Goal: Transaction & Acquisition: Purchase product/service

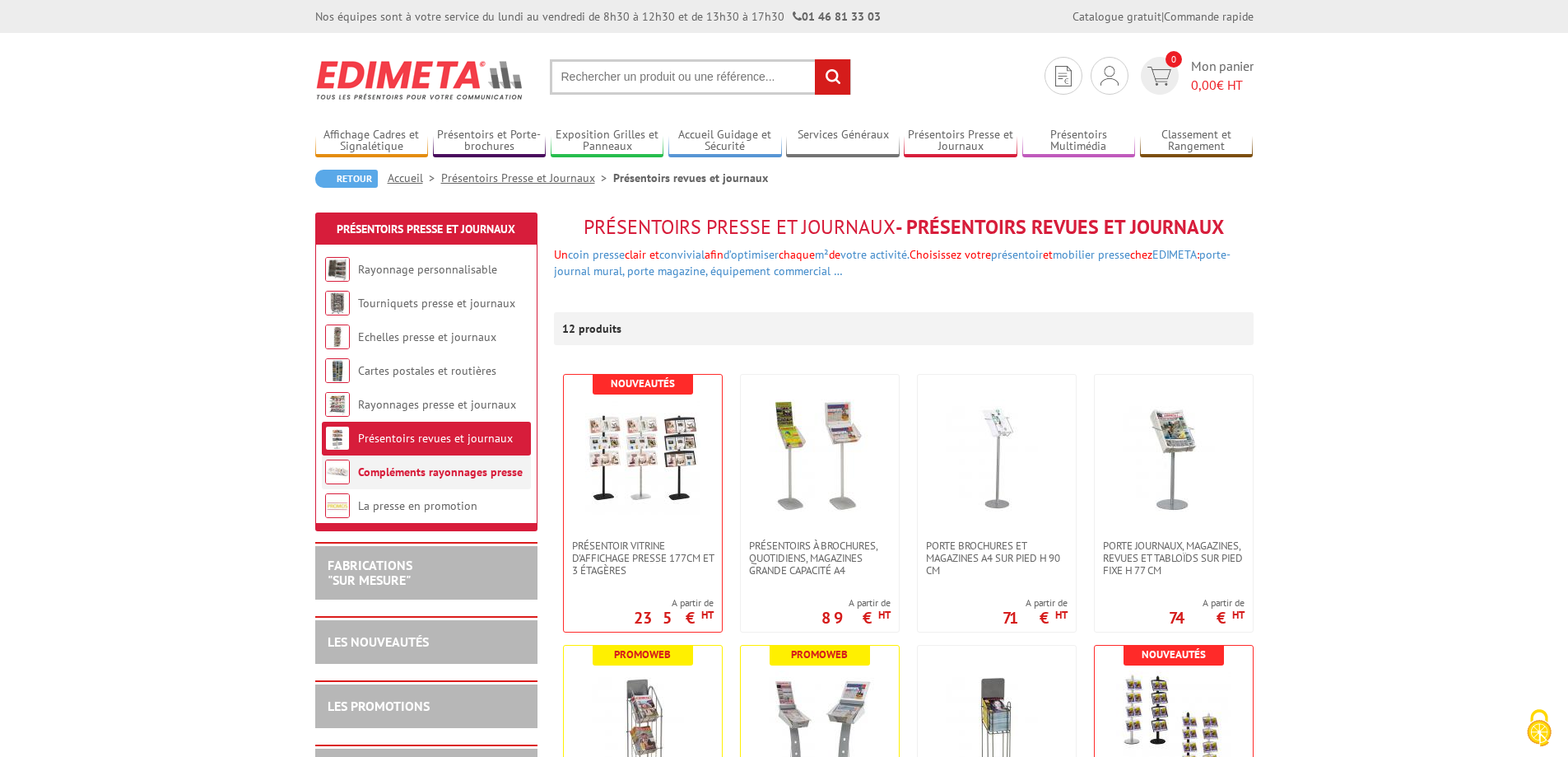
click at [375, 474] on link "Compléments rayonnages presse" at bounding box center [440, 471] width 165 height 15
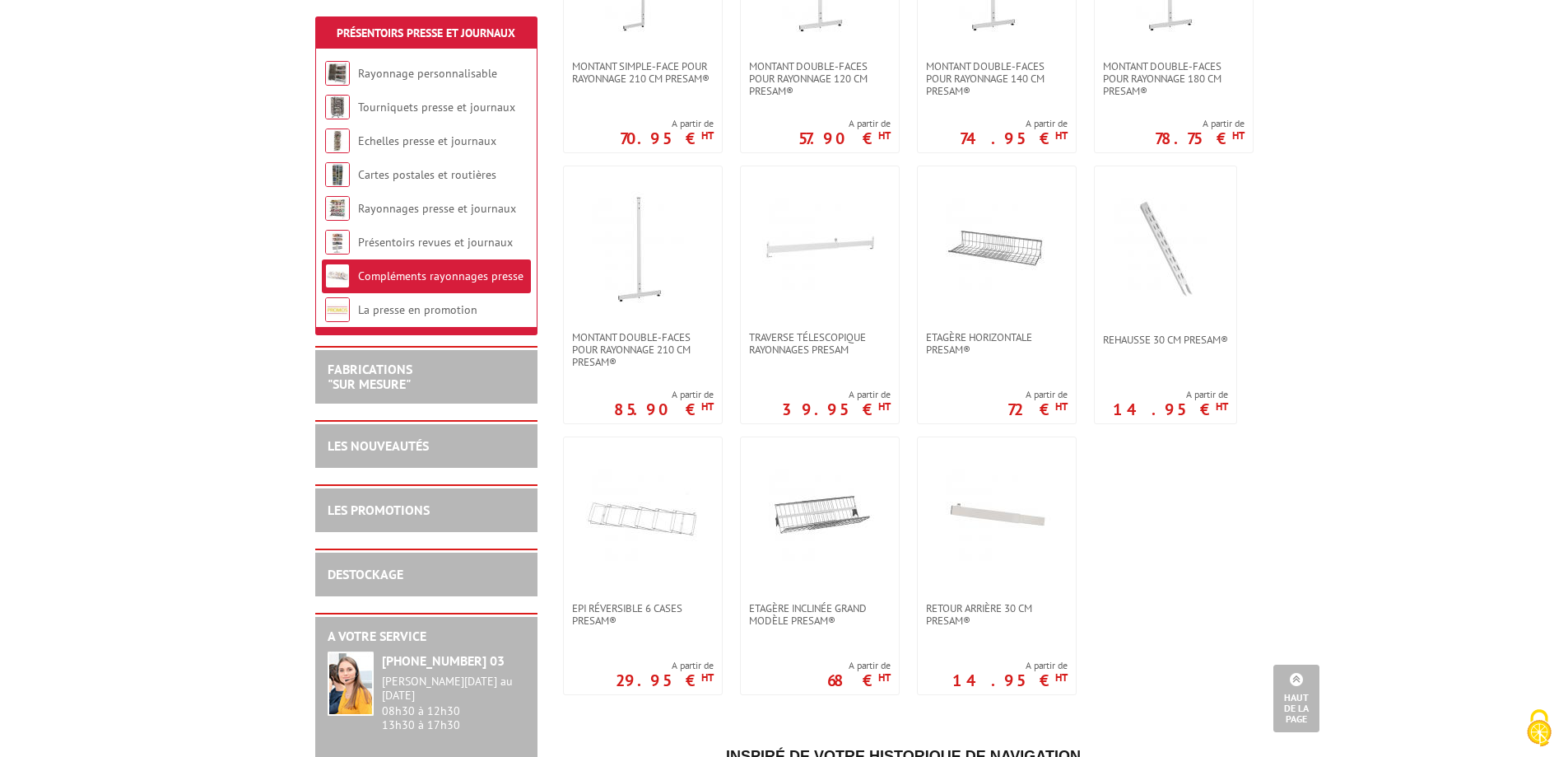
scroll to position [988, 0]
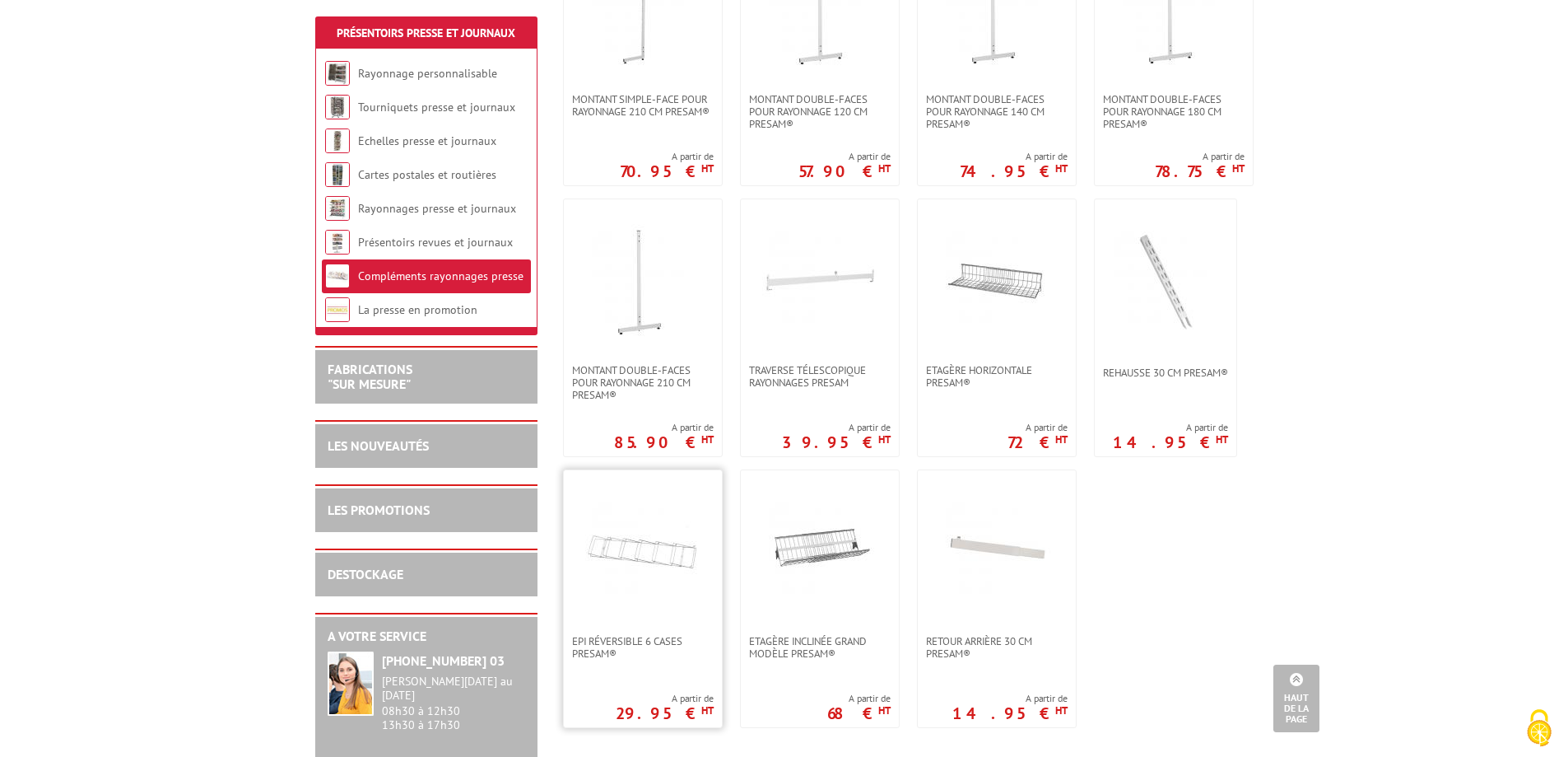
click at [627, 551] on img at bounding box center [643, 552] width 115 height 115
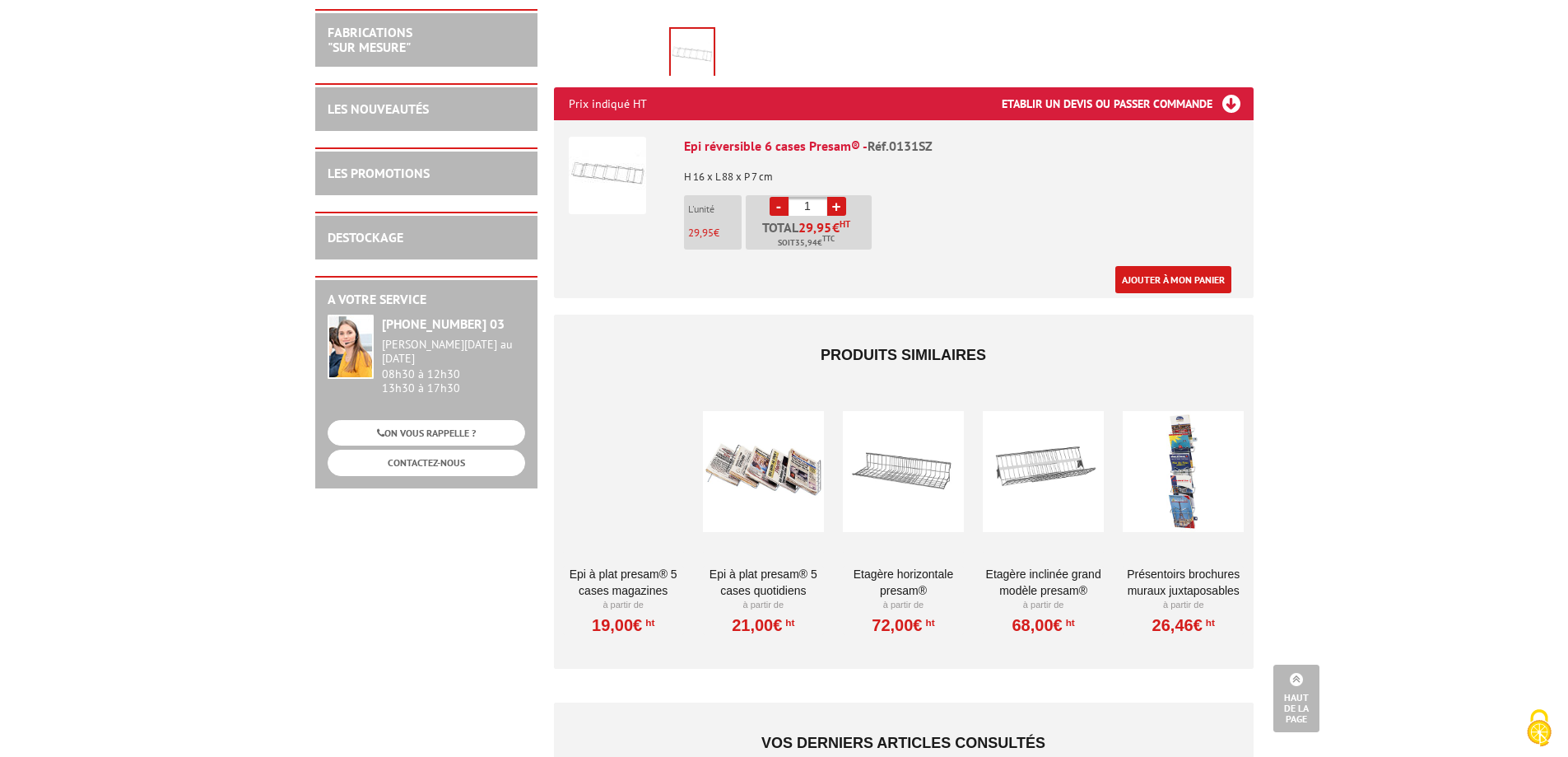
scroll to position [577, 0]
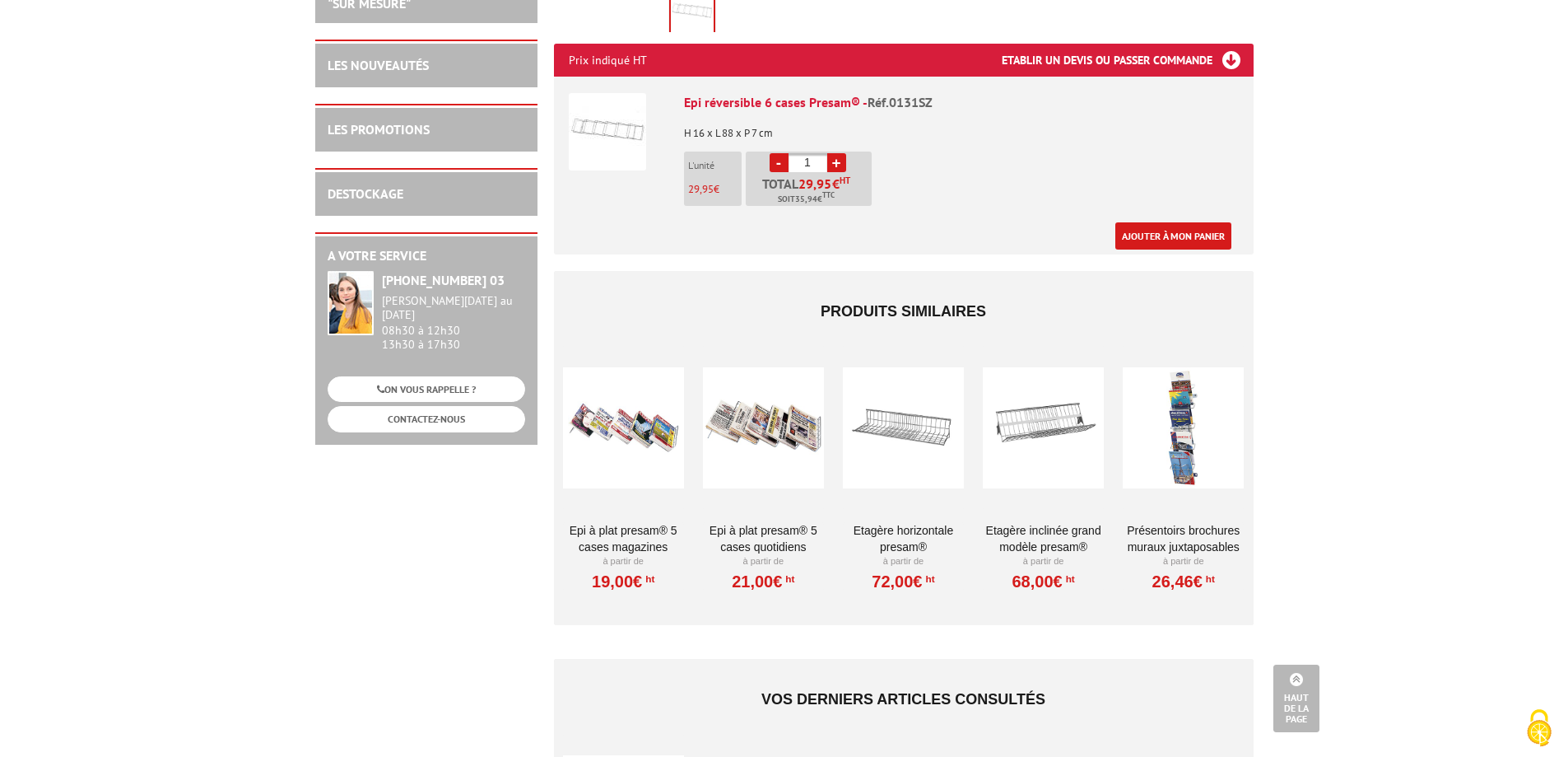
click at [1182, 447] on div at bounding box center [1183, 427] width 121 height 165
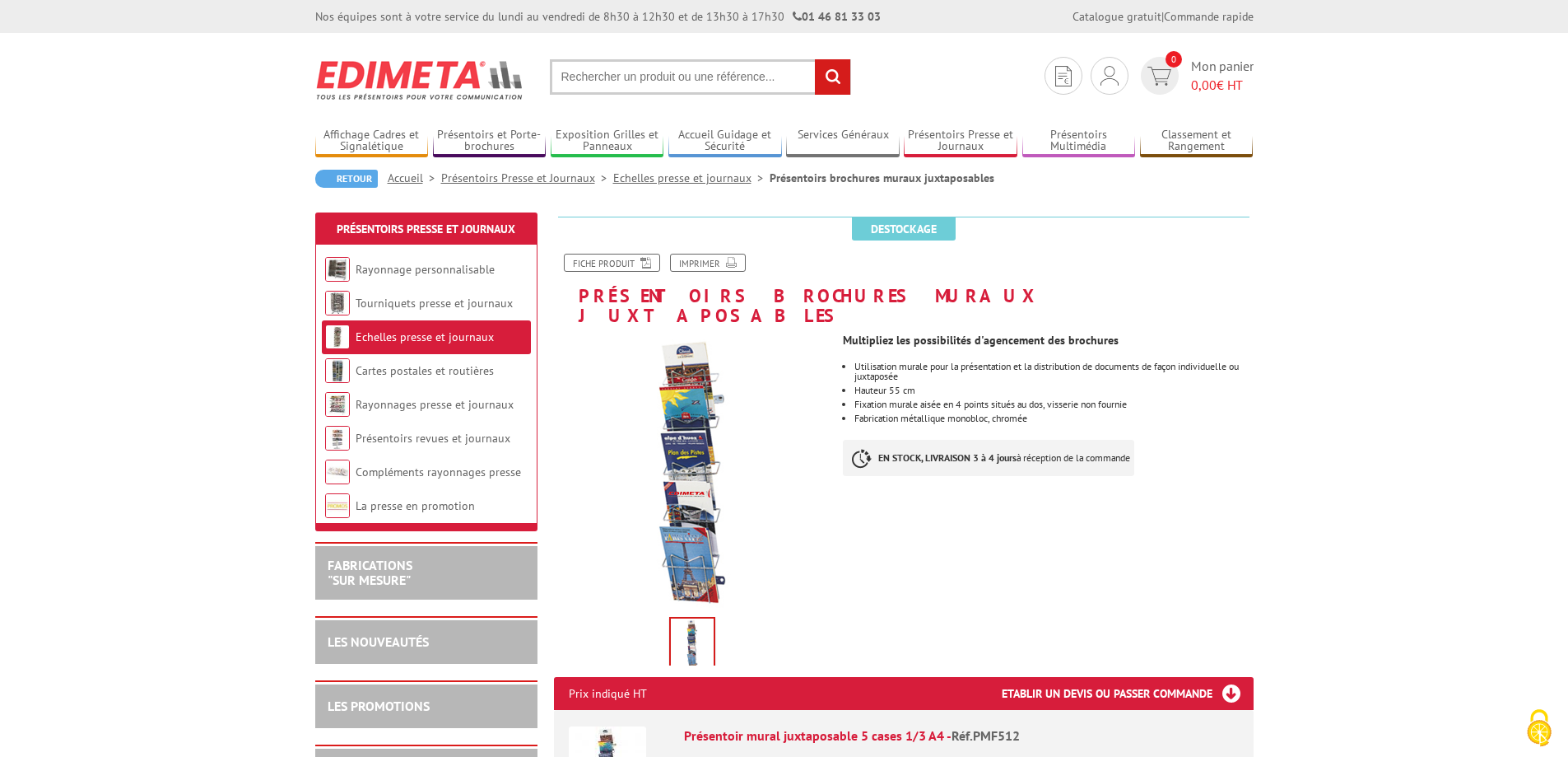
click at [545, 180] on link "Présentoirs Presse et Journaux" at bounding box center [527, 177] width 172 height 15
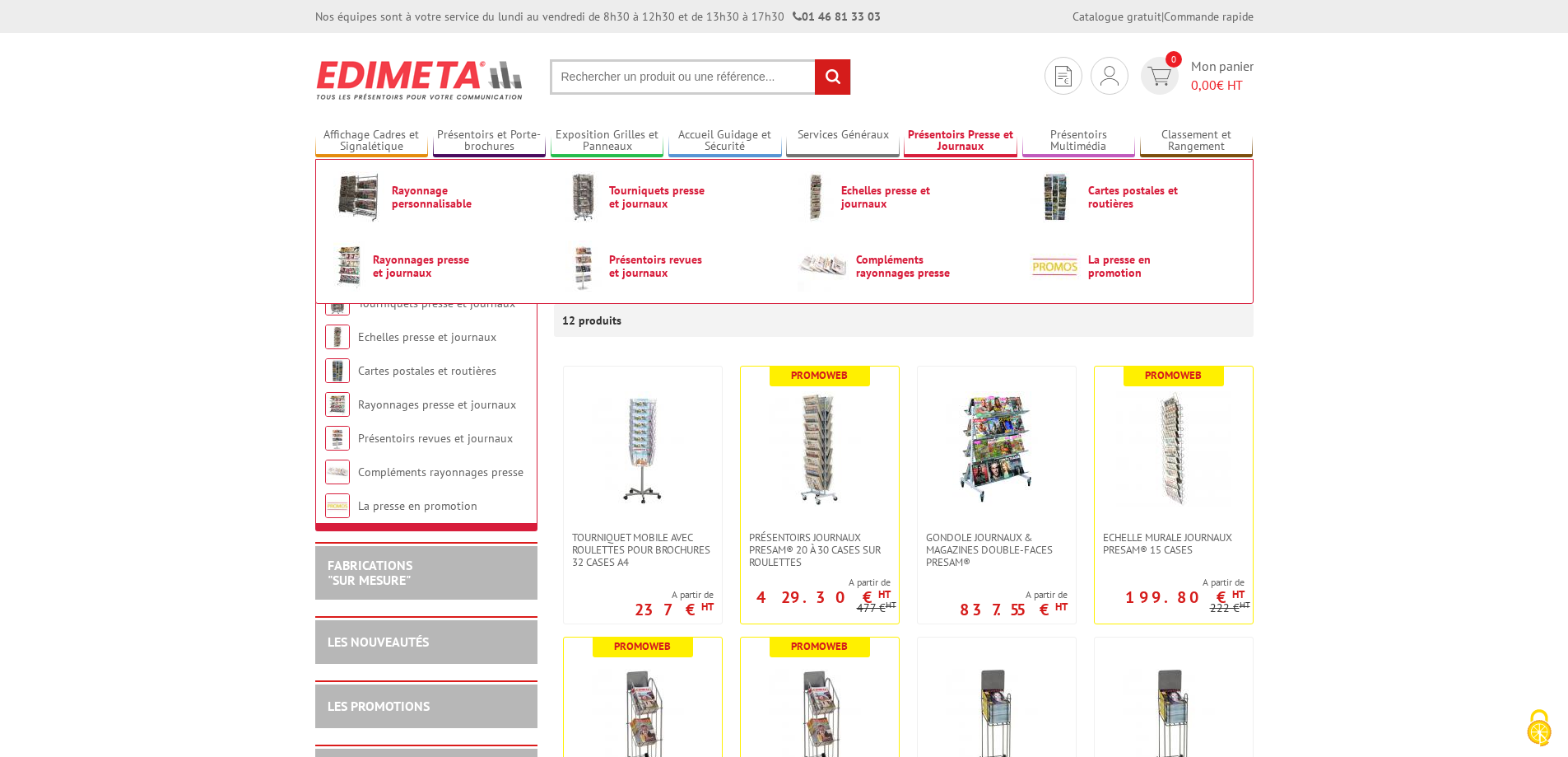
click at [954, 137] on link "Présentoirs Presse et Journaux" at bounding box center [960, 141] width 113 height 28
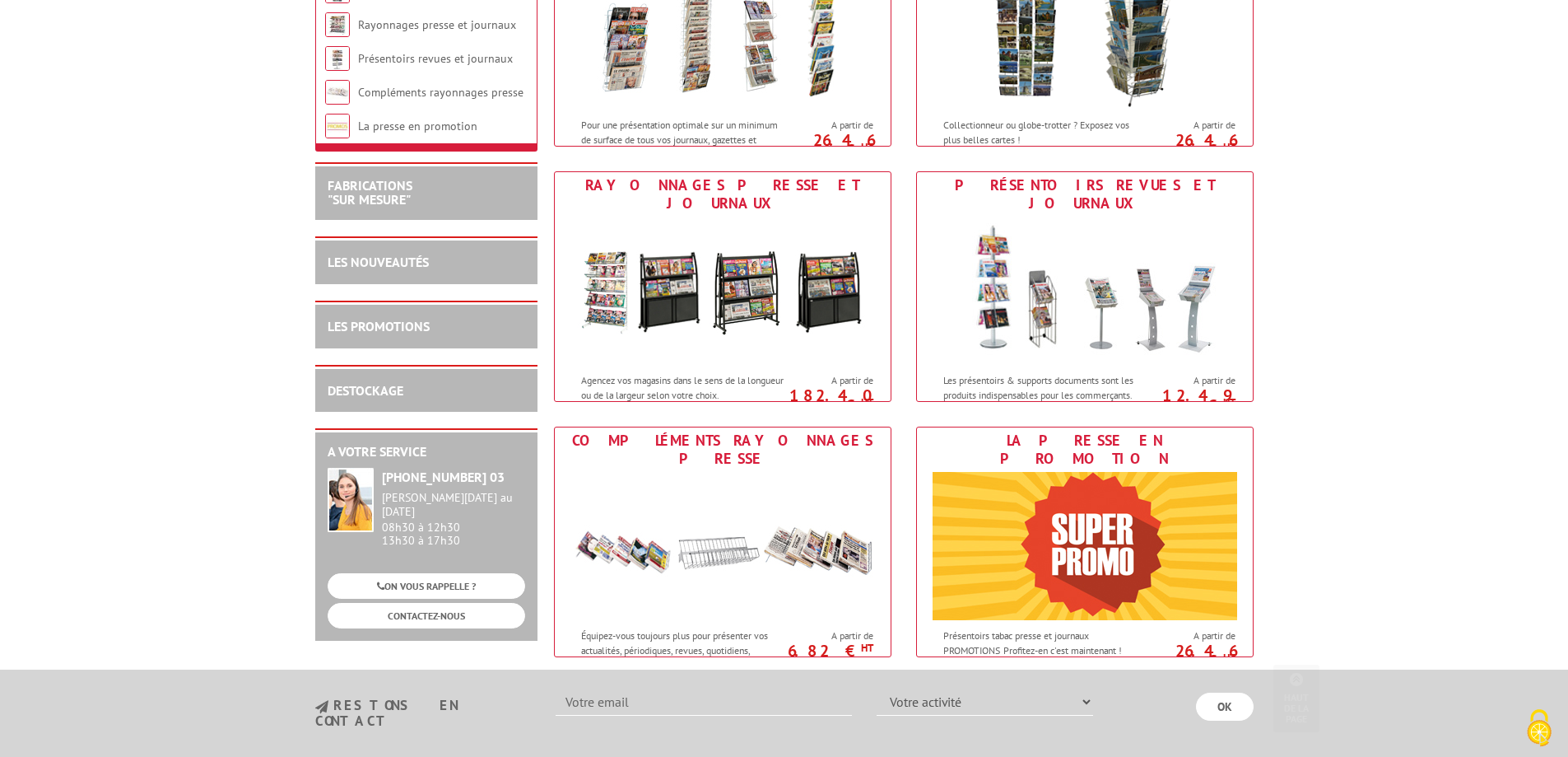
scroll to position [658, 0]
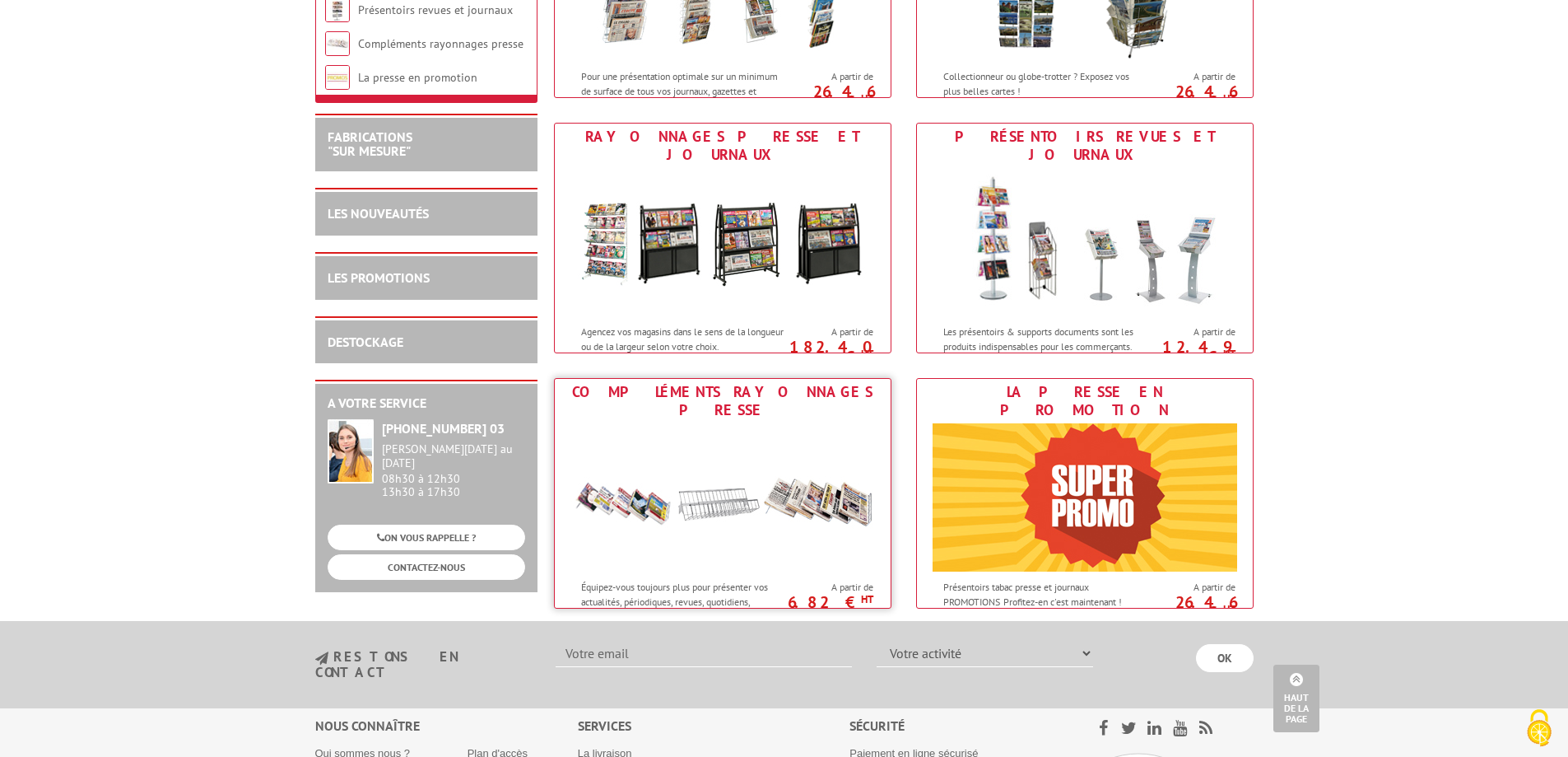
click at [653, 475] on img at bounding box center [722, 497] width 305 height 148
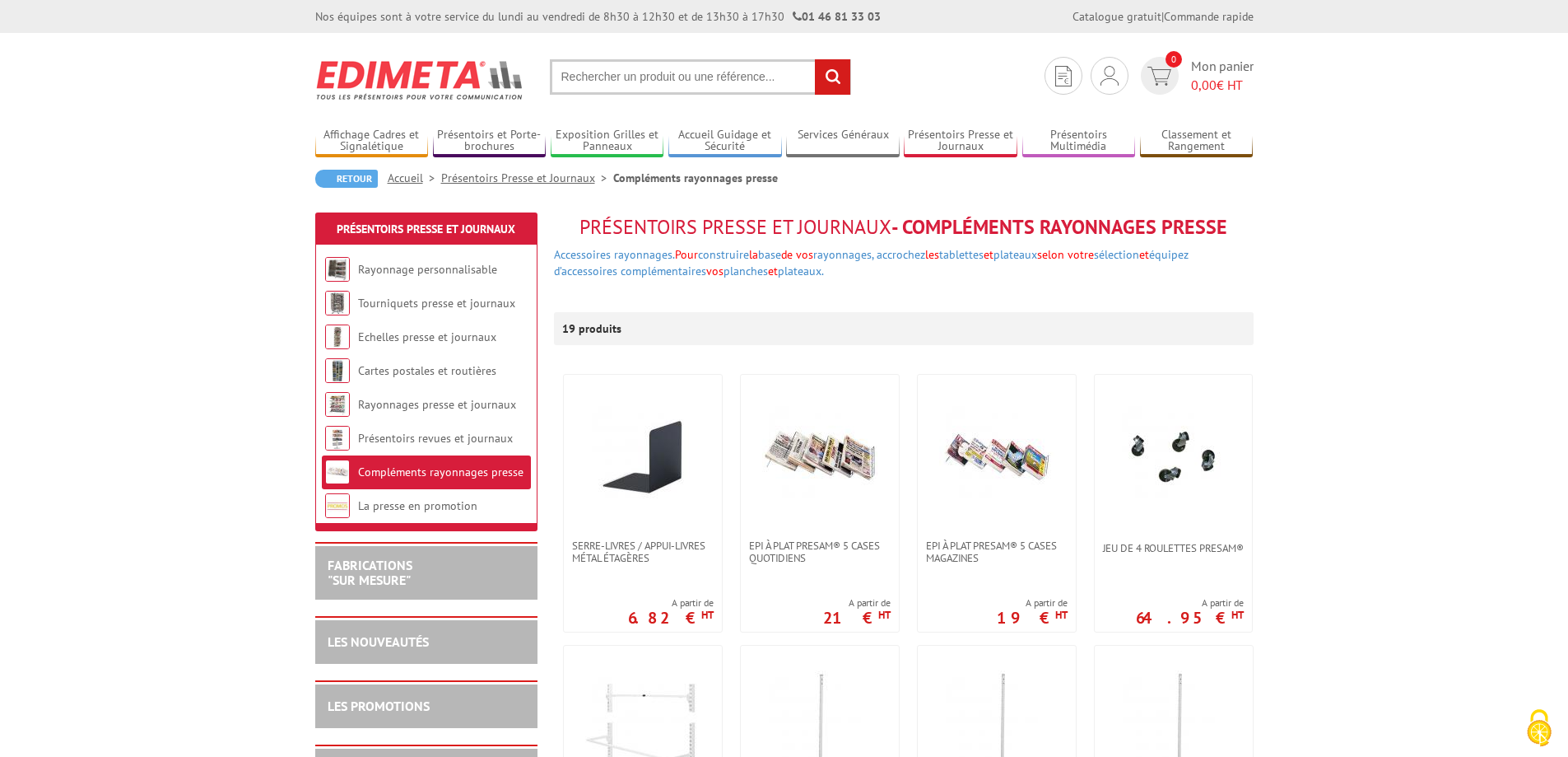
click at [986, 552] on span "Epi à plat Presam® 5 cases magazines" at bounding box center [997, 551] width 142 height 25
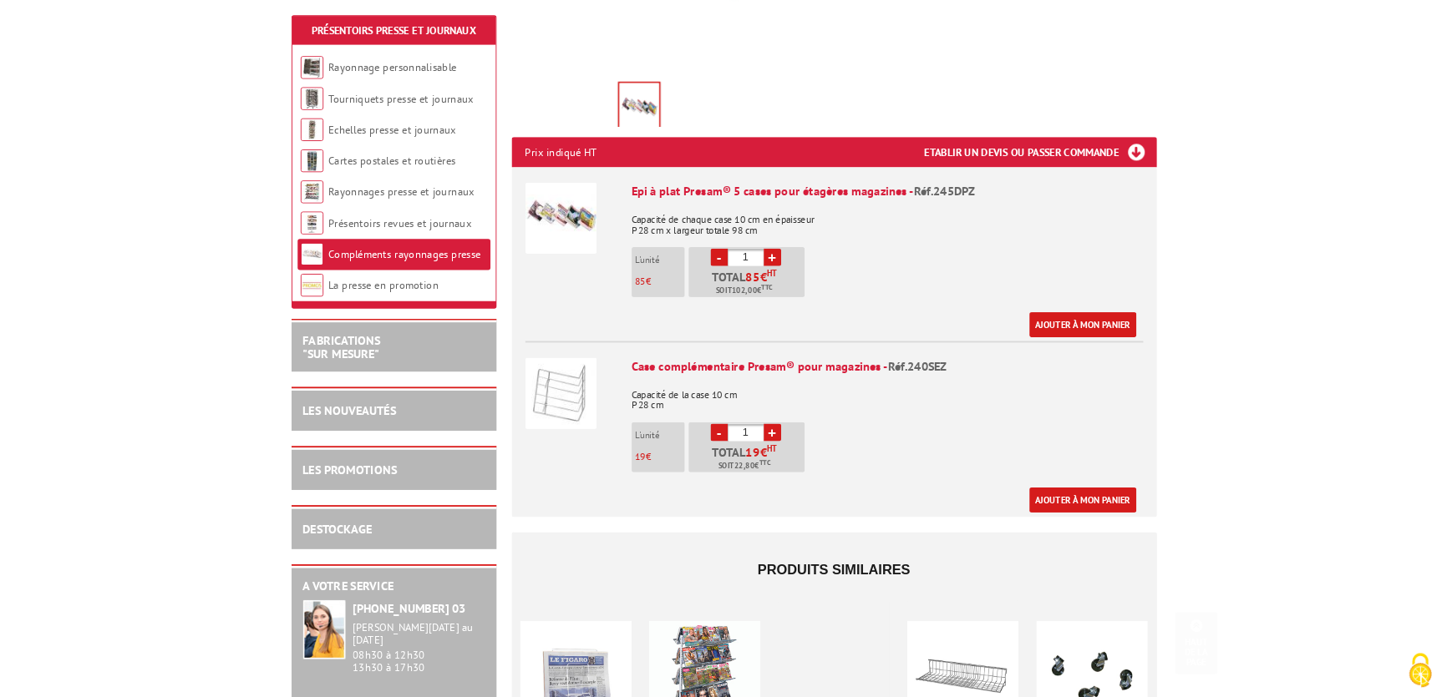
scroll to position [501, 0]
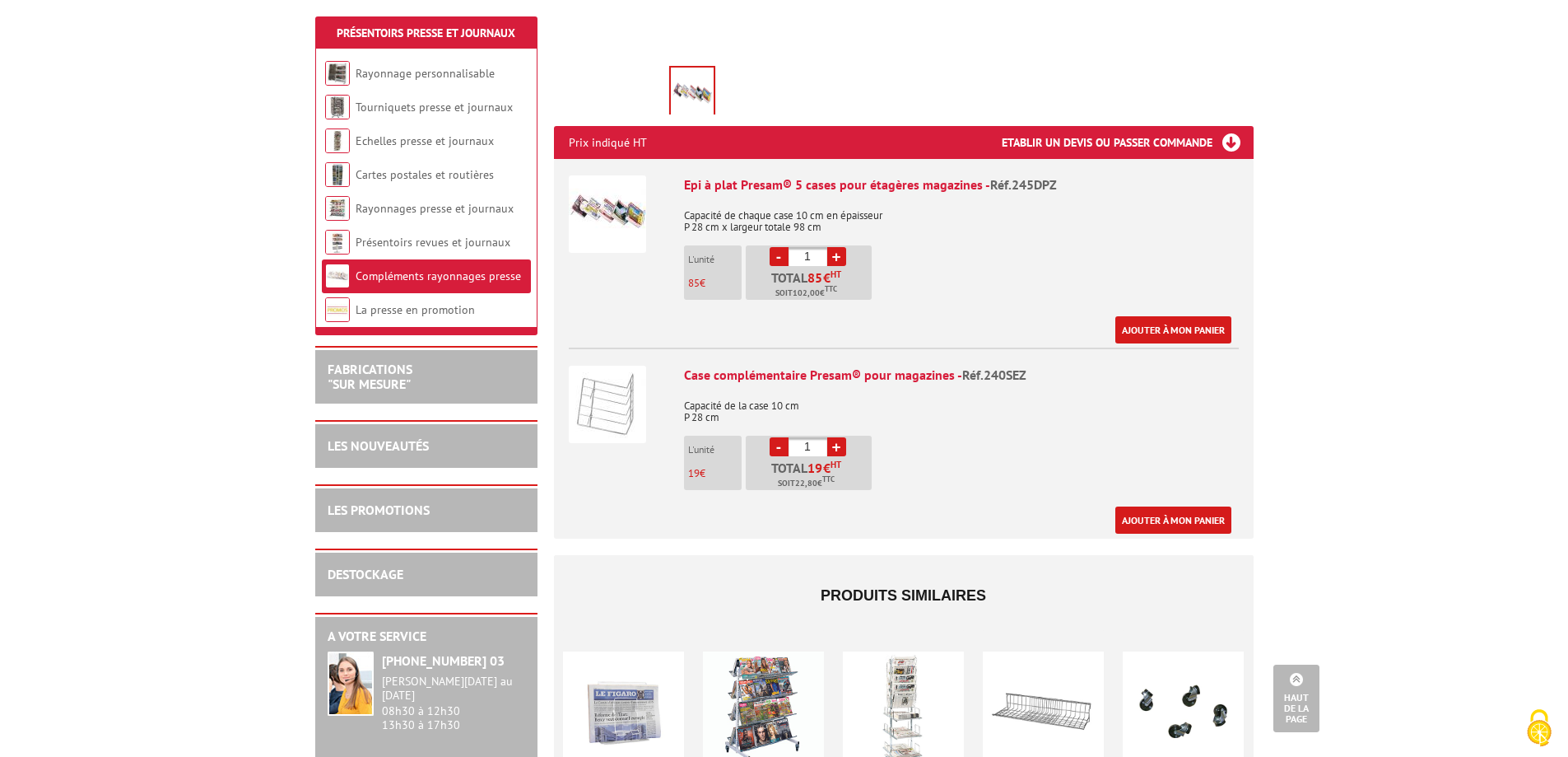
click at [611, 392] on img at bounding box center [607, 404] width 78 height 78
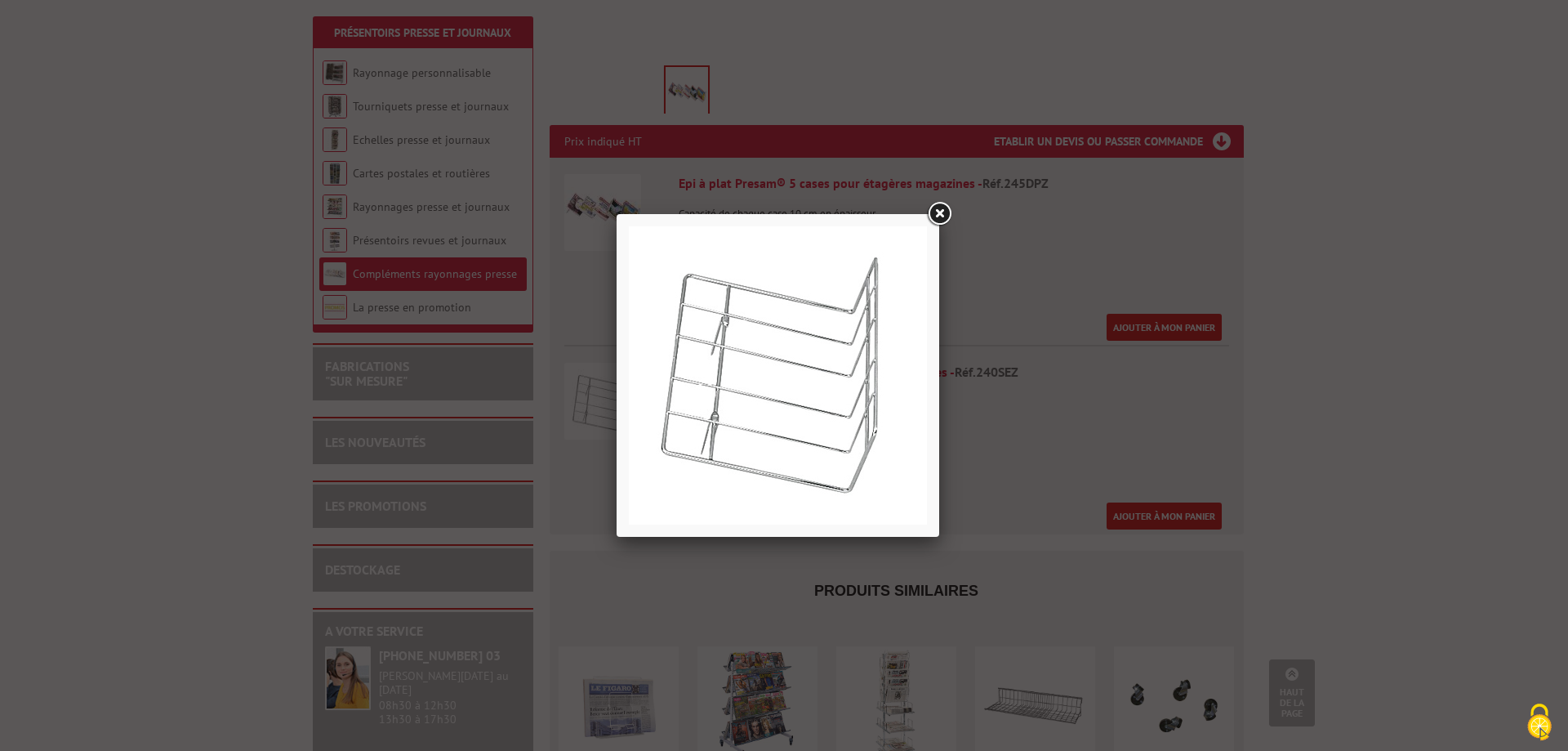
click at [941, 216] on link at bounding box center [939, 214] width 29 height 29
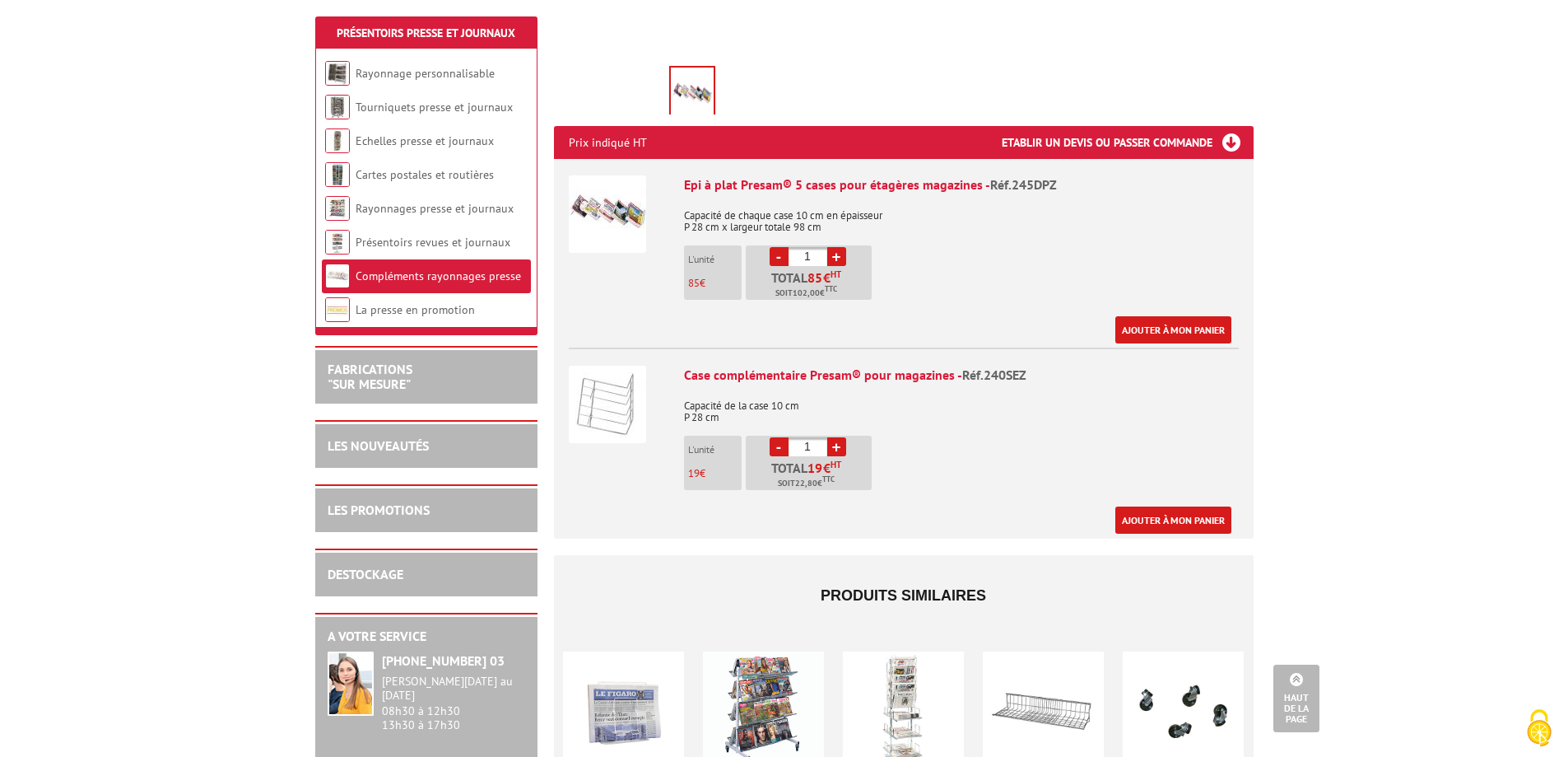
click at [1029, 482] on div "Case complémentaire Presam® pour magazines - Réf.240SEZ Capacité de la case 10 …" at bounding box center [961, 449] width 555 height 168
click at [921, 448] on div "Case complémentaire Presam® pour magazines - Réf.240SEZ Capacité de la case 10 …" at bounding box center [961, 449] width 555 height 168
click at [610, 212] on img at bounding box center [607, 214] width 78 height 78
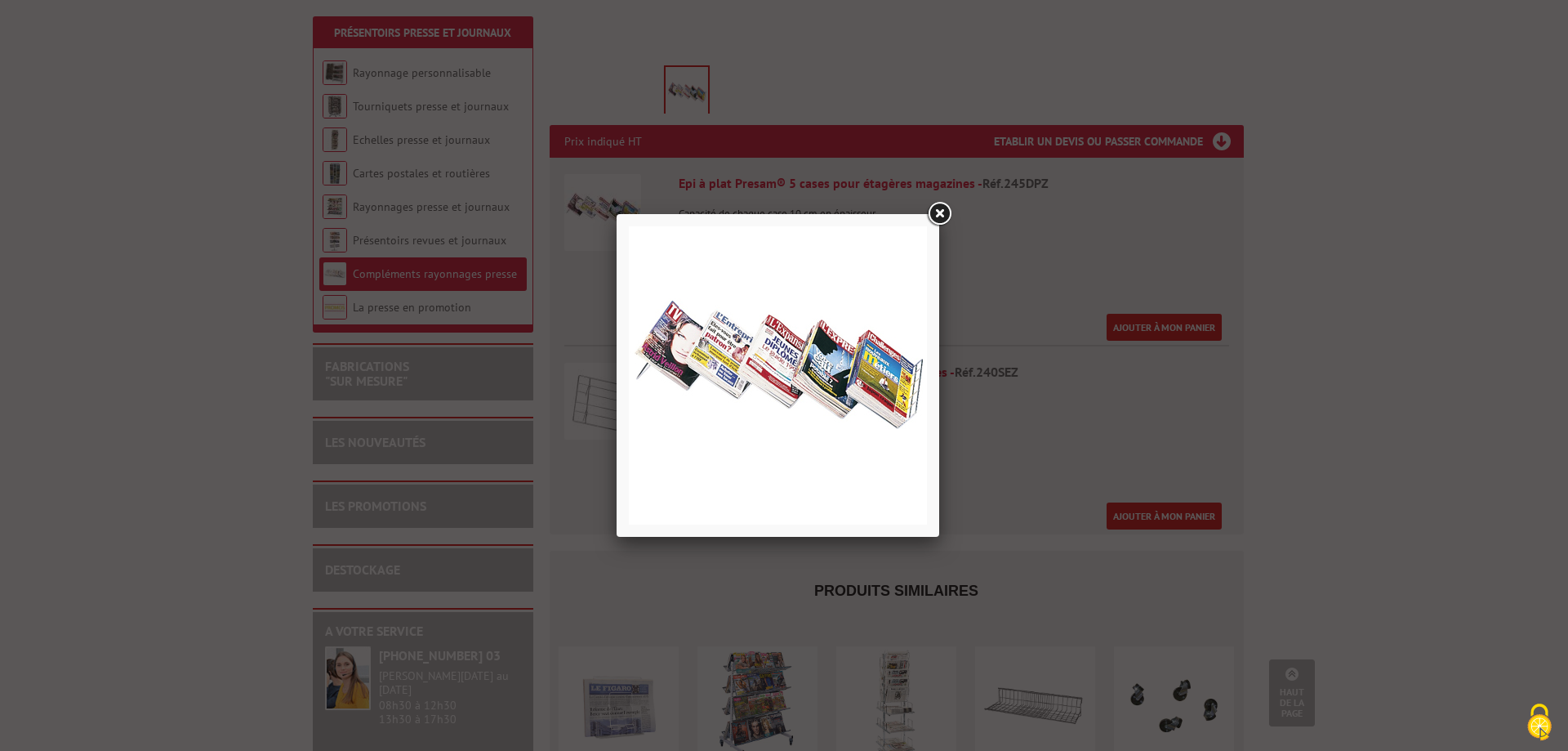
click at [680, 355] on img at bounding box center [777, 375] width 298 height 298
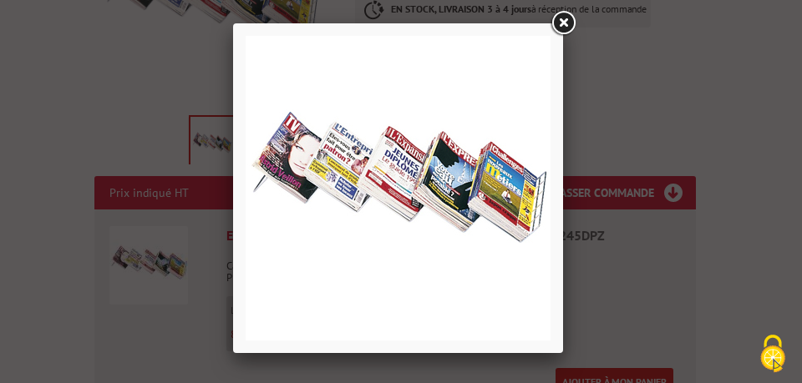
click at [560, 19] on link at bounding box center [563, 23] width 30 height 30
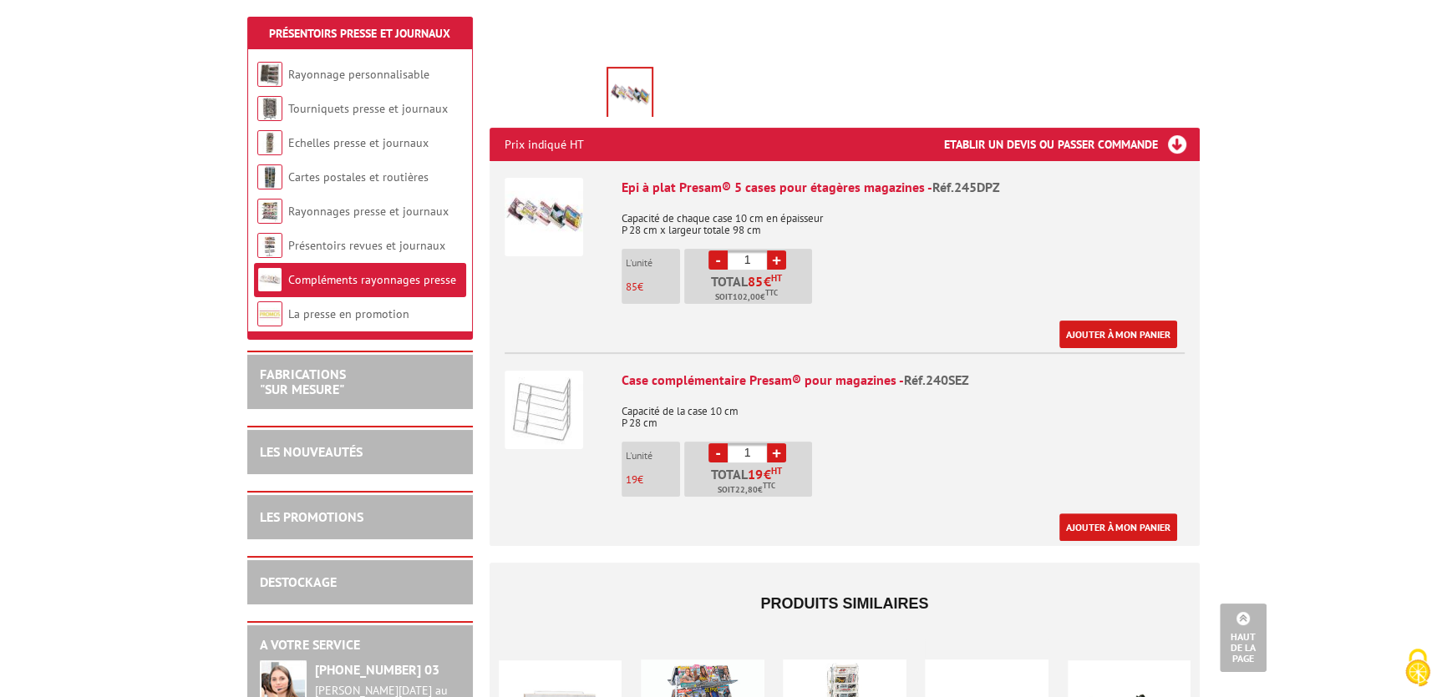
click at [777, 261] on link "+" at bounding box center [776, 260] width 19 height 19
click at [778, 260] on link "+" at bounding box center [776, 260] width 19 height 19
type input "4"
click at [1103, 342] on link "Ajouter à mon panier" at bounding box center [1118, 335] width 118 height 28
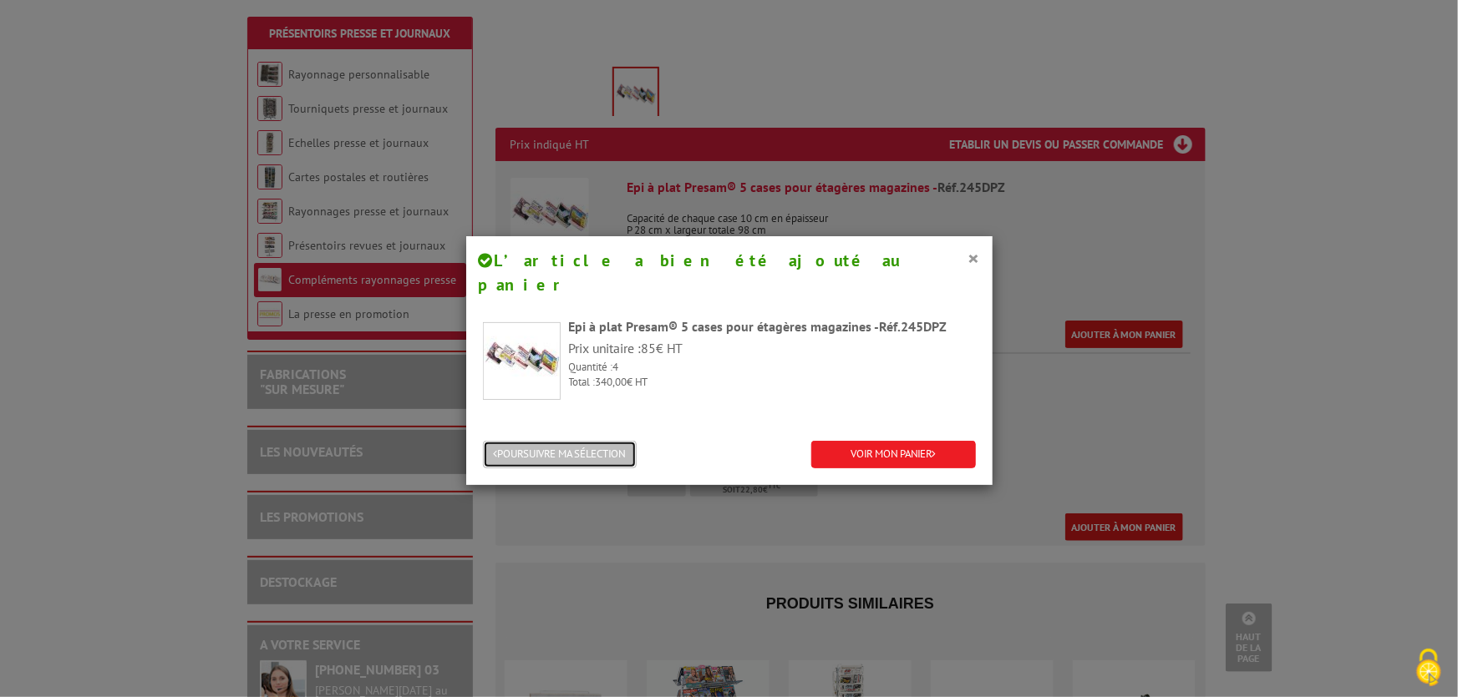
click at [555, 441] on button "POURSUIVRE MA SÉLECTION" at bounding box center [560, 455] width 154 height 28
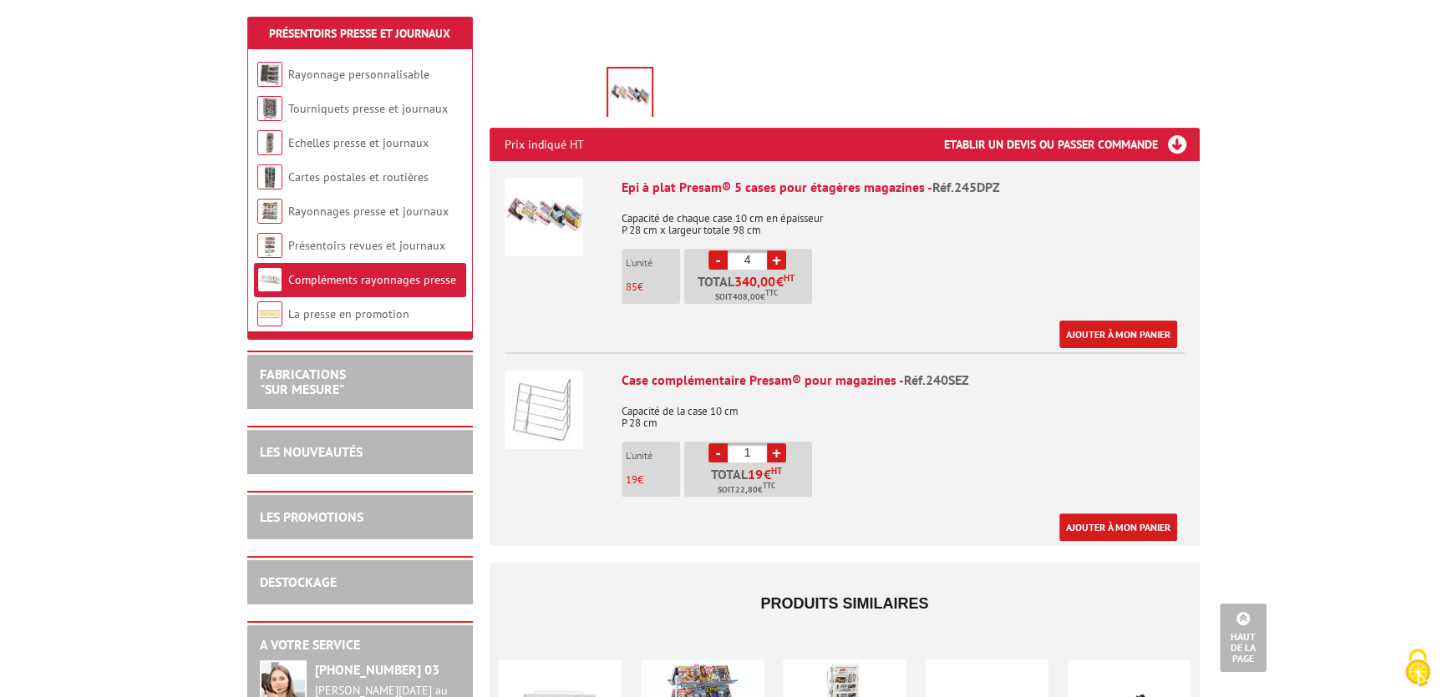
click at [1268, 319] on body "Nos équipes sont à votre service du lundi au vendredi de 8h30 à 12h30 et de 13h…" at bounding box center [723, 631] width 1447 height 2265
click at [303, 68] on link "Rayonnage personnalisable" at bounding box center [358, 74] width 141 height 15
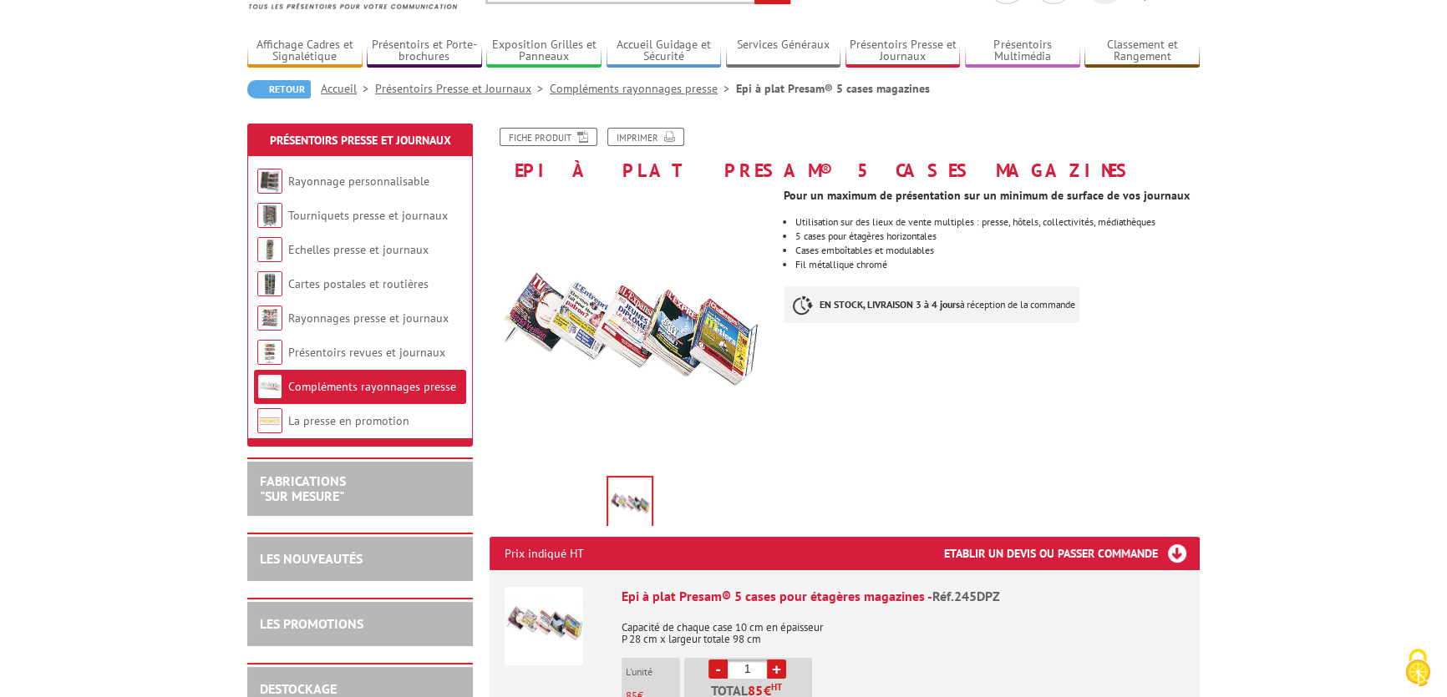
scroll to position [75, 0]
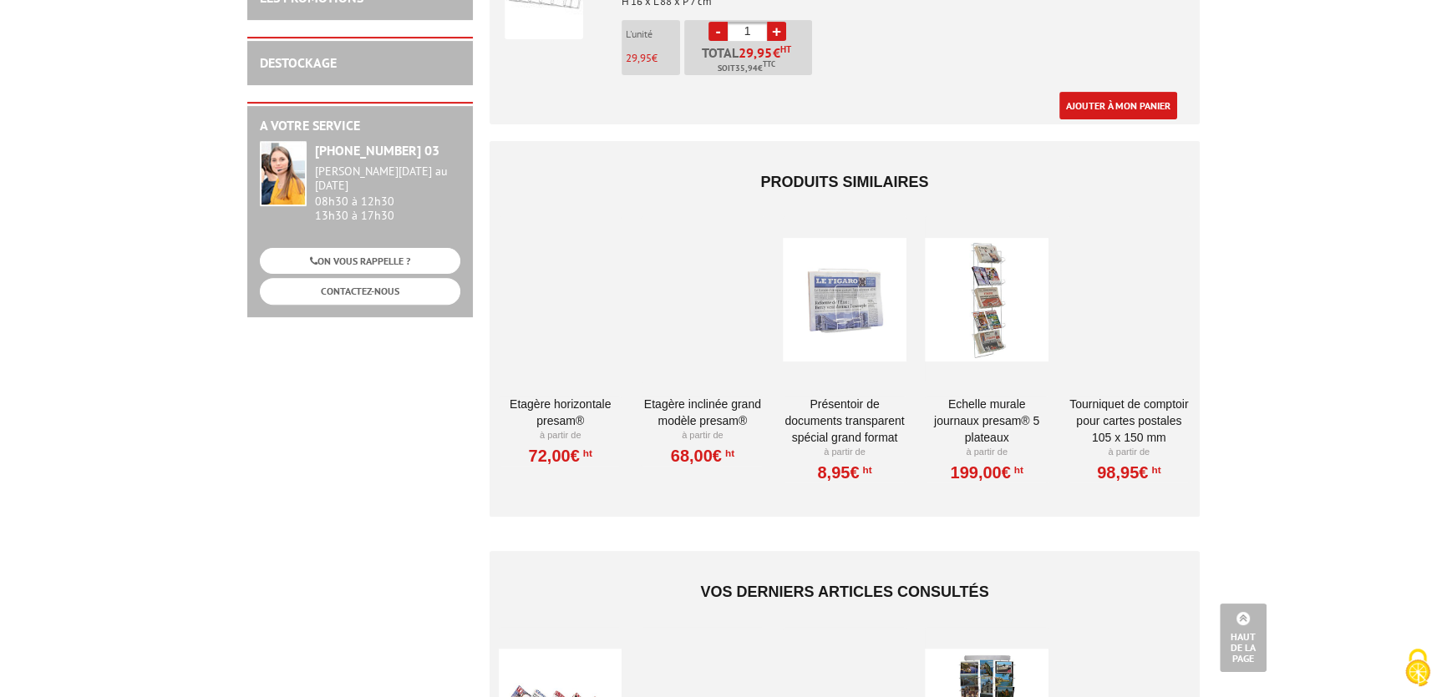
scroll to position [379, 0]
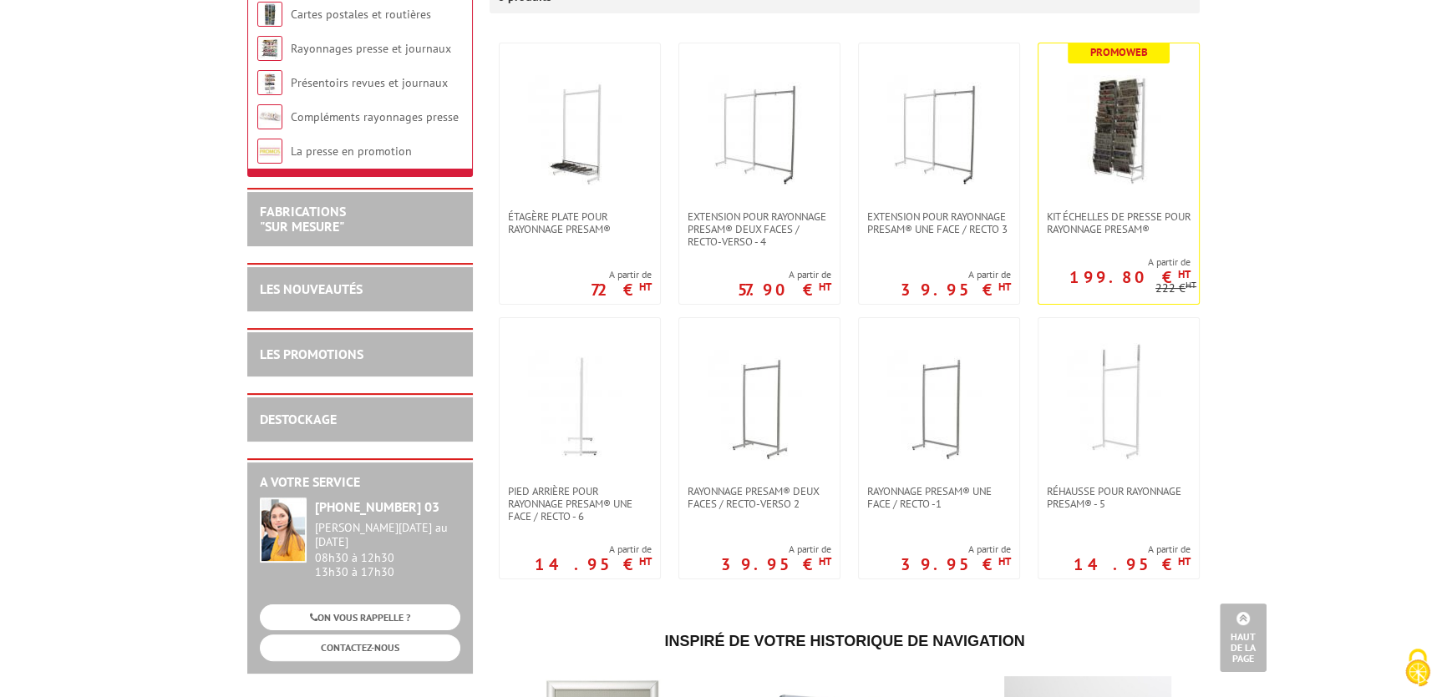
scroll to position [75, 0]
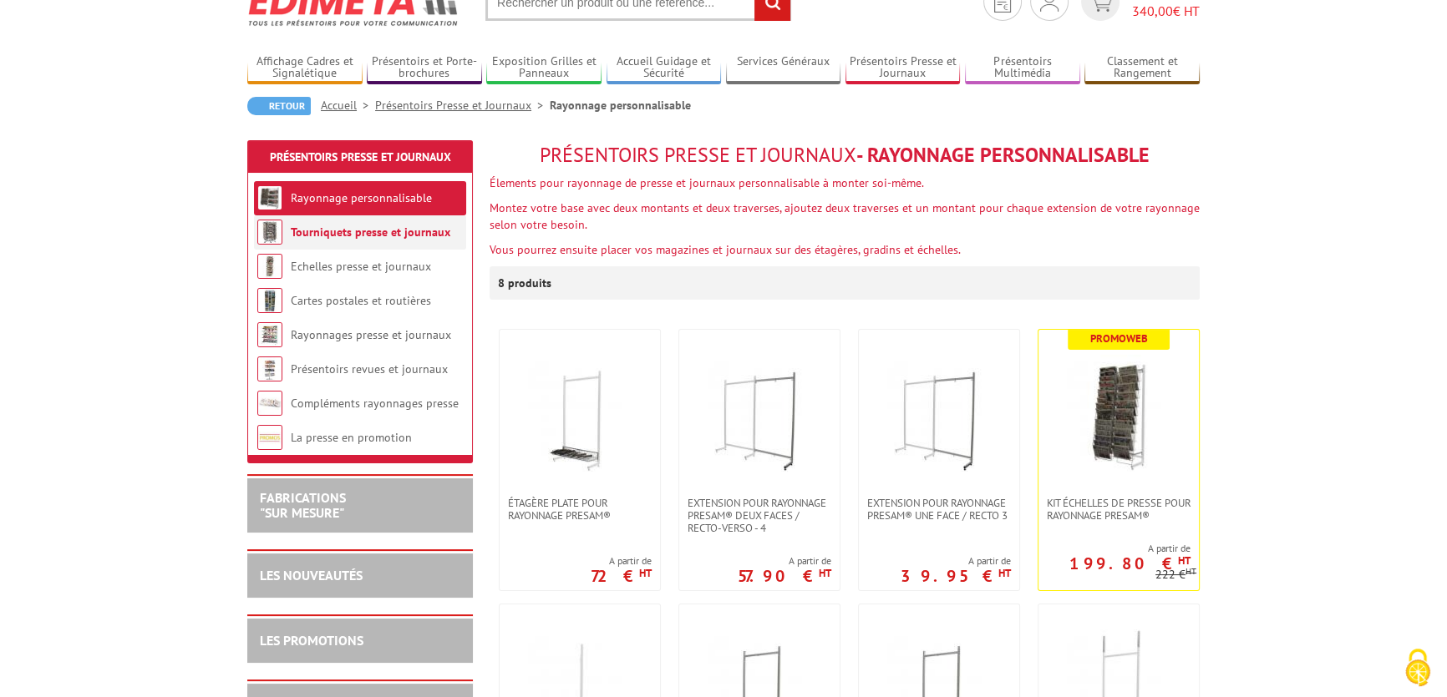
click at [413, 226] on link "Tourniquets presse et journaux" at bounding box center [371, 232] width 160 height 15
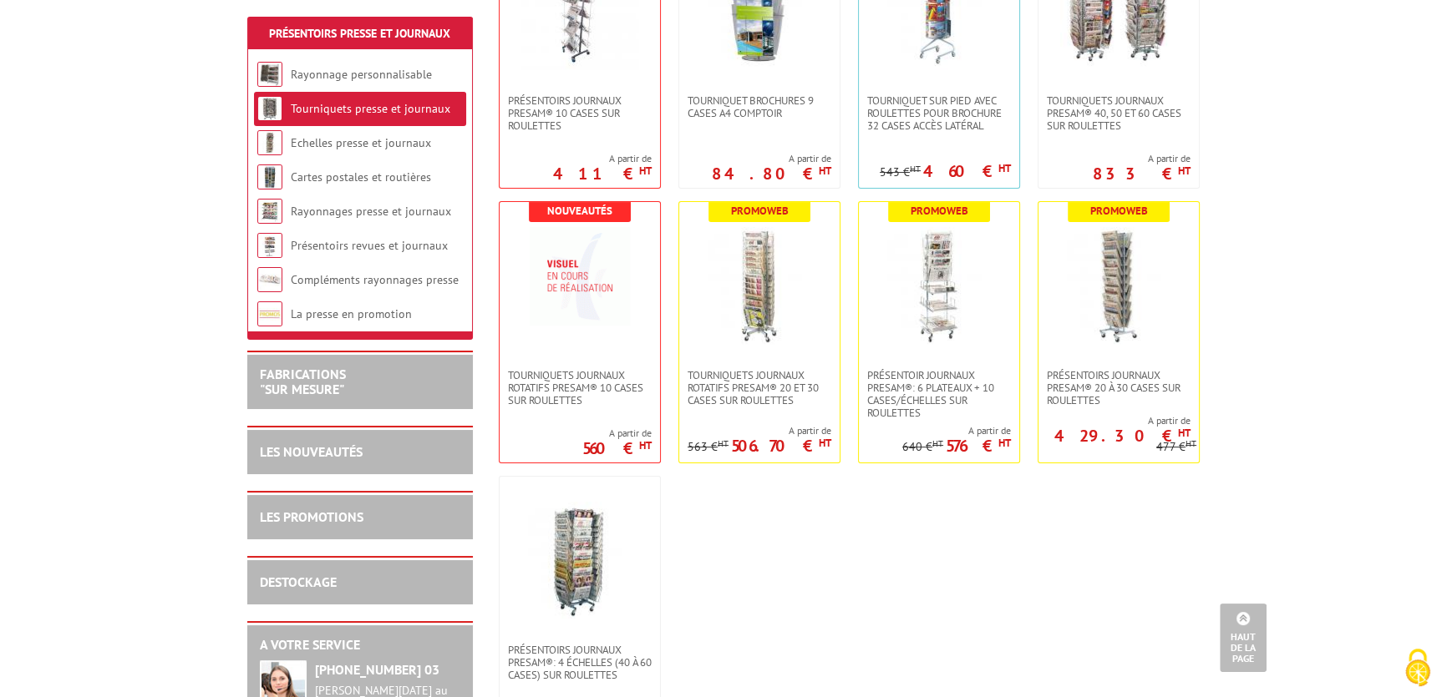
scroll to position [455, 0]
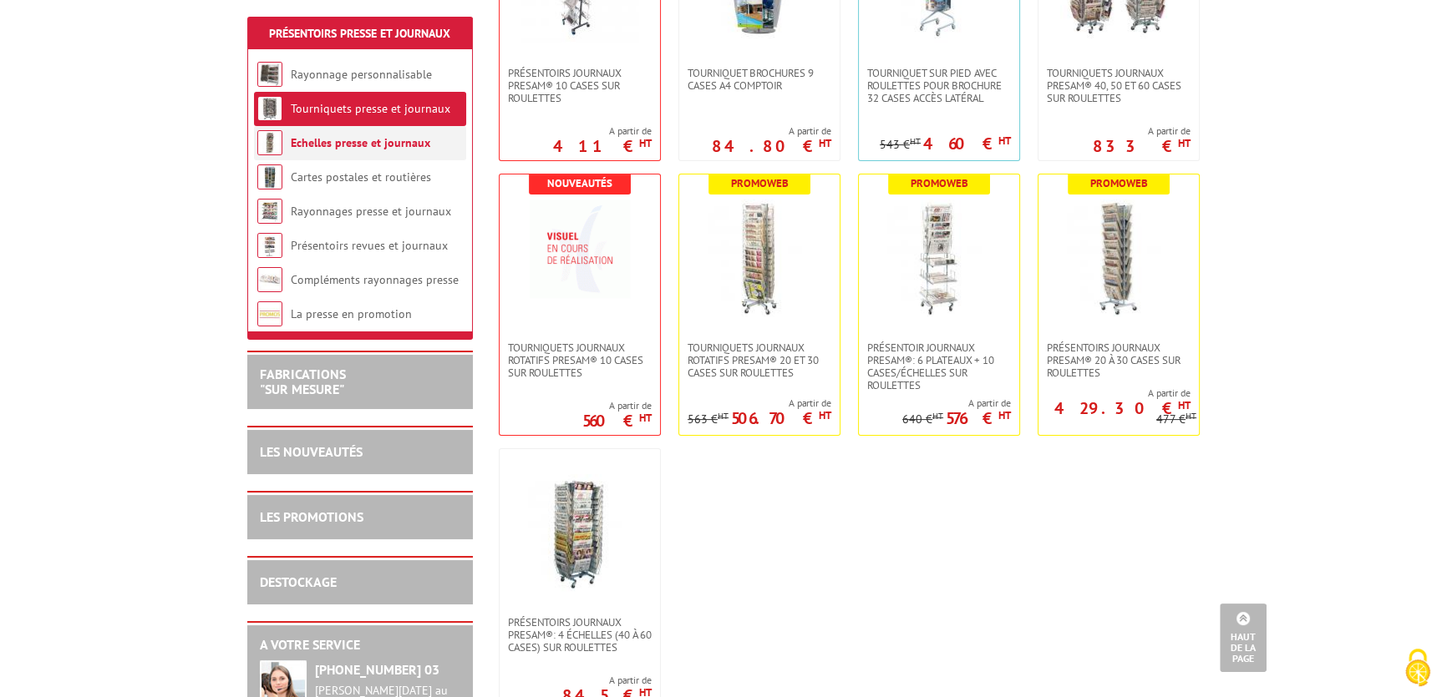
click at [399, 150] on li "Echelles presse et journaux" at bounding box center [360, 143] width 212 height 34
click at [334, 139] on link "Echelles presse et journaux" at bounding box center [360, 142] width 139 height 15
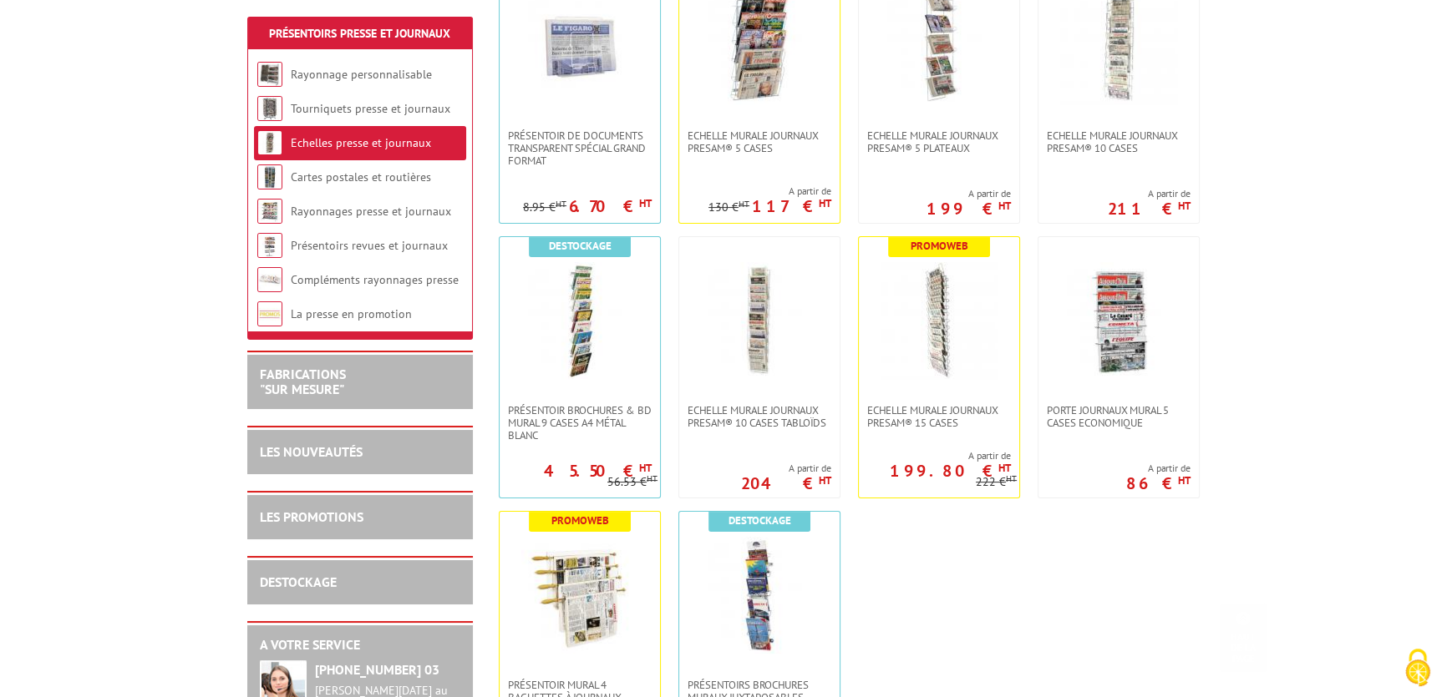
scroll to position [531, 0]
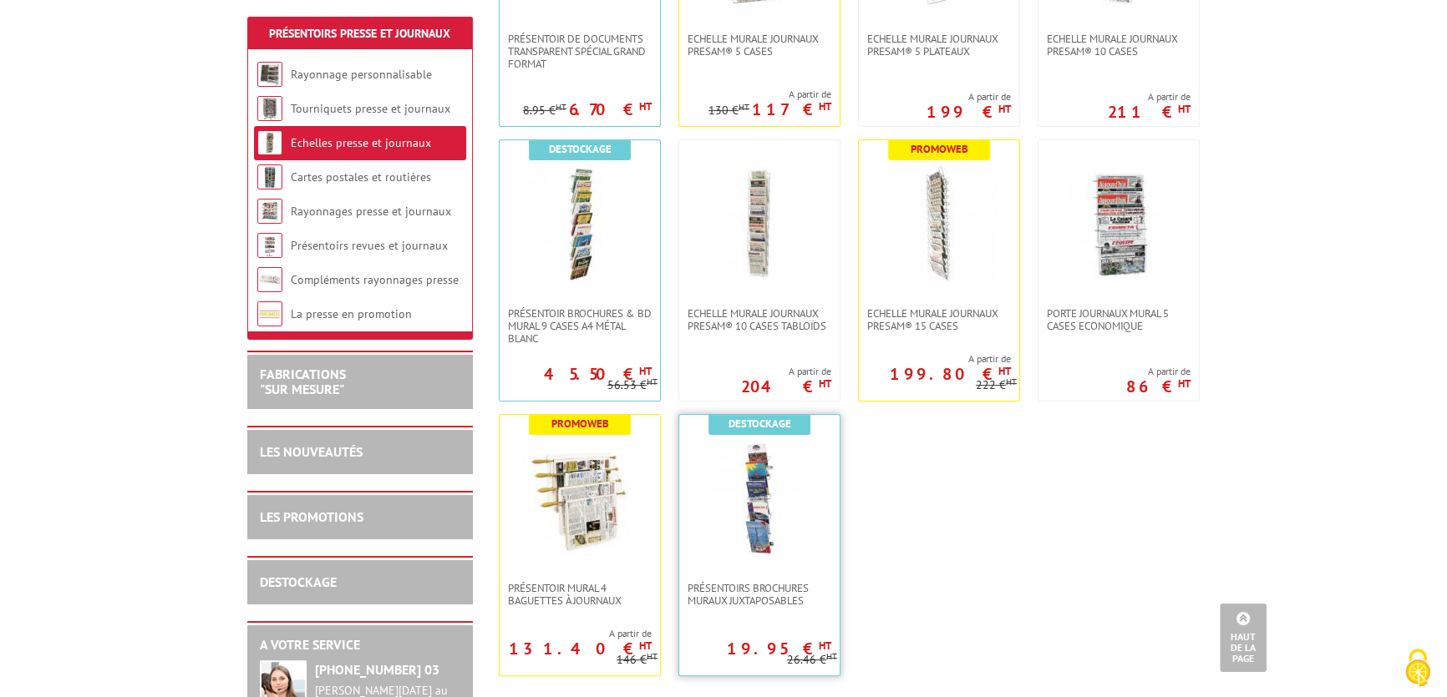
click at [751, 515] on img at bounding box center [759, 498] width 117 height 117
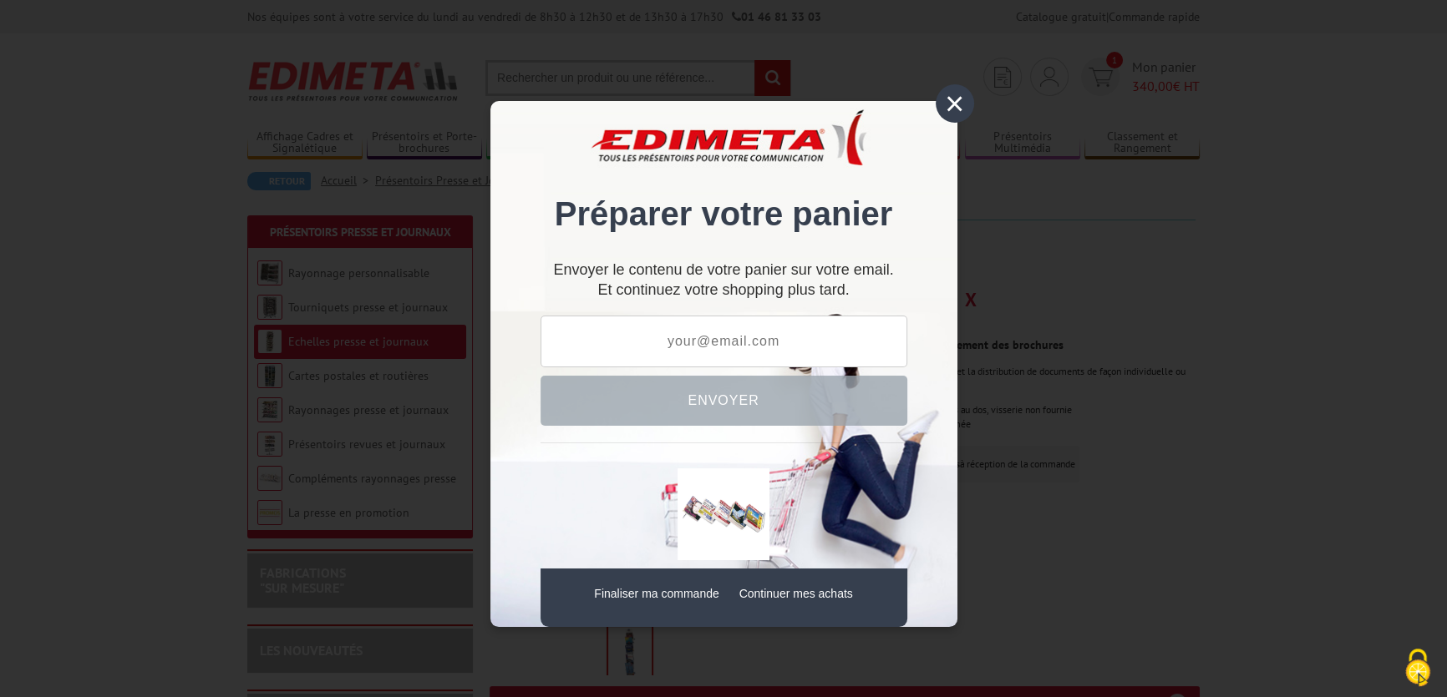
click at [962, 114] on div "×" at bounding box center [954, 103] width 38 height 38
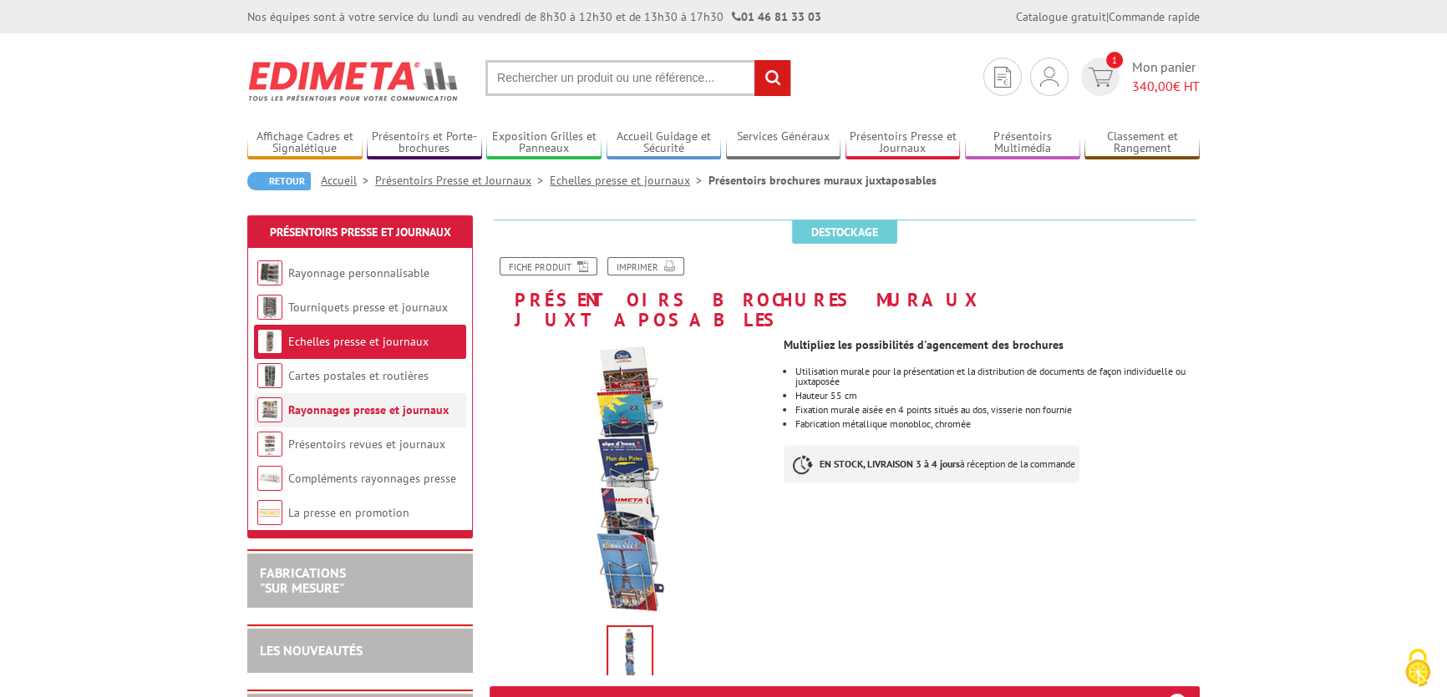
click at [333, 408] on link "Rayonnages presse et journaux" at bounding box center [368, 410] width 160 height 15
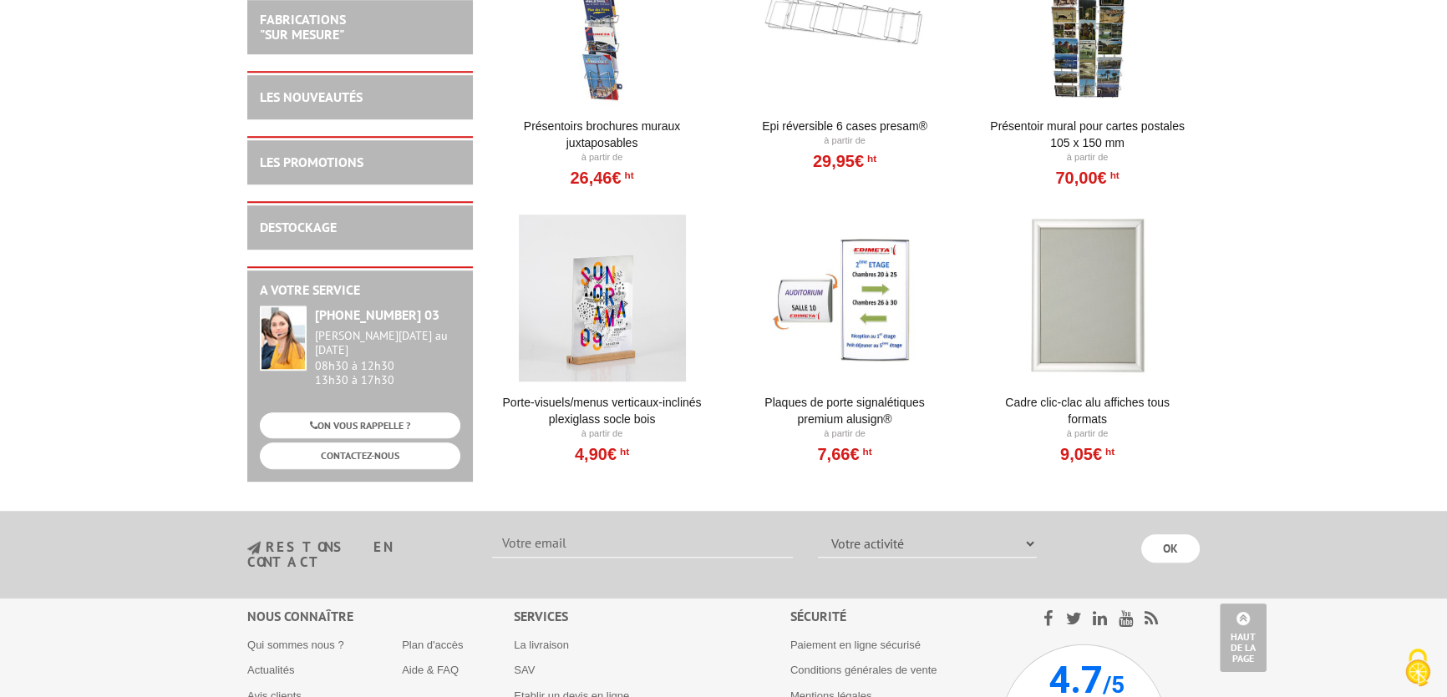
scroll to position [910, 0]
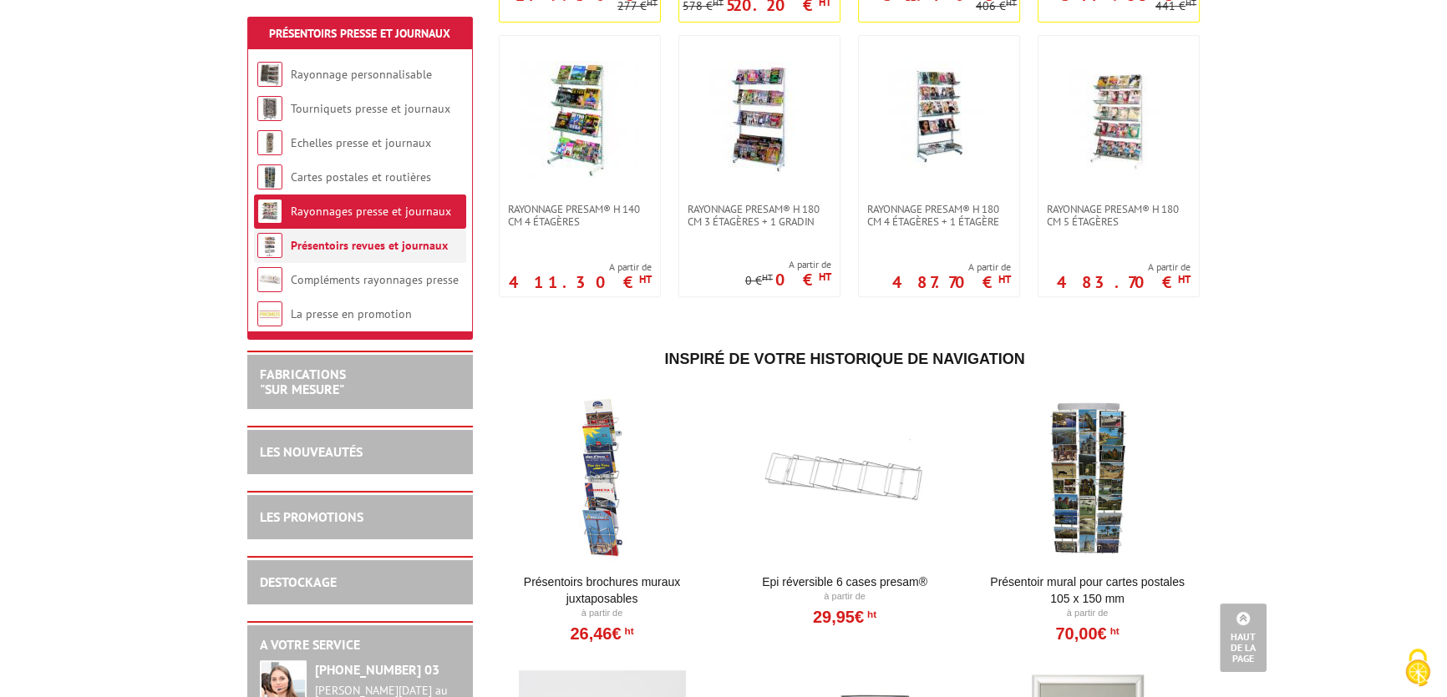
click at [282, 243] on li "Présentoirs revues et journaux" at bounding box center [360, 246] width 212 height 34
click at [316, 243] on link "Présentoirs revues et journaux" at bounding box center [369, 245] width 157 height 15
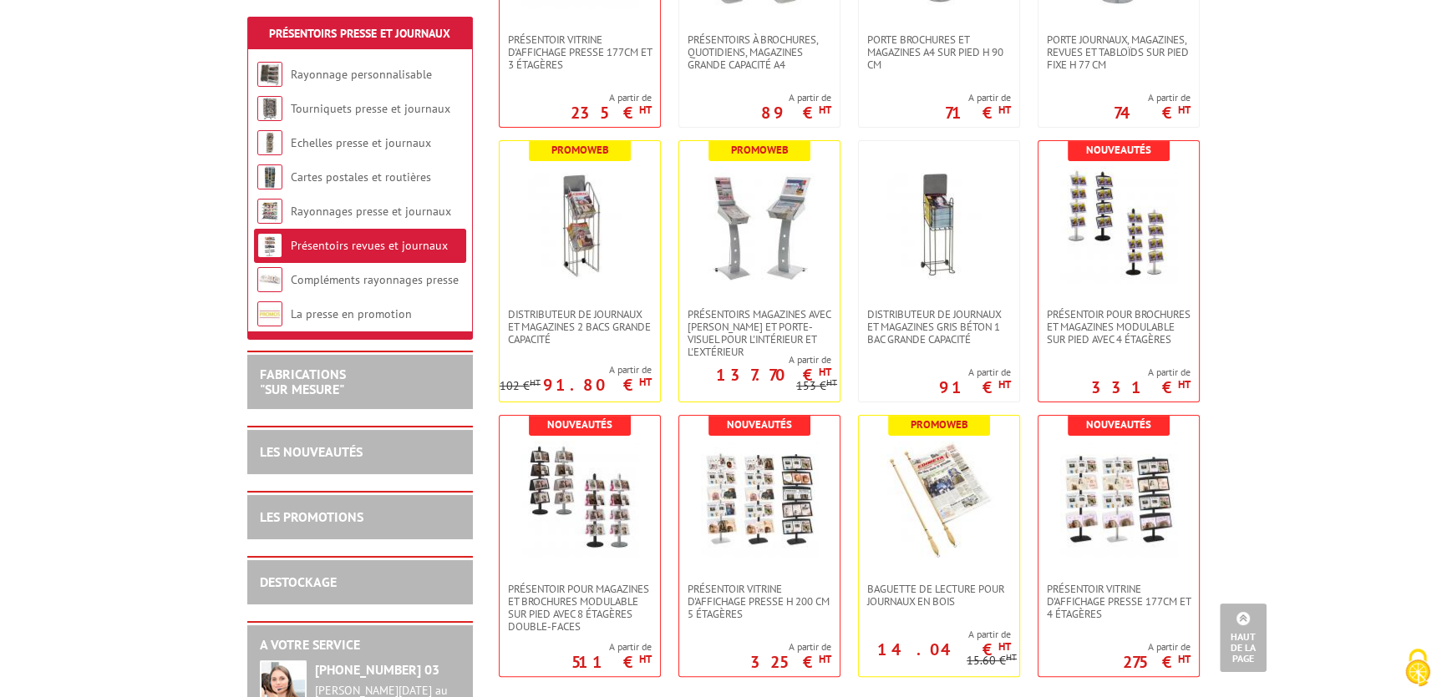
scroll to position [759, 0]
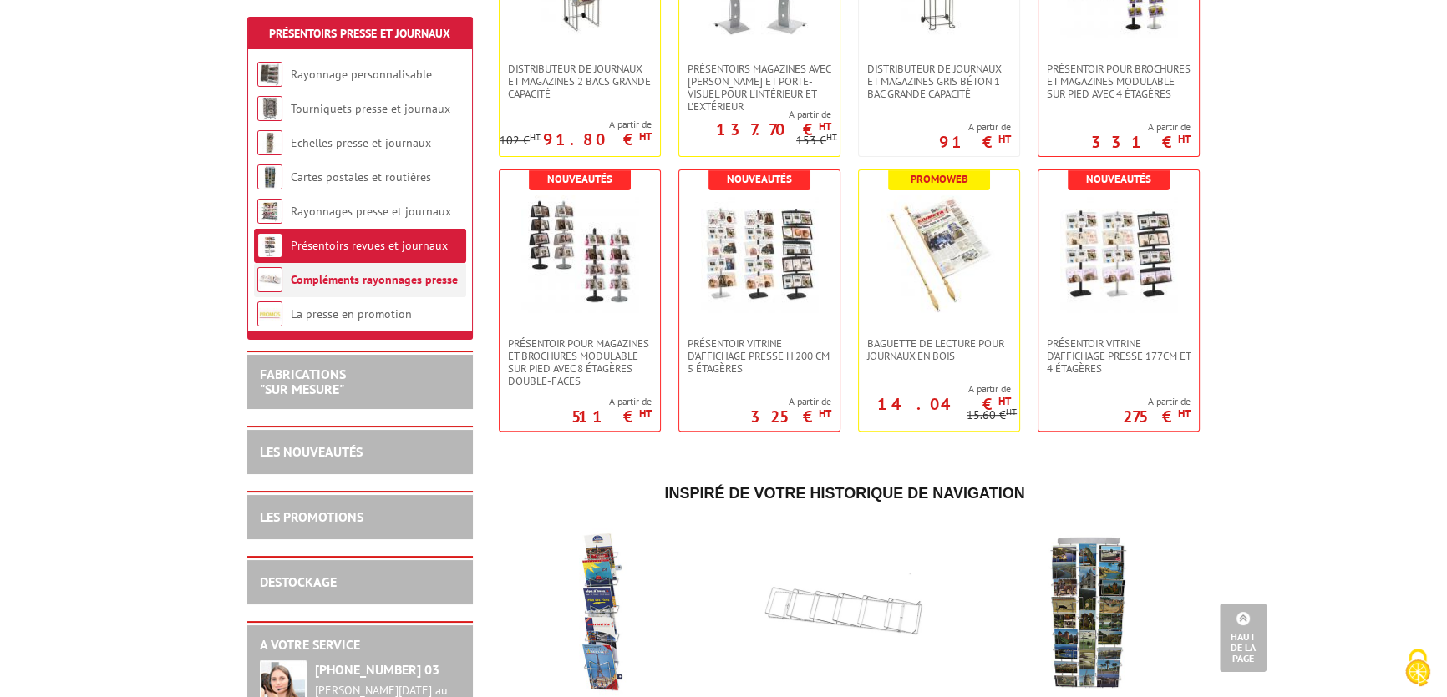
click at [396, 285] on link "Compléments rayonnages presse" at bounding box center [374, 279] width 167 height 15
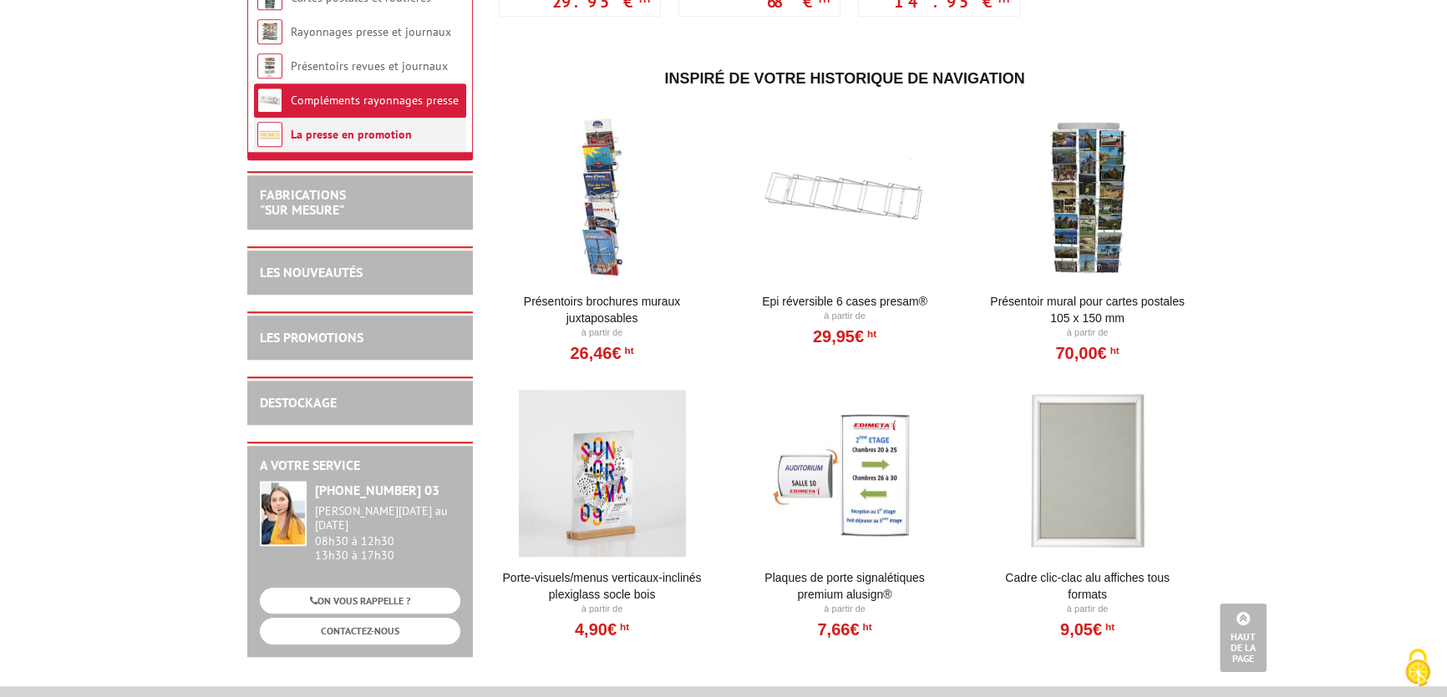
scroll to position [1595, 0]
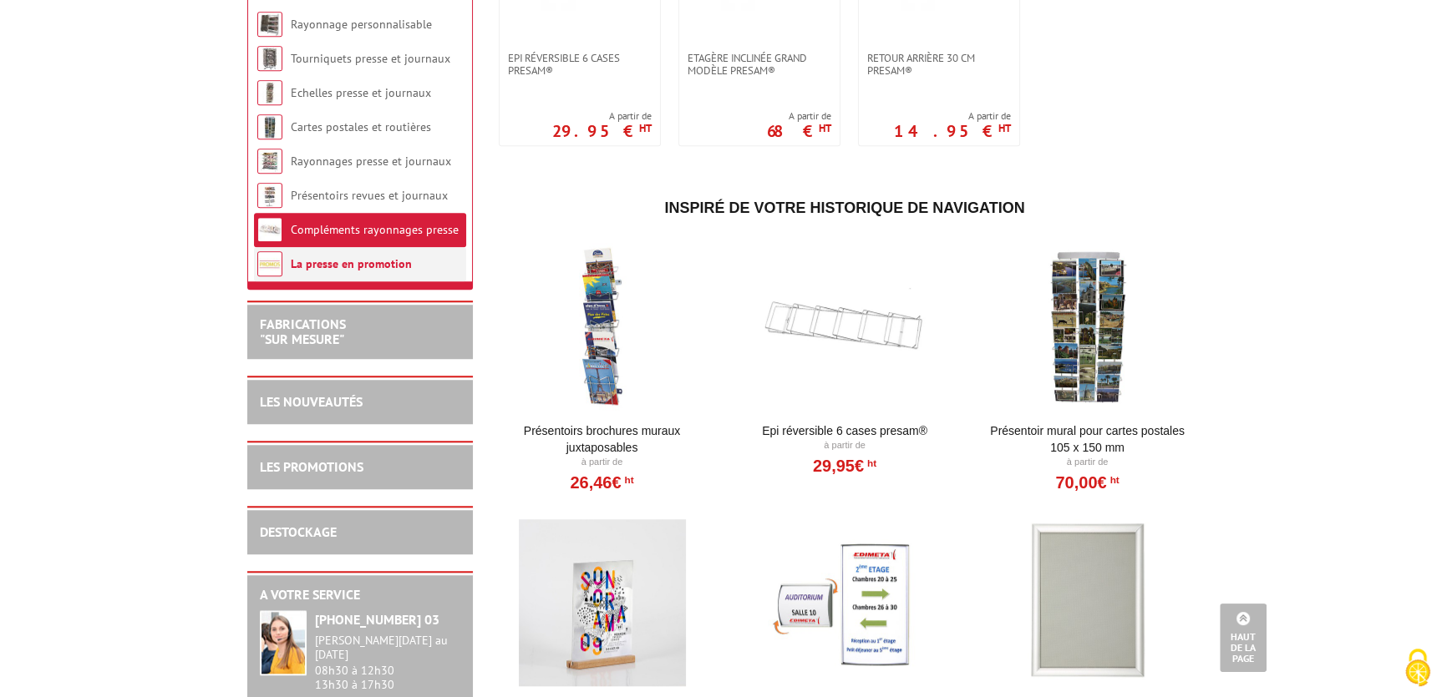
click at [322, 271] on link "La presse en promotion" at bounding box center [351, 263] width 121 height 15
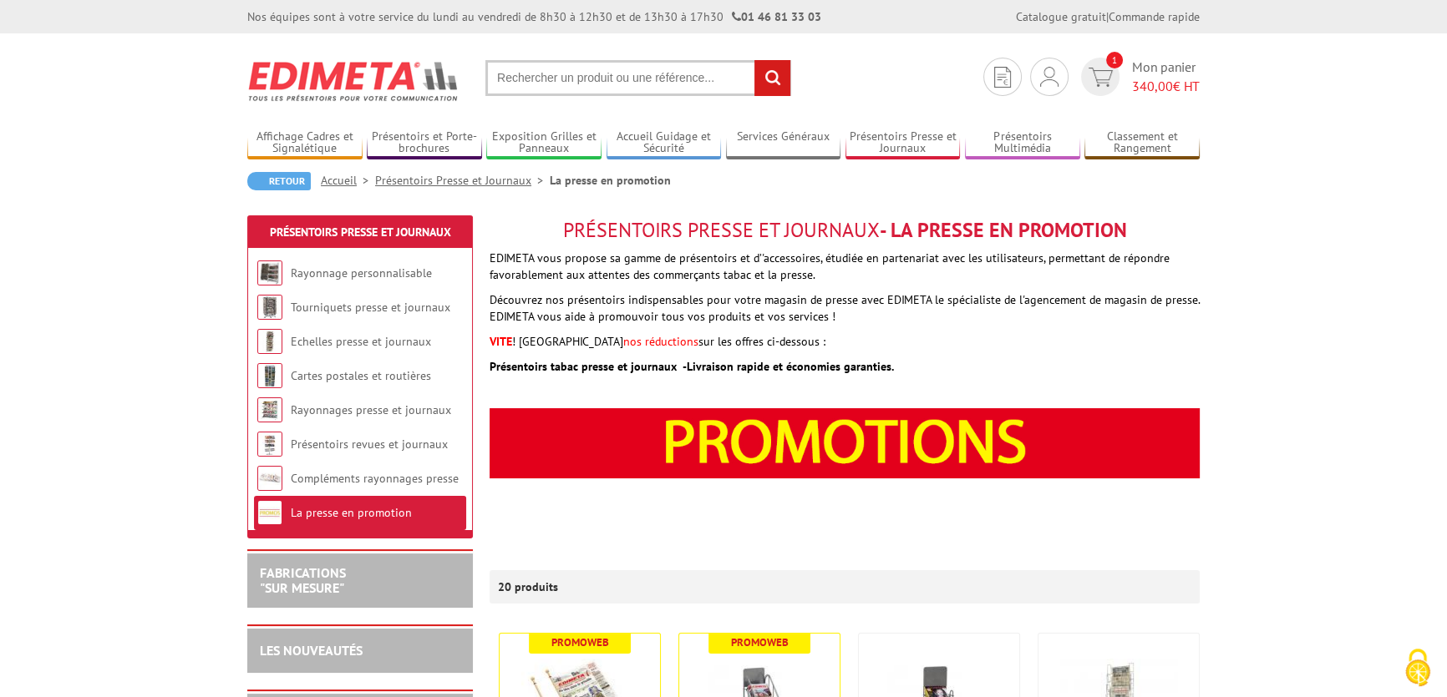
click at [1183, 520] on p at bounding box center [844, 528] width 710 height 17
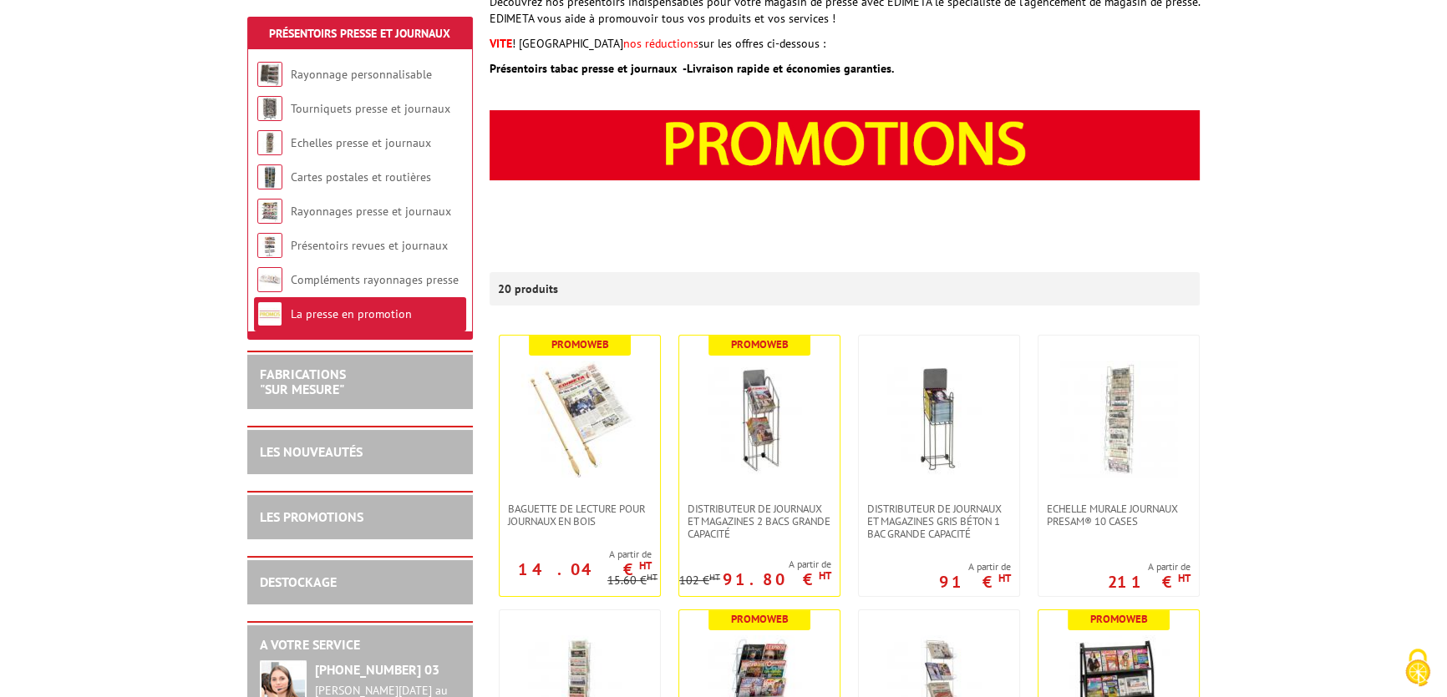
scroll to position [303, 0]
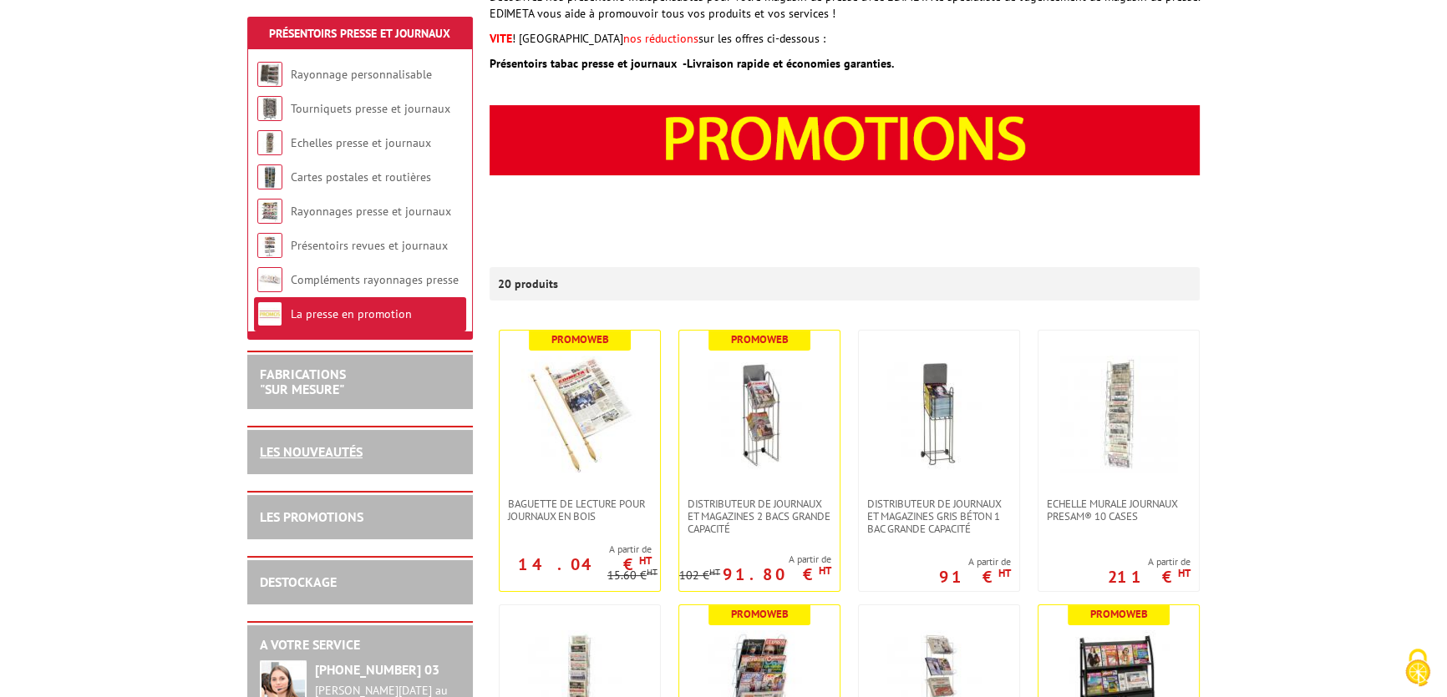
click at [306, 449] on link "LES NOUVEAUTÉS" at bounding box center [311, 452] width 103 height 17
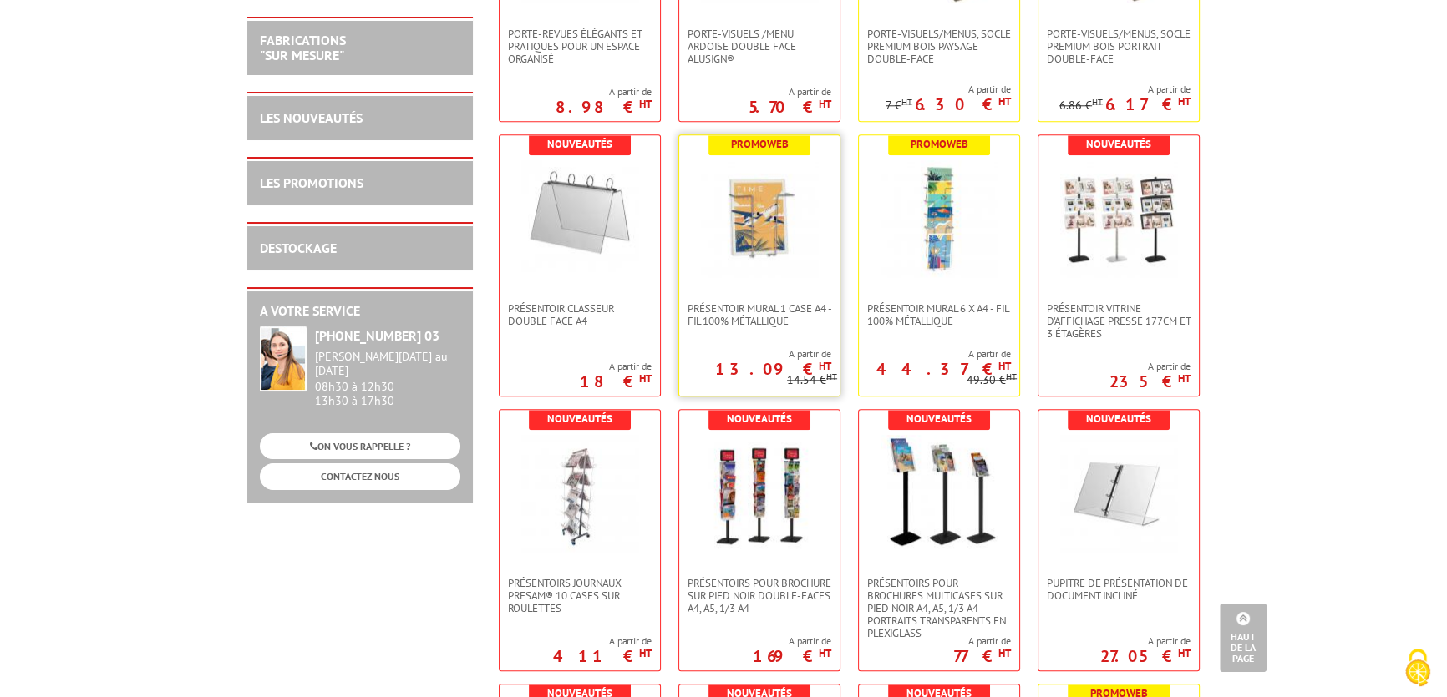
scroll to position [2126, 0]
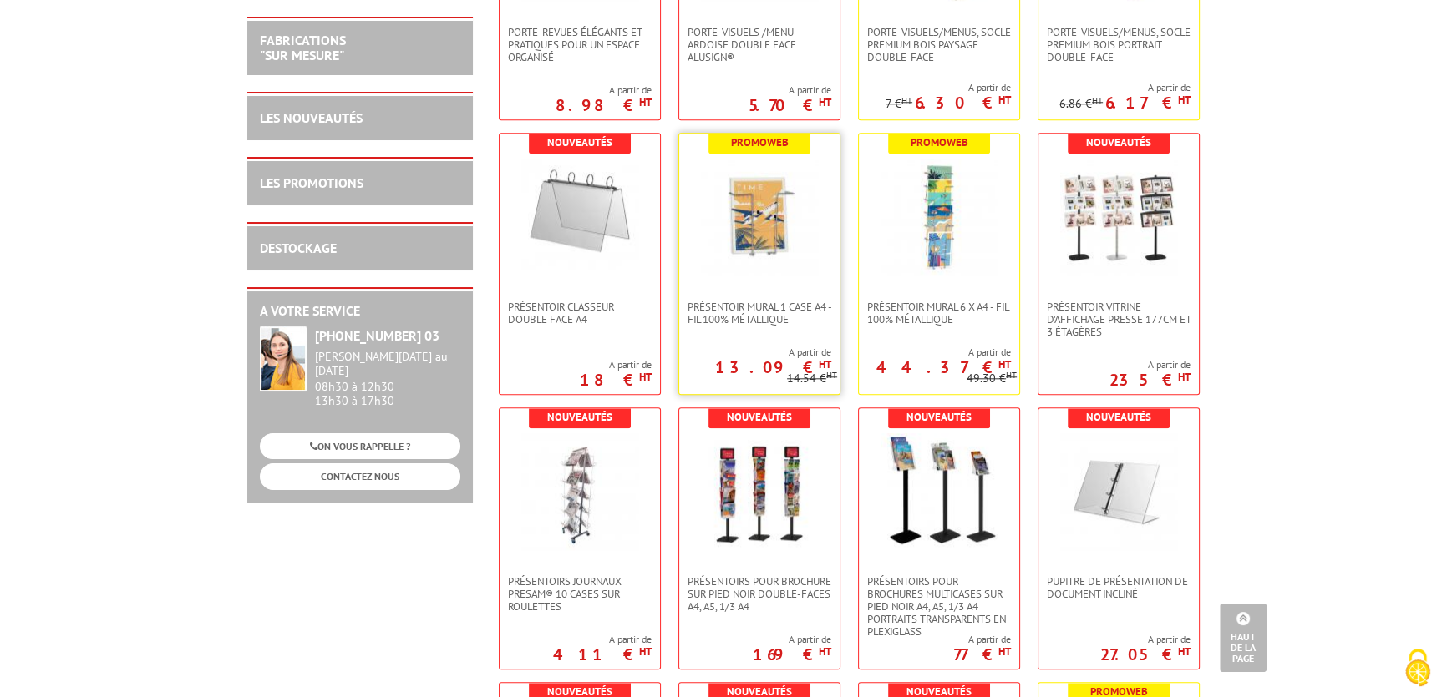
click at [758, 210] on img at bounding box center [759, 217] width 117 height 117
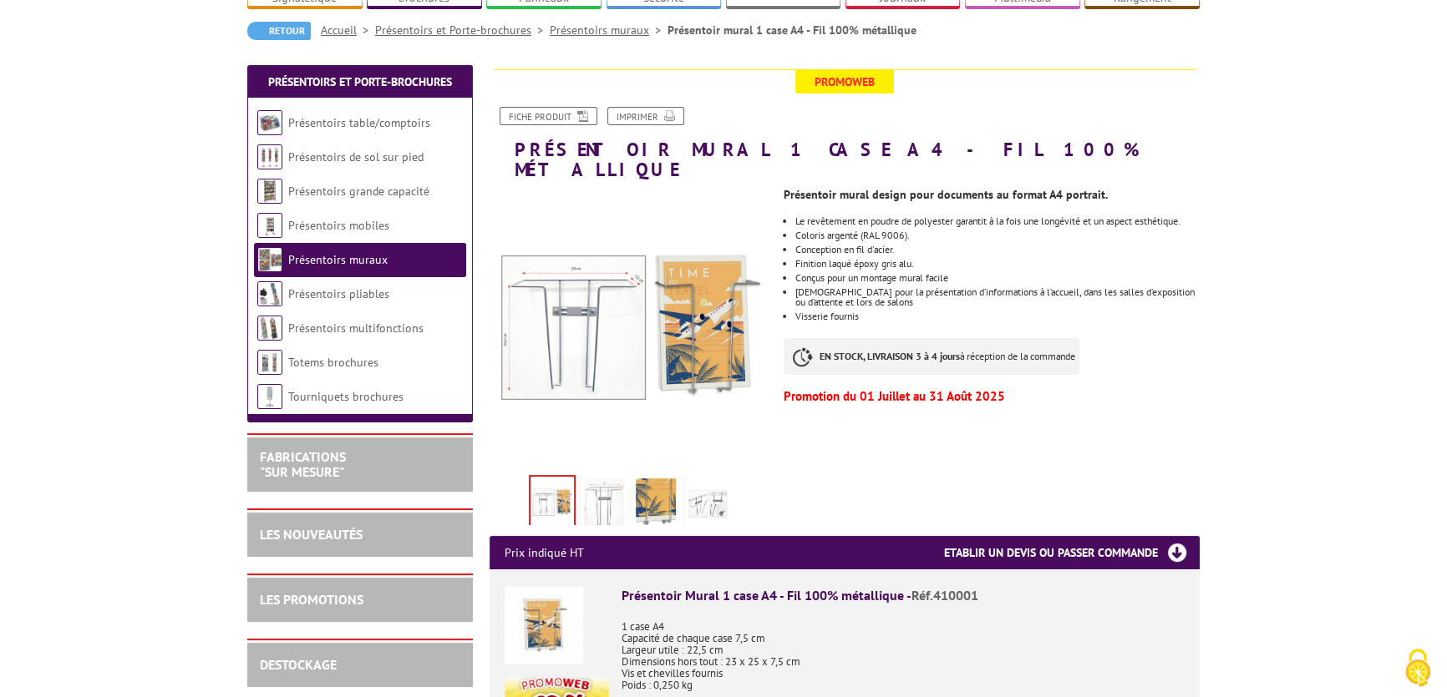
scroll to position [151, 0]
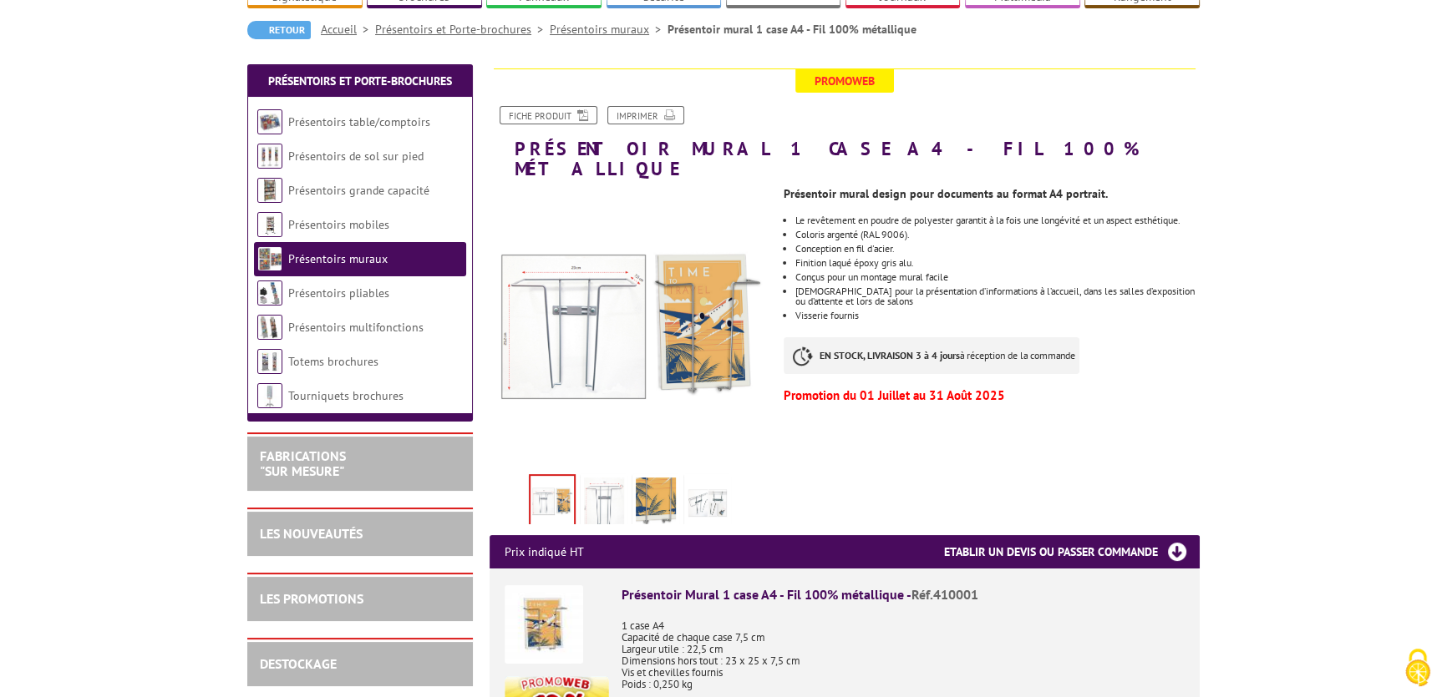
click at [703, 478] on img at bounding box center [707, 504] width 40 height 52
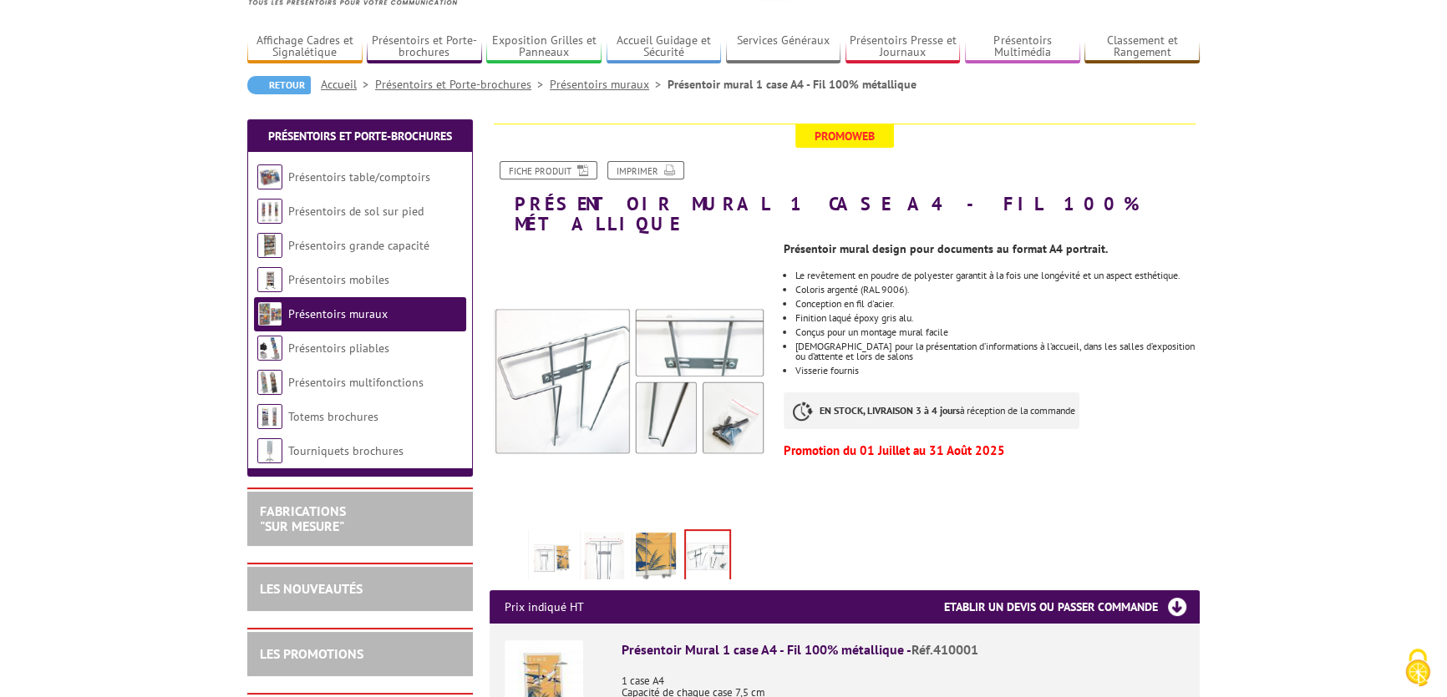
scroll to position [75, 0]
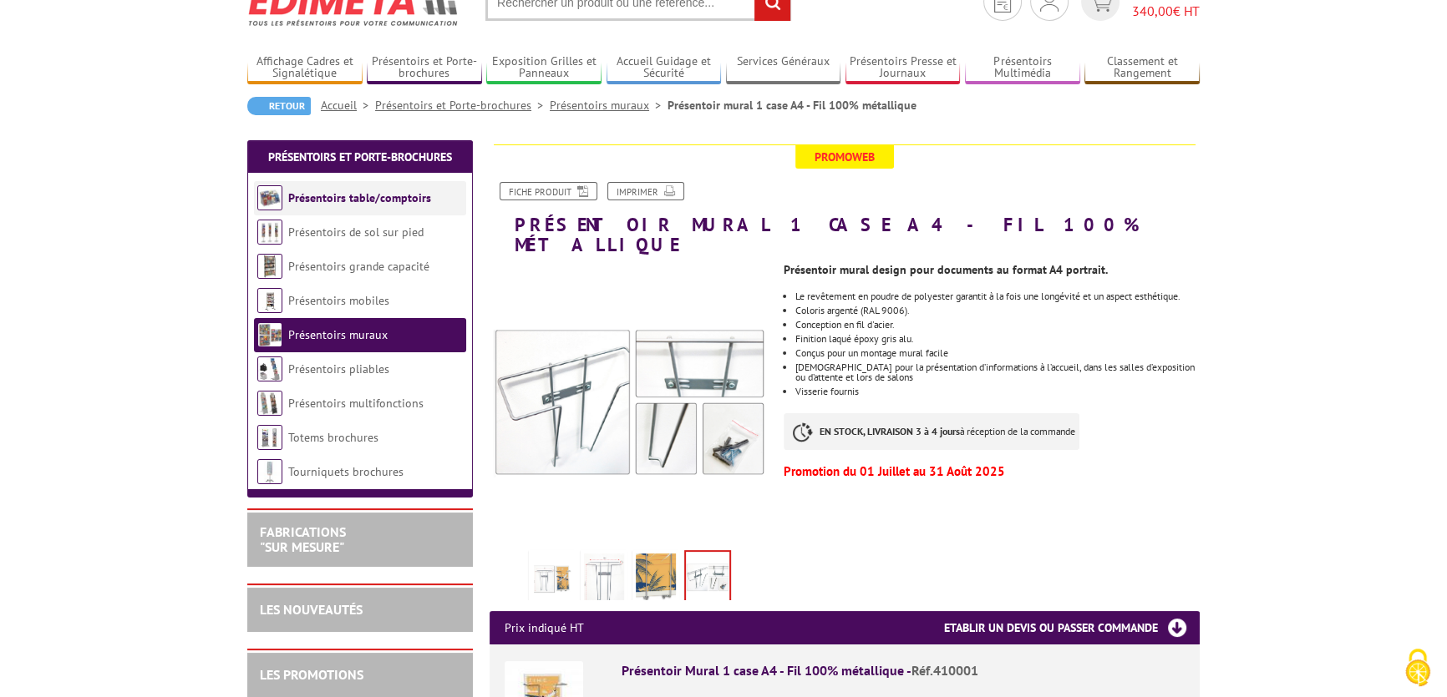
click at [309, 202] on link "Présentoirs table/comptoirs" at bounding box center [359, 197] width 143 height 15
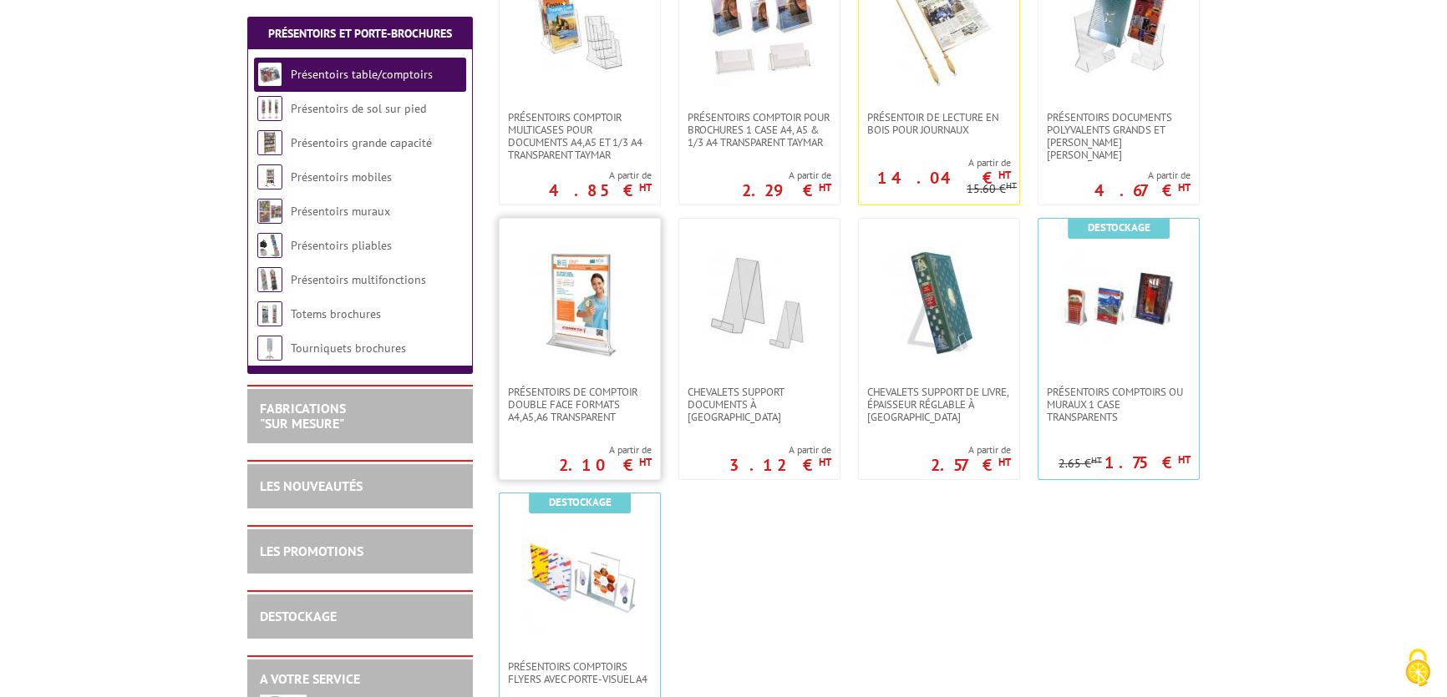
scroll to position [531, 0]
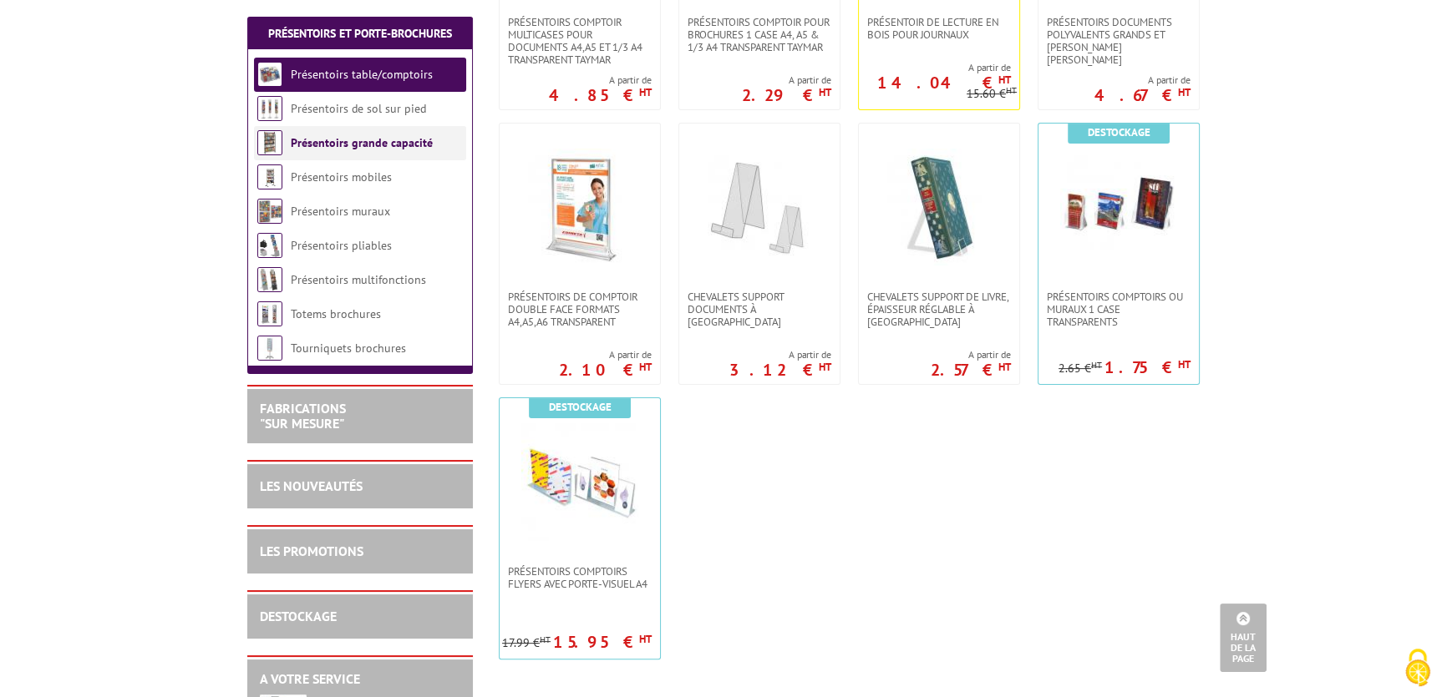
click at [392, 148] on link "Présentoirs grande capacité" at bounding box center [362, 142] width 142 height 15
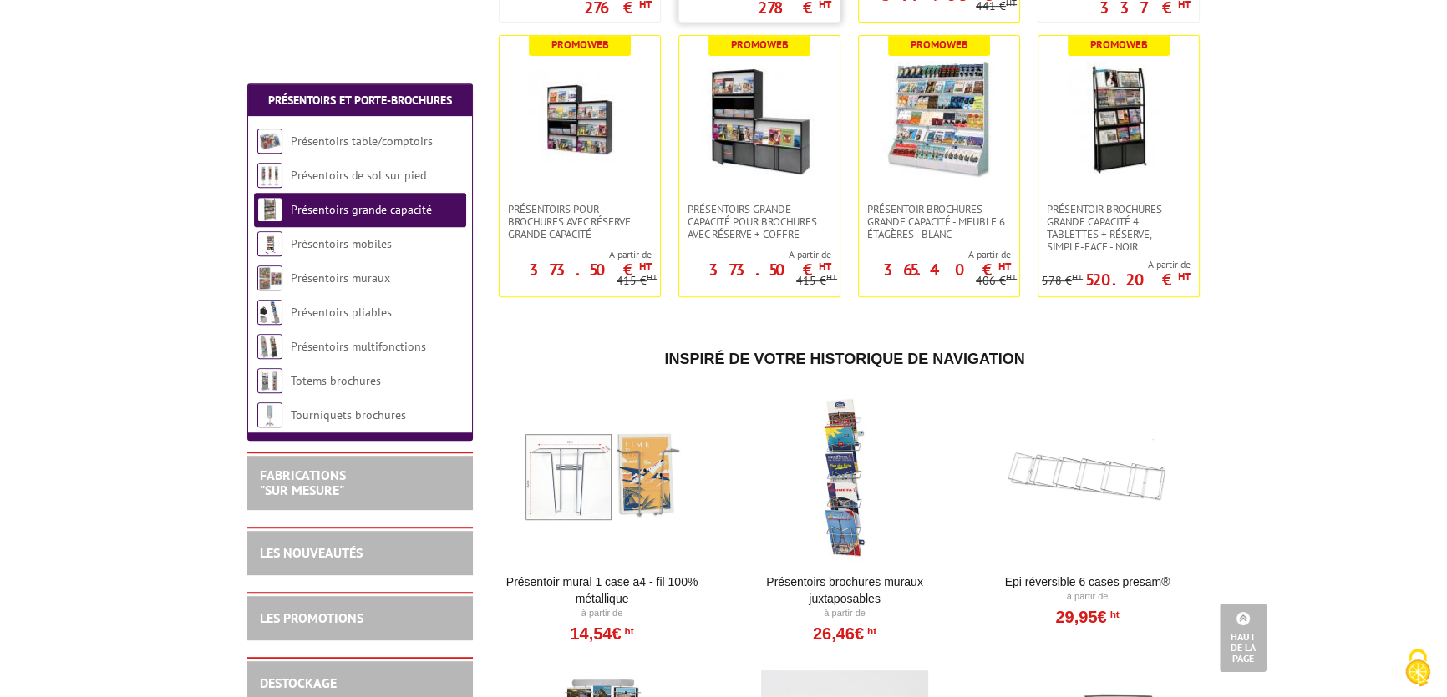
scroll to position [910, 0]
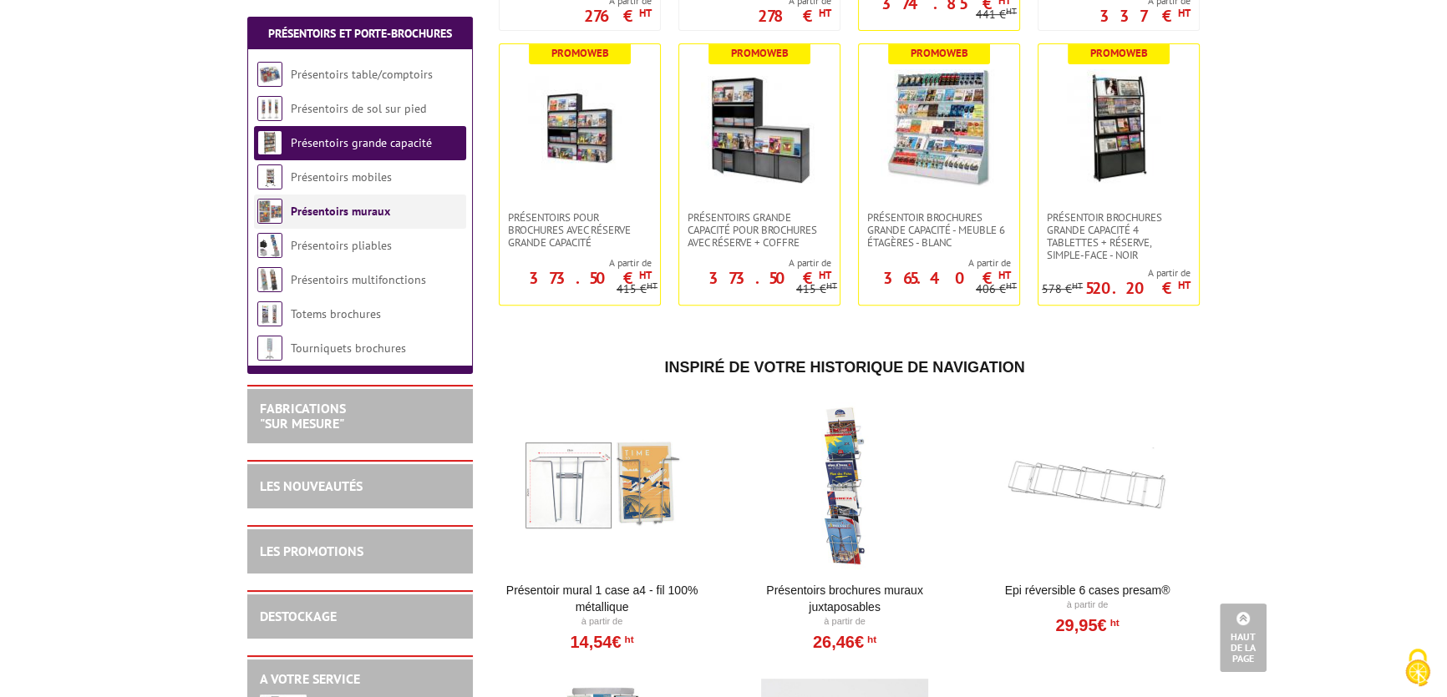
click at [312, 211] on link "Présentoirs muraux" at bounding box center [340, 211] width 99 height 15
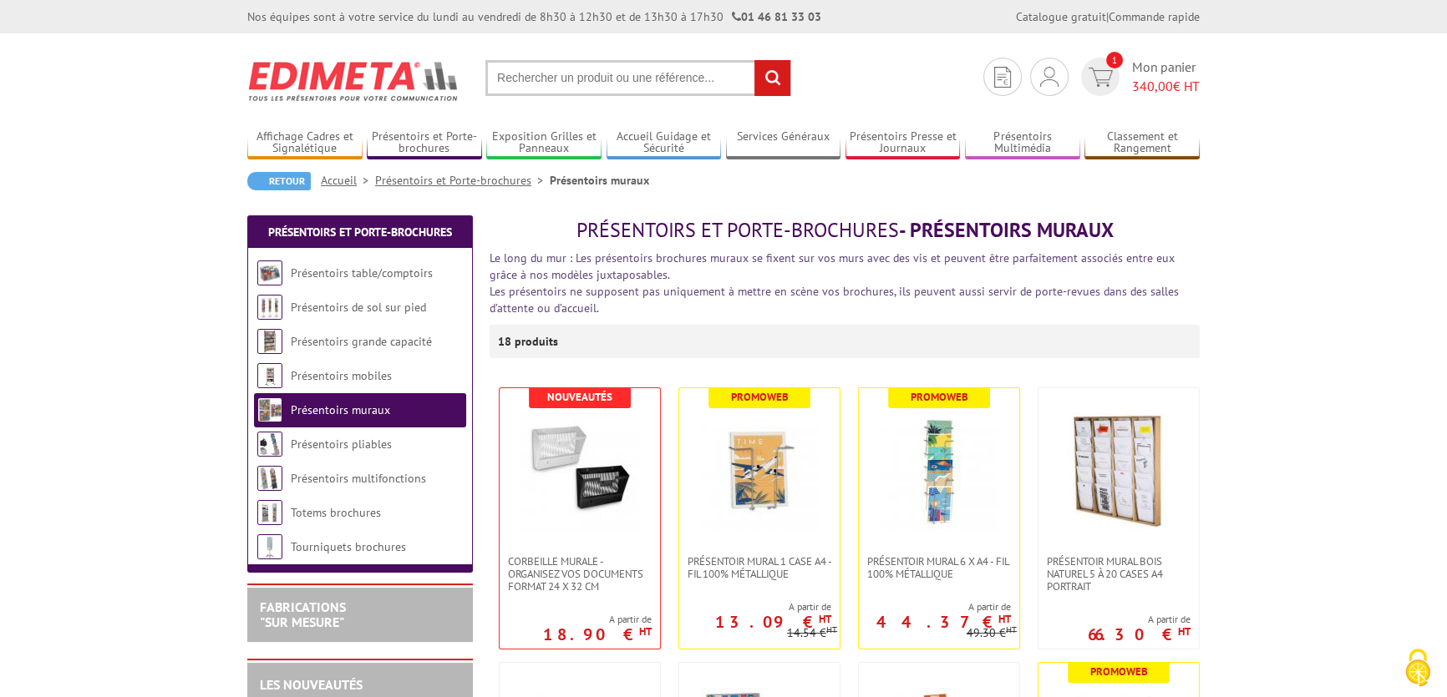
click at [951, 532] on link at bounding box center [939, 471] width 160 height 167
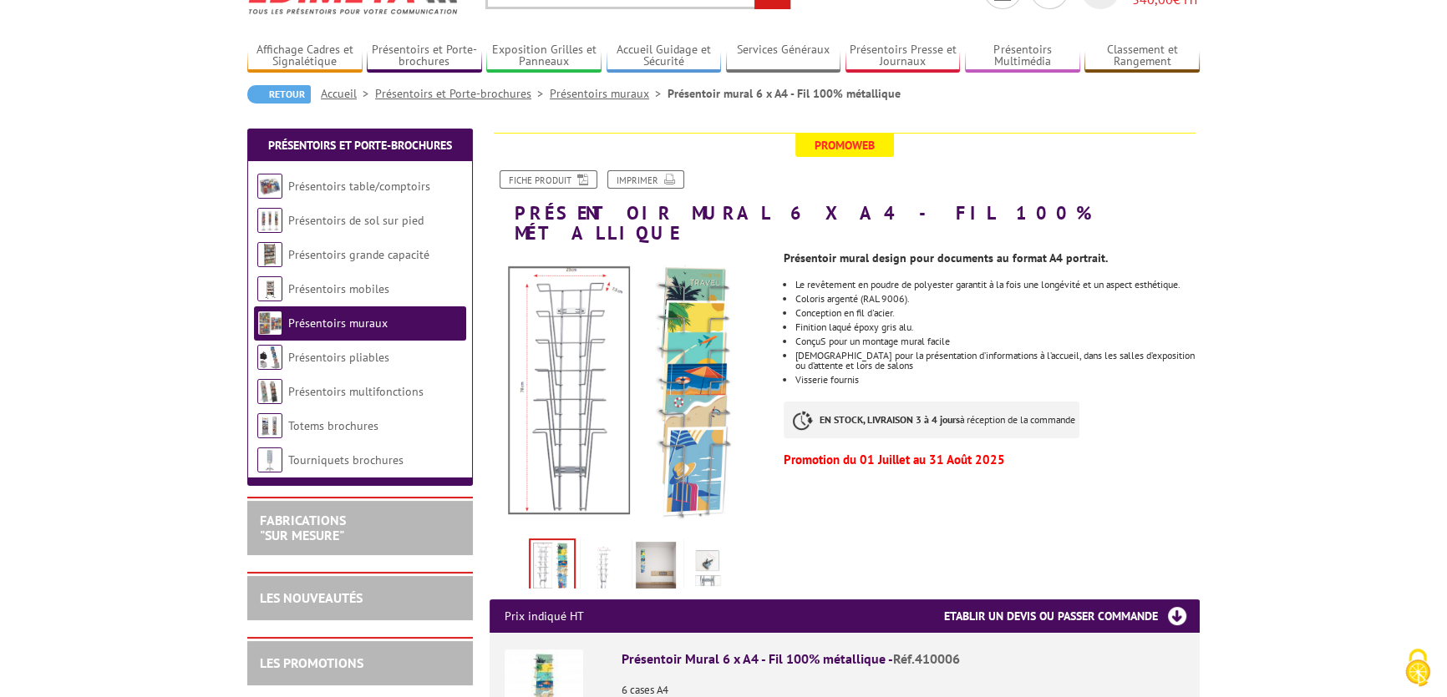
scroll to position [75, 0]
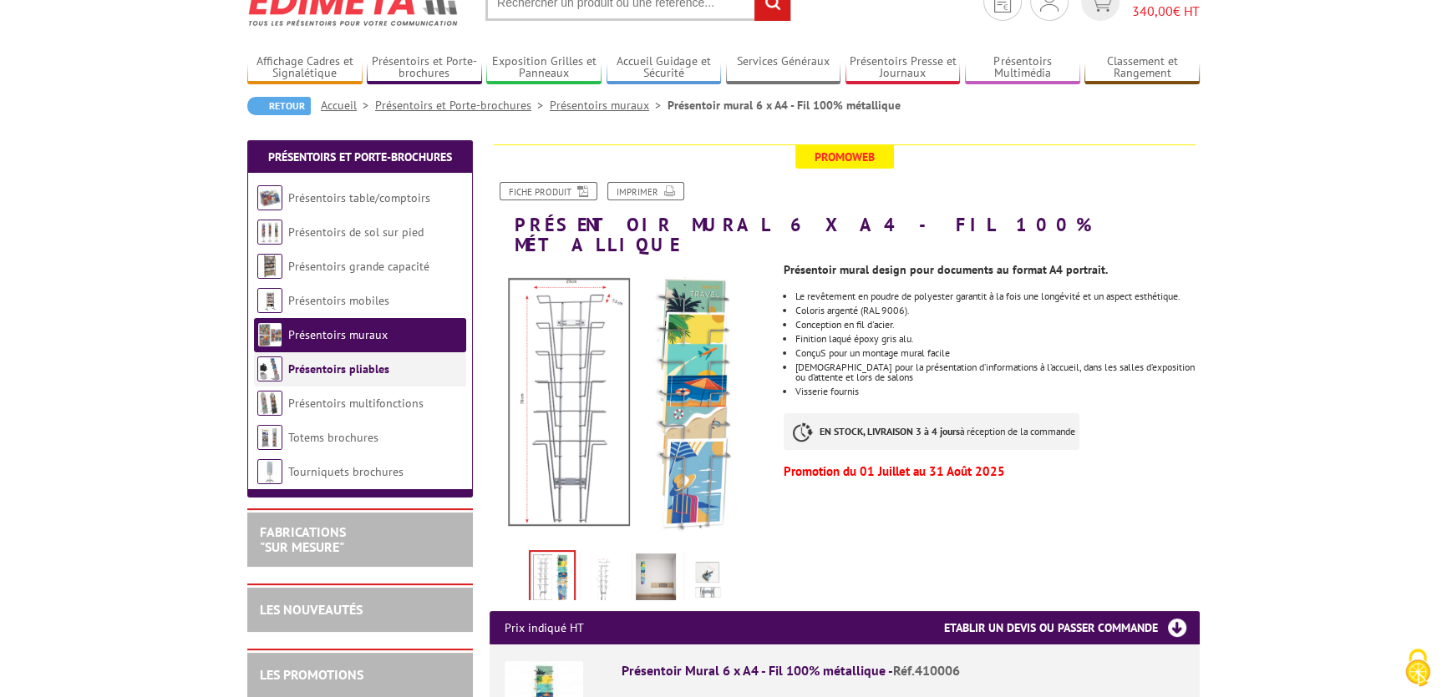
click at [364, 377] on li "Présentoirs pliables" at bounding box center [360, 369] width 212 height 34
click at [364, 358] on li "Présentoirs pliables" at bounding box center [360, 369] width 212 height 34
click at [343, 372] on link "Présentoirs pliables" at bounding box center [338, 369] width 101 height 15
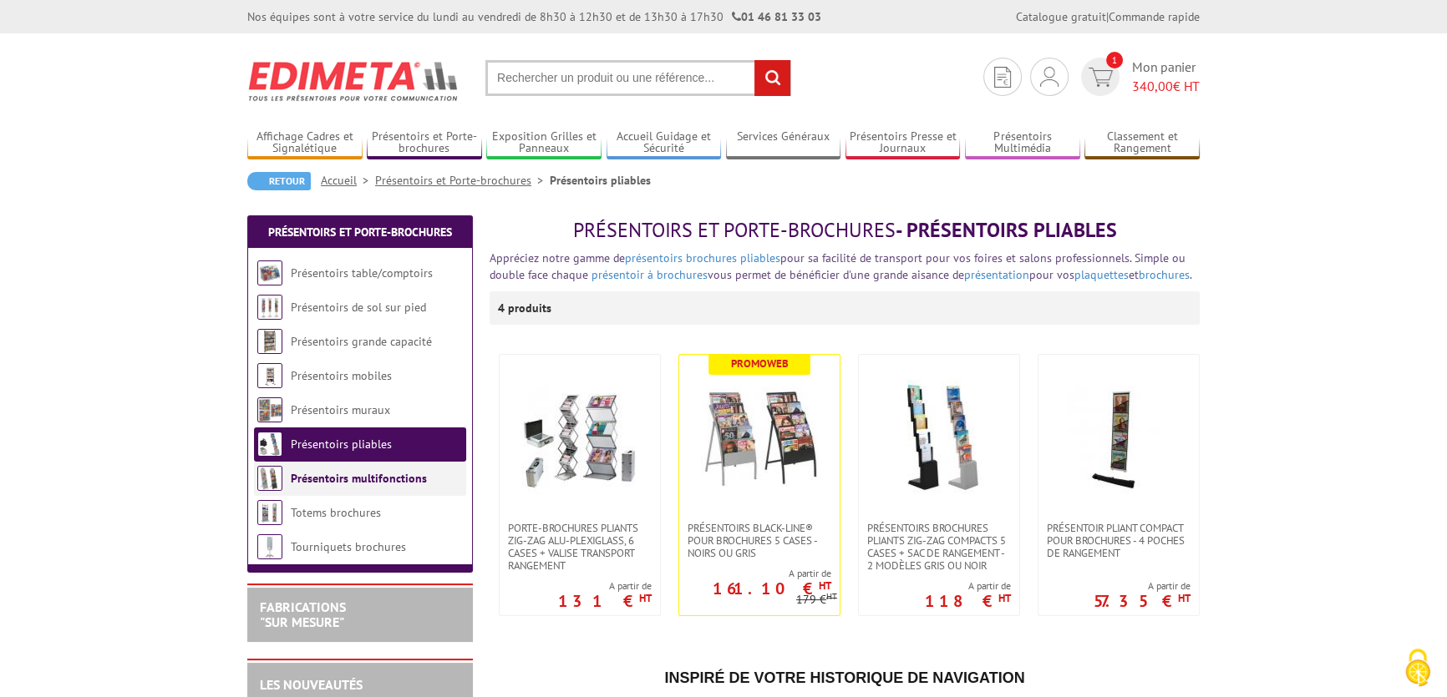
click at [349, 484] on link "Présentoirs multifonctions" at bounding box center [359, 478] width 136 height 15
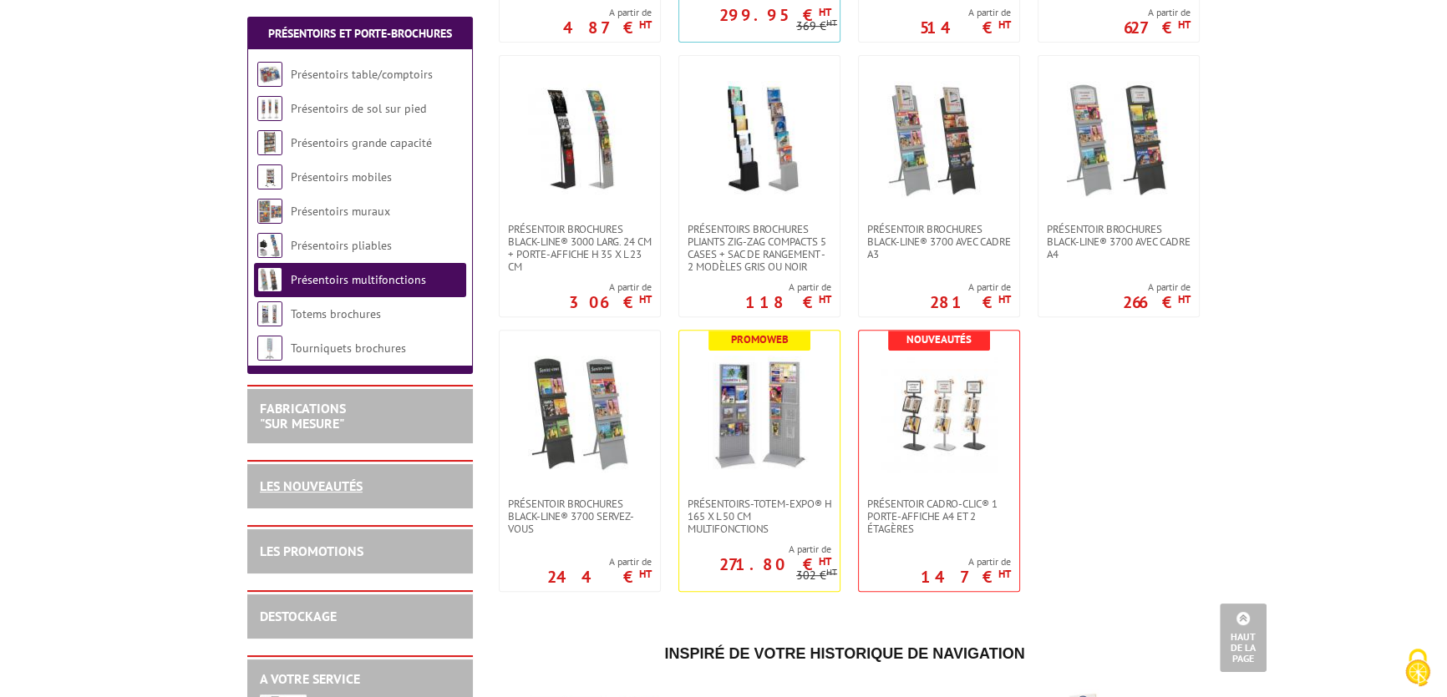
scroll to position [986, 0]
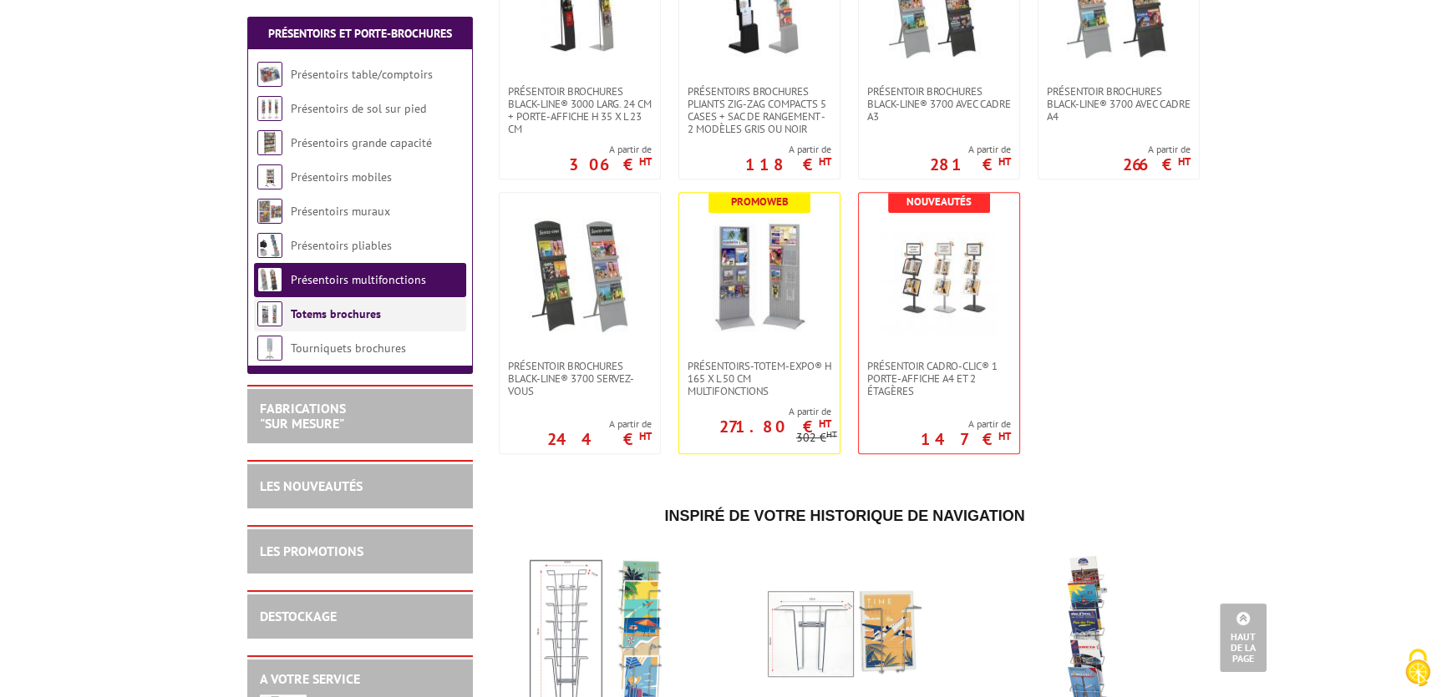
click at [297, 328] on li "Totems brochures" at bounding box center [360, 314] width 212 height 34
click at [309, 324] on li "Totems brochures" at bounding box center [360, 314] width 212 height 34
click at [356, 317] on link "Totems brochures" at bounding box center [336, 314] width 90 height 15
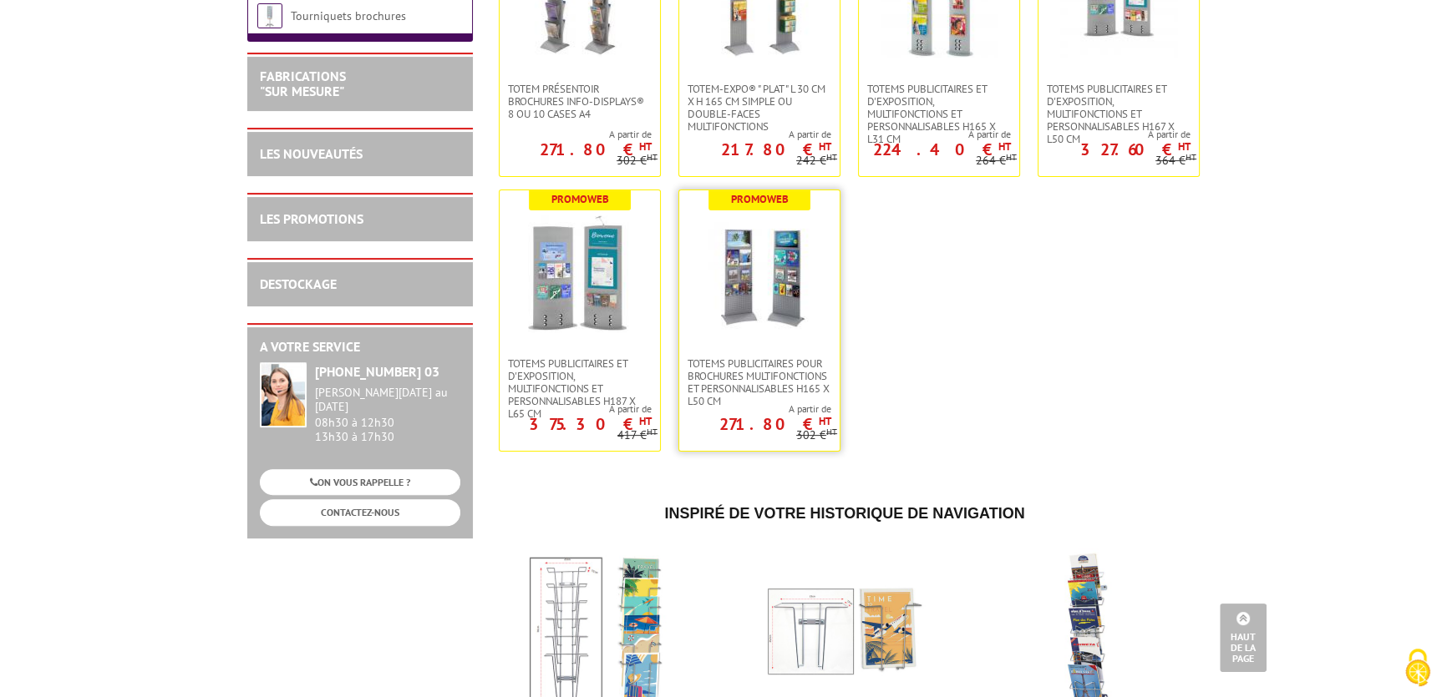
scroll to position [227, 0]
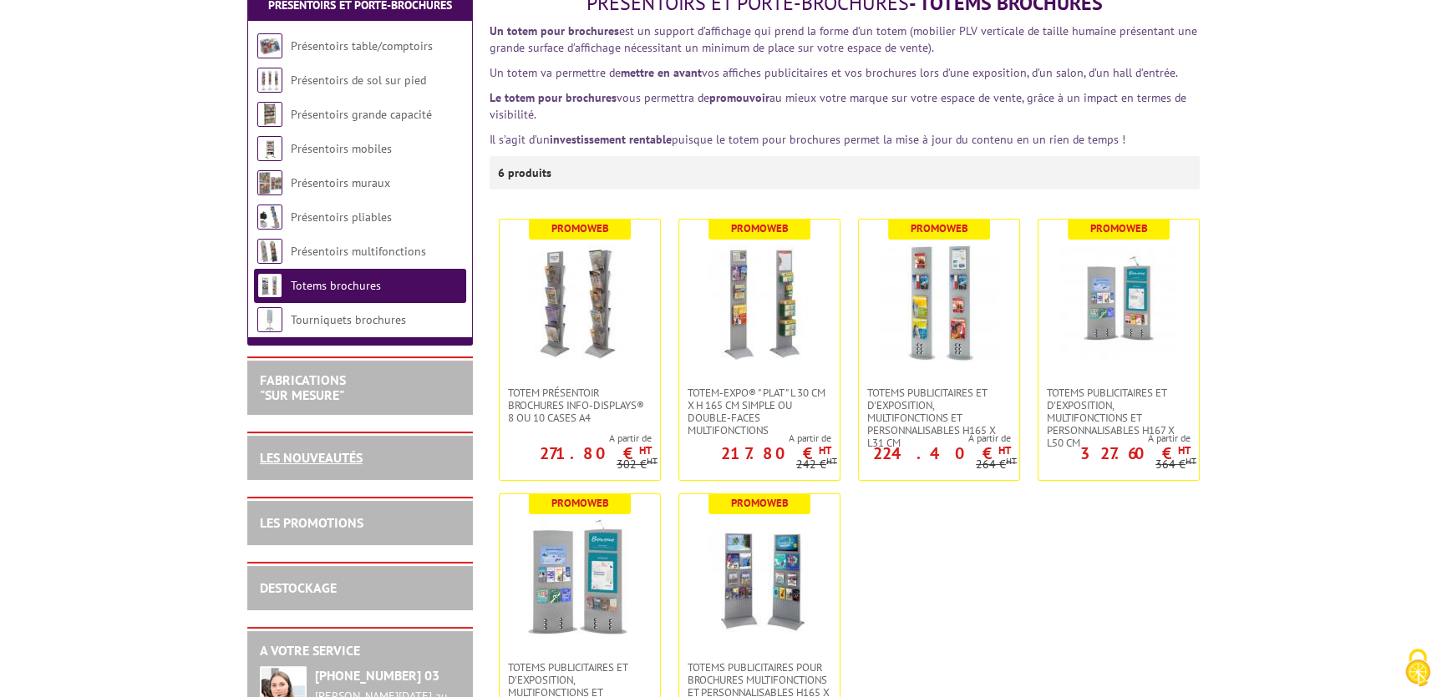
click at [349, 456] on link "LES NOUVEAUTÉS" at bounding box center [311, 457] width 103 height 17
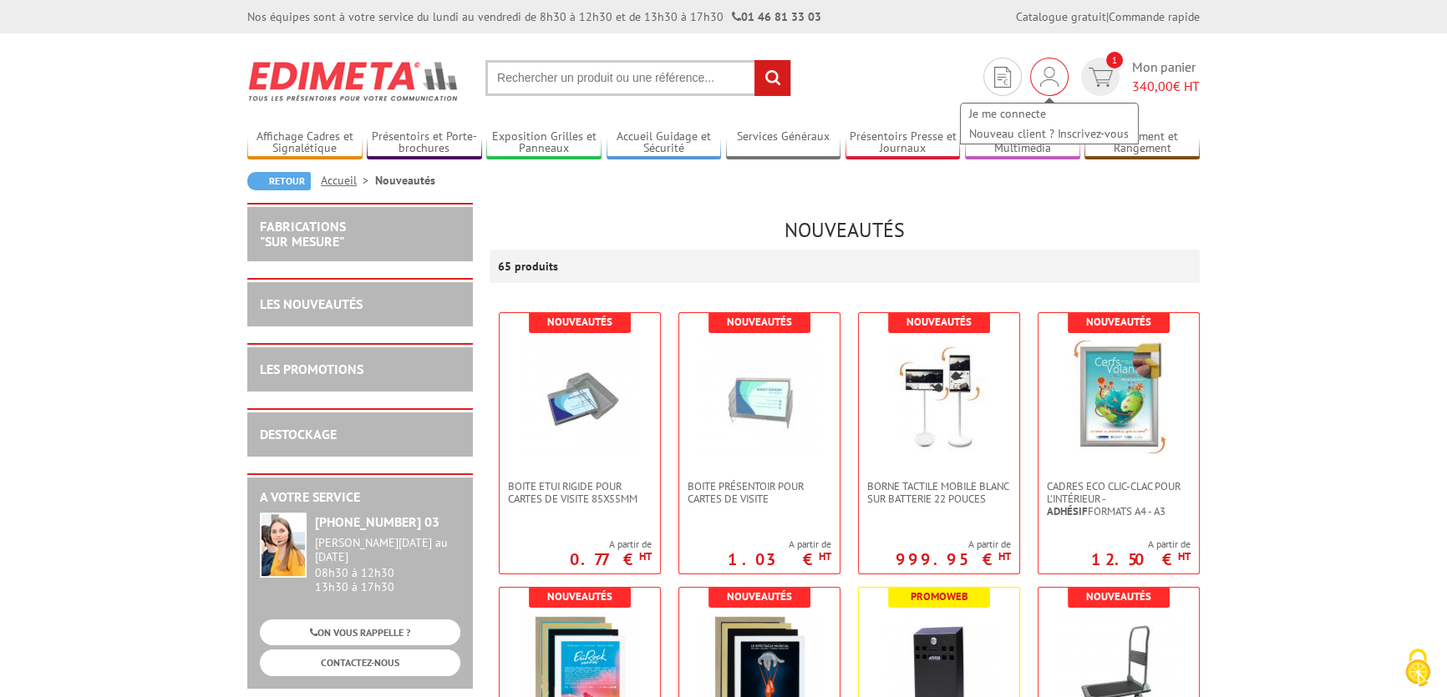
click at [1052, 84] on img at bounding box center [1049, 77] width 18 height 20
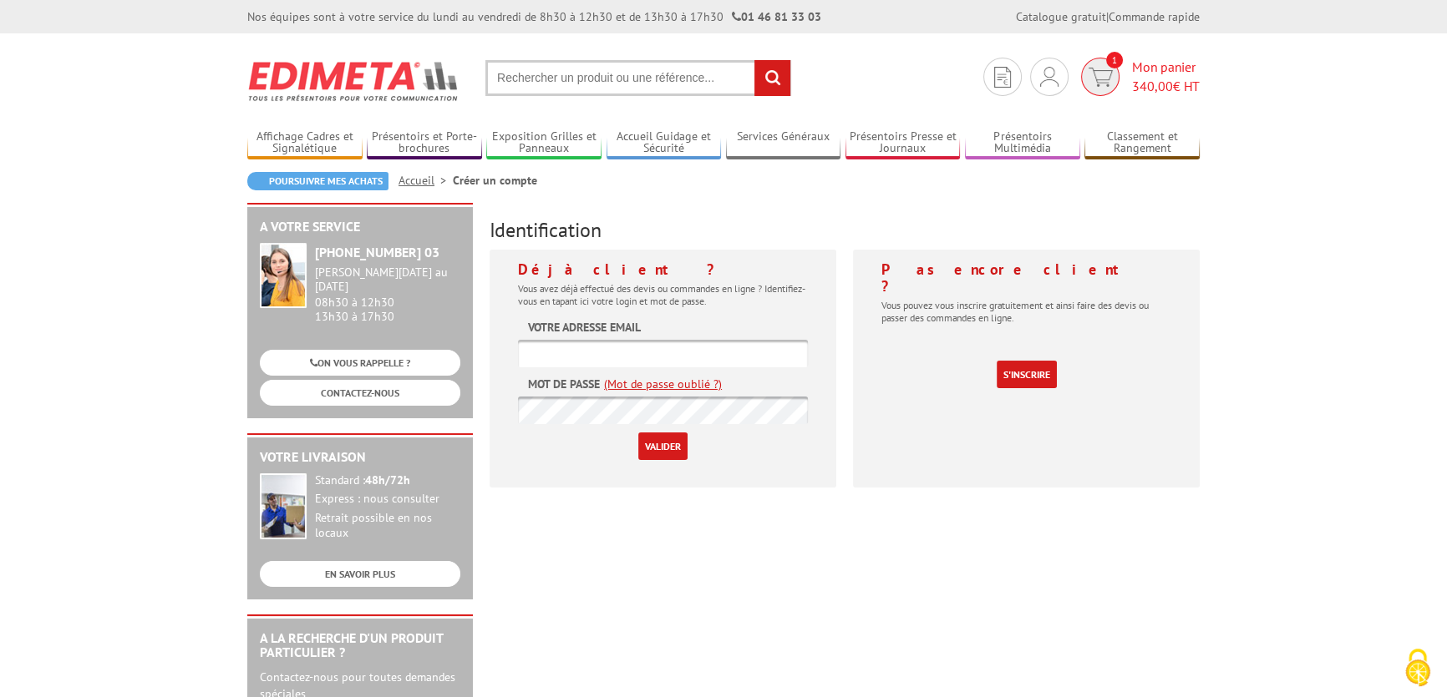
click at [1144, 67] on span "Mon panier 340,00 € HT" at bounding box center [1166, 77] width 68 height 38
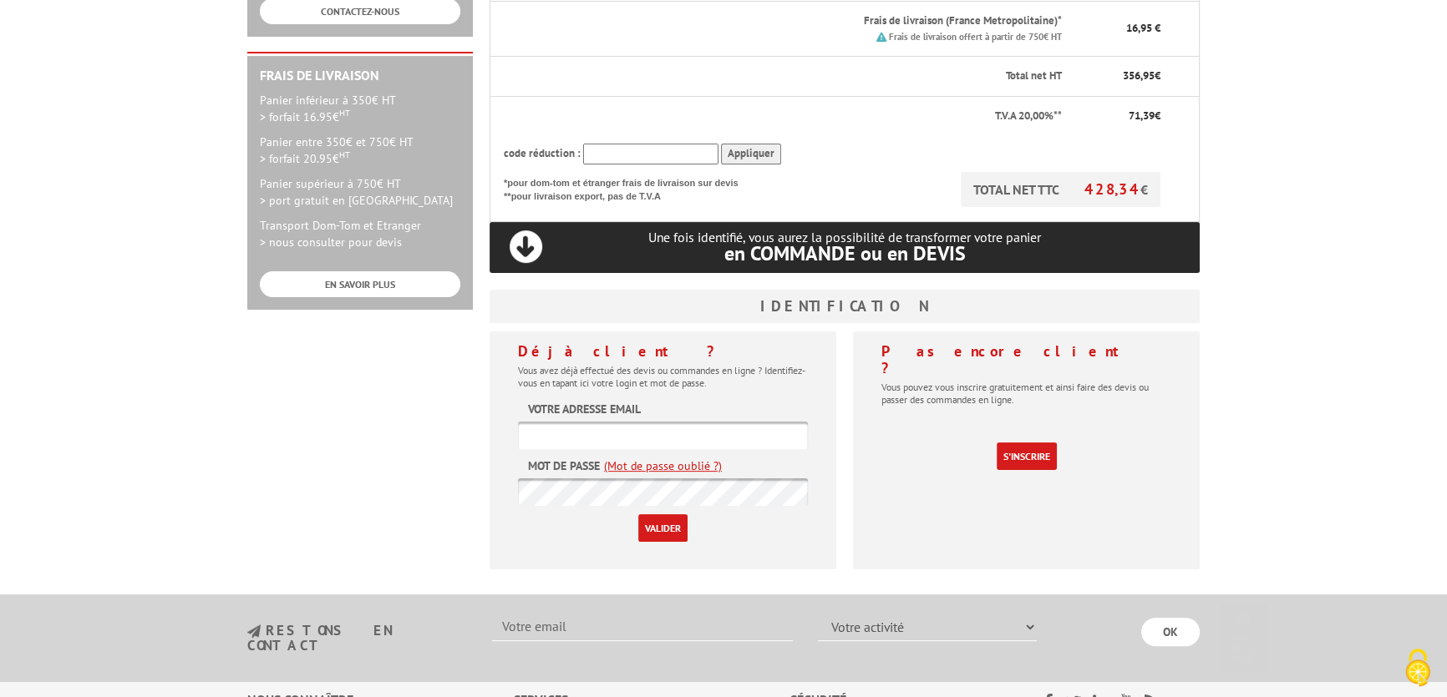
scroll to position [455, 0]
click at [1026, 442] on link "S'inscrire" at bounding box center [1026, 456] width 60 height 28
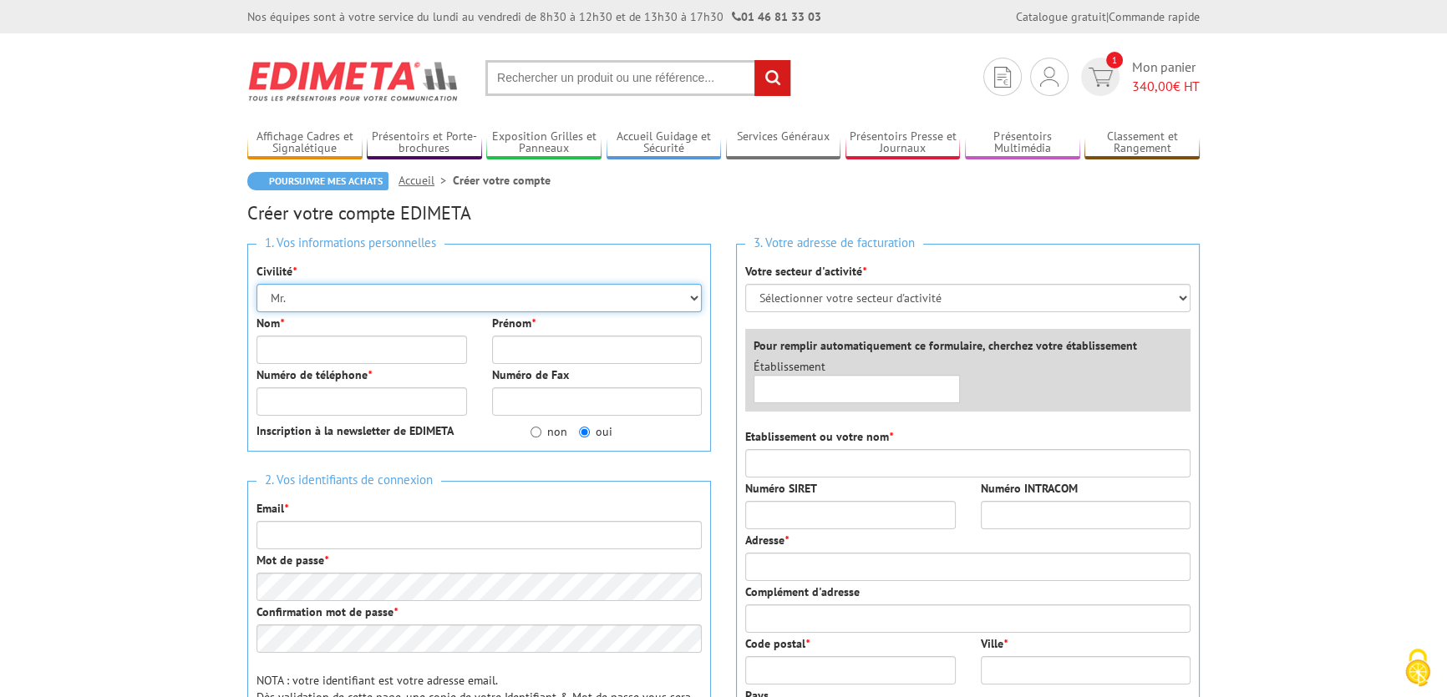
click at [453, 301] on select "Mr. Mme. Mlle." at bounding box center [478, 298] width 445 height 28
select select "Mme."
click at [256, 284] on select "Mr. Mme. Mlle." at bounding box center [478, 298] width 445 height 28
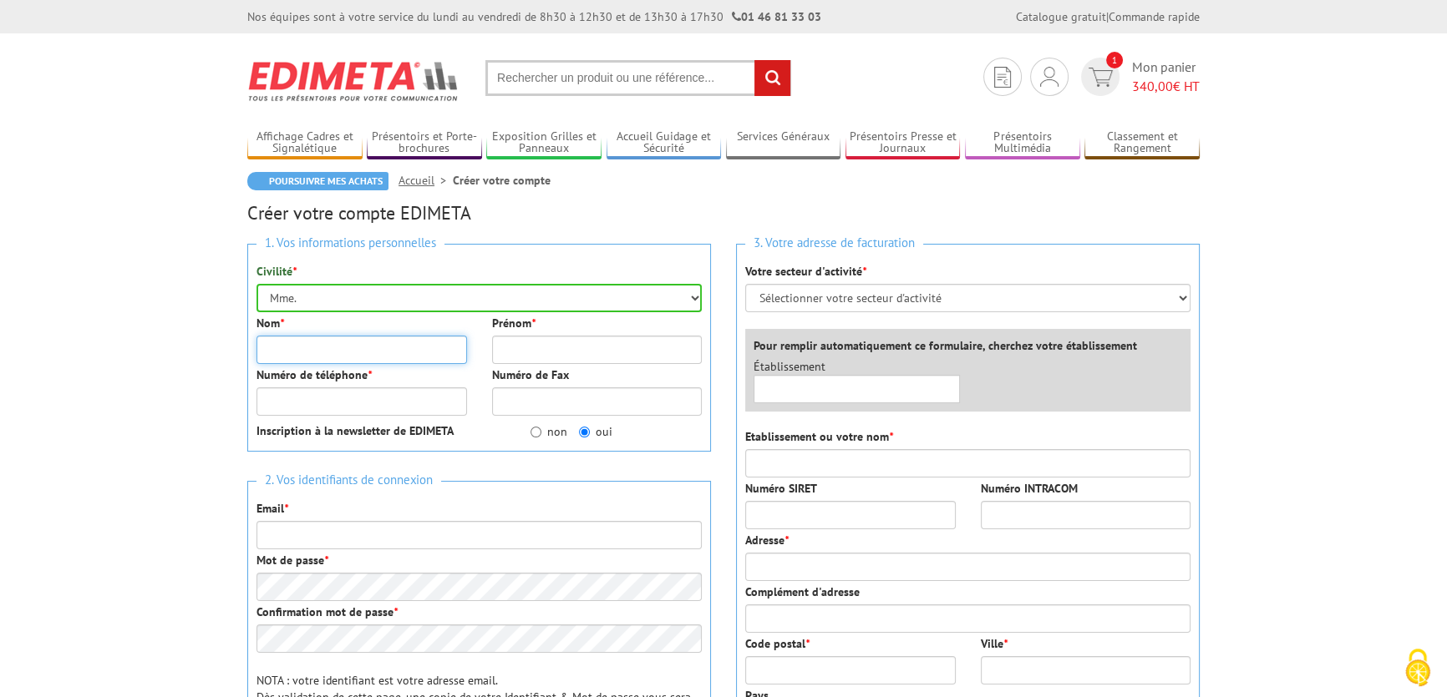
click at [395, 339] on input "Nom *" at bounding box center [361, 350] width 210 height 28
type input "boulay"
type input "lydia"
type input "0619677886"
type input "[EMAIL_ADDRESS][DOMAIN_NAME]"
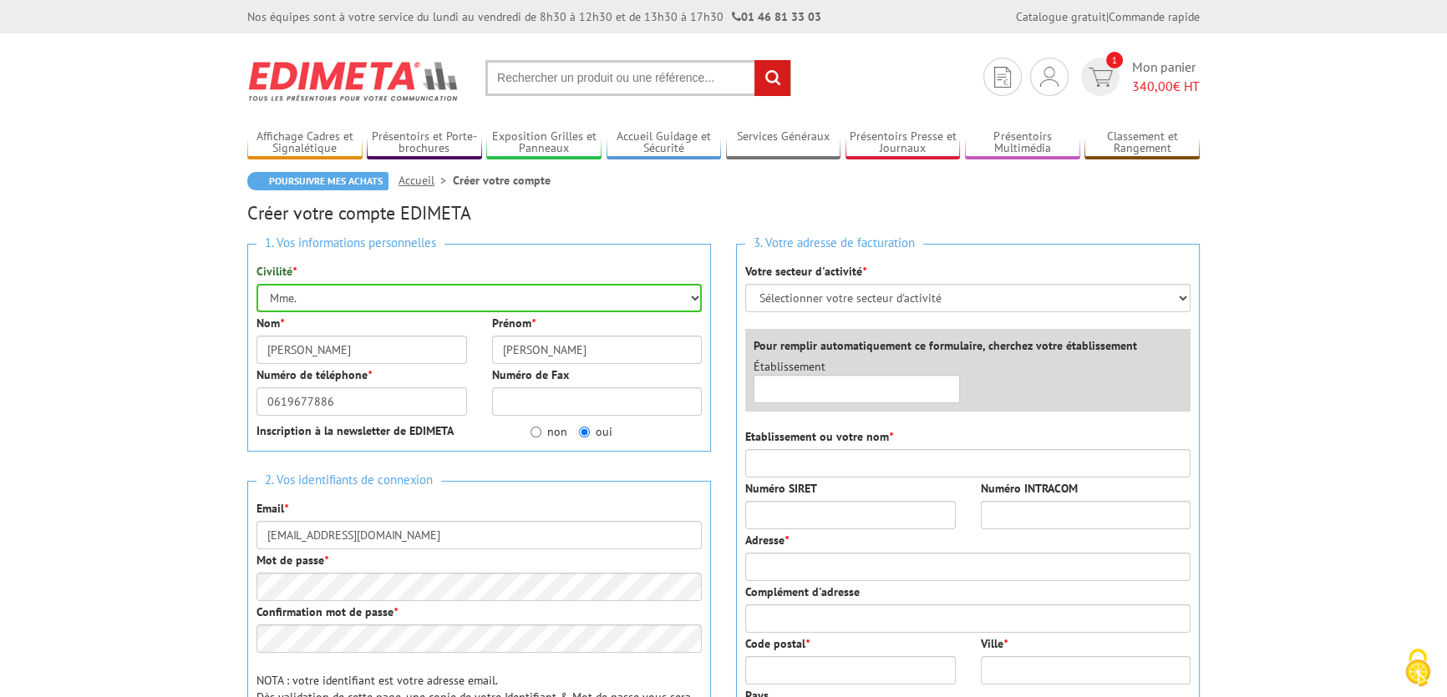
type input "SNC MLM BOULAY"
type input "[STREET_ADDRESS]"
type input "35000"
type input "[GEOGRAPHIC_DATA], [GEOGRAPHIC_DATA]"
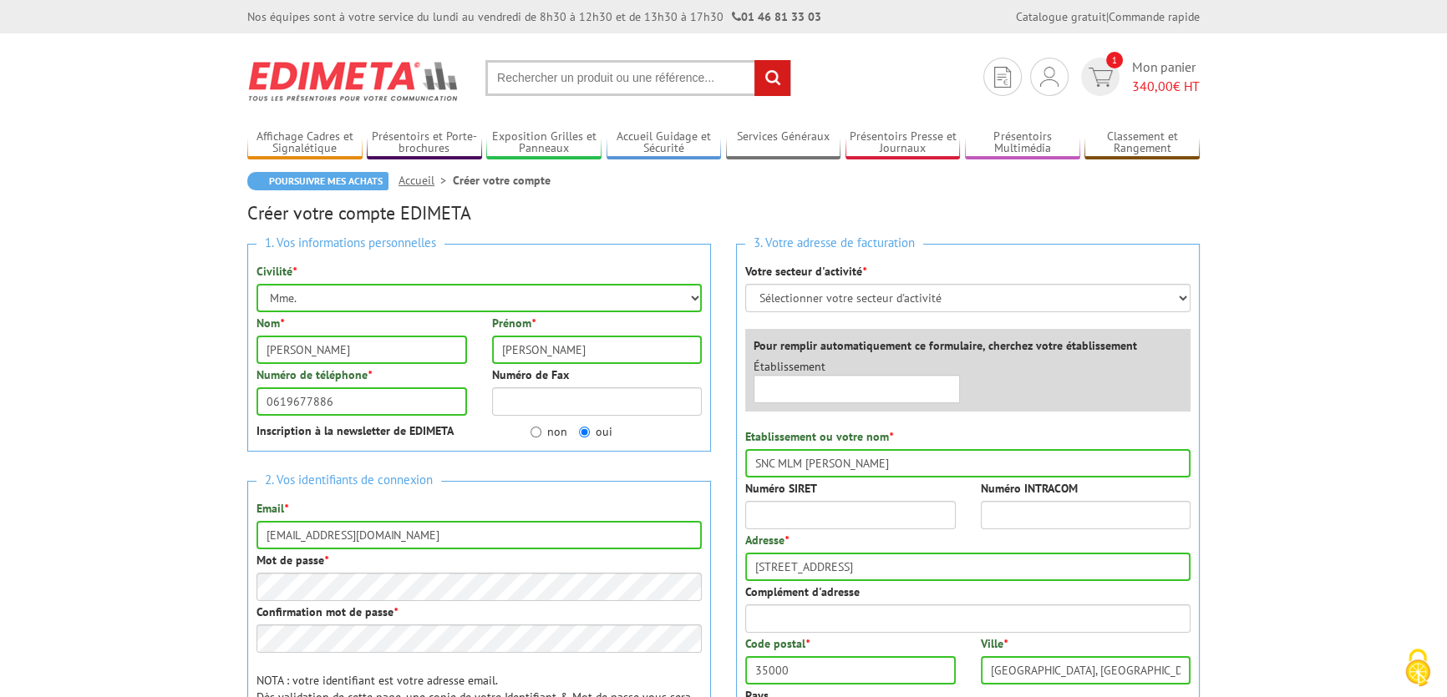
click at [505, 489] on h3 "2. Vos identifiants de connexion" at bounding box center [478, 480] width 445 height 23
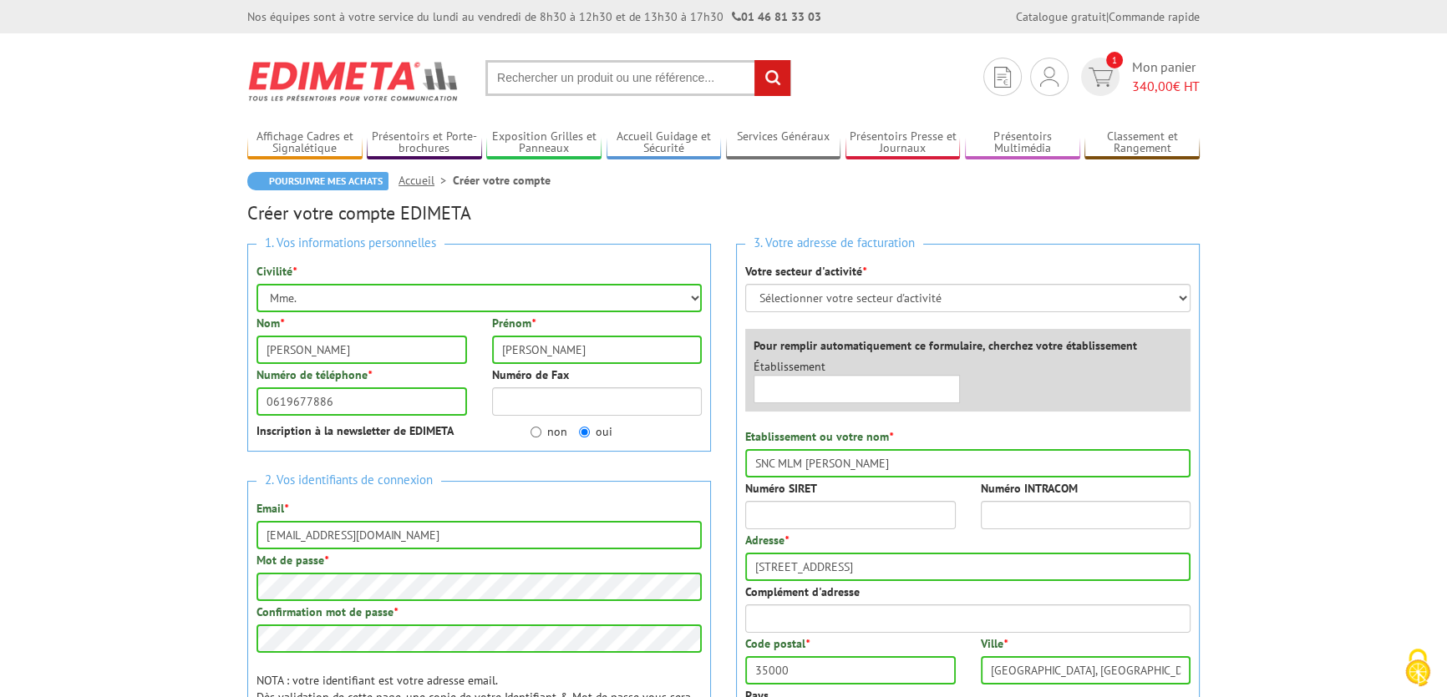
click at [587, 668] on div "2. Vos identifiants de connexion Email * au-vizir-rennes@wanadoo.fr Mot de pass…" at bounding box center [479, 610] width 464 height 258
click at [888, 295] on select "Sélectionner votre secteur d'activité Administrations et collectivités Magasins…" at bounding box center [967, 298] width 445 height 28
select select "877"
click at [745, 284] on select "Sélectionner votre secteur d'activité Administrations et collectivités Magasins…" at bounding box center [967, 298] width 445 height 28
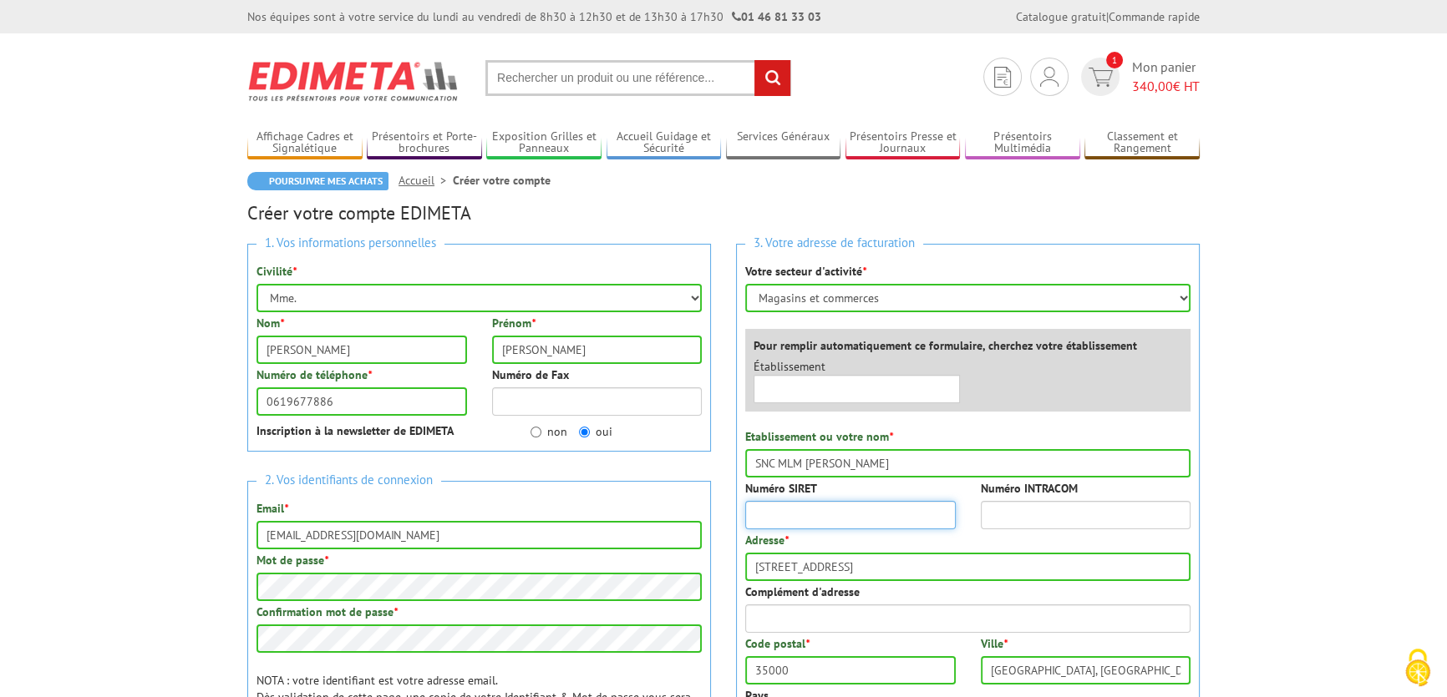
click at [938, 511] on input "Numéro SIRET" at bounding box center [850, 515] width 210 height 28
type input "97763846900014"
click at [994, 506] on input "Numéro INTRACOM" at bounding box center [1086, 515] width 210 height 28
click at [1108, 510] on input "Numéro INTRACOM" at bounding box center [1086, 515] width 210 height 28
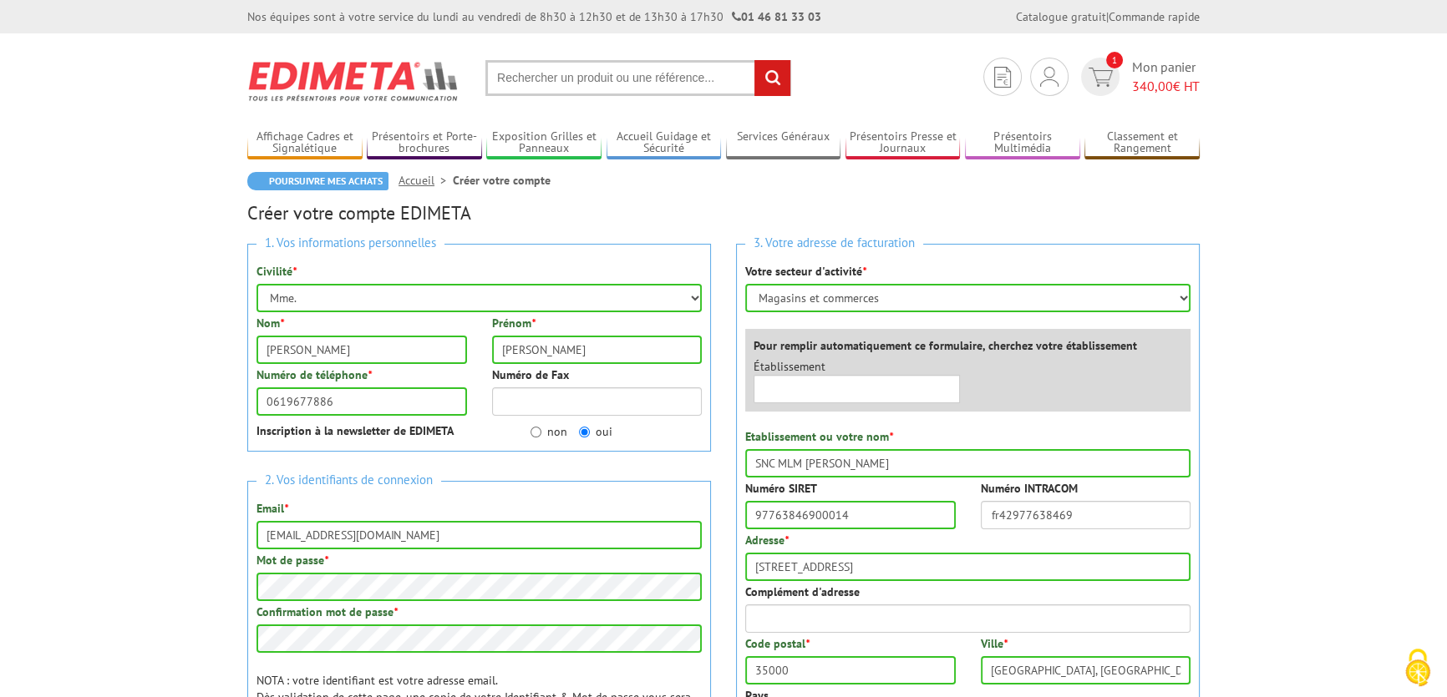
click at [1167, 541] on div "Adresse * 4 rue d'estrée" at bounding box center [967, 556] width 445 height 49
click at [999, 517] on input "fr42977638469" at bounding box center [1086, 515] width 210 height 28
type input "42977638469"
click at [975, 530] on div "Numéro SIRET 97763846900014 Numéro INTRACOM 42977638469" at bounding box center [968, 506] width 470 height 52
click at [1067, 526] on input "42977638469" at bounding box center [1086, 515] width 210 height 28
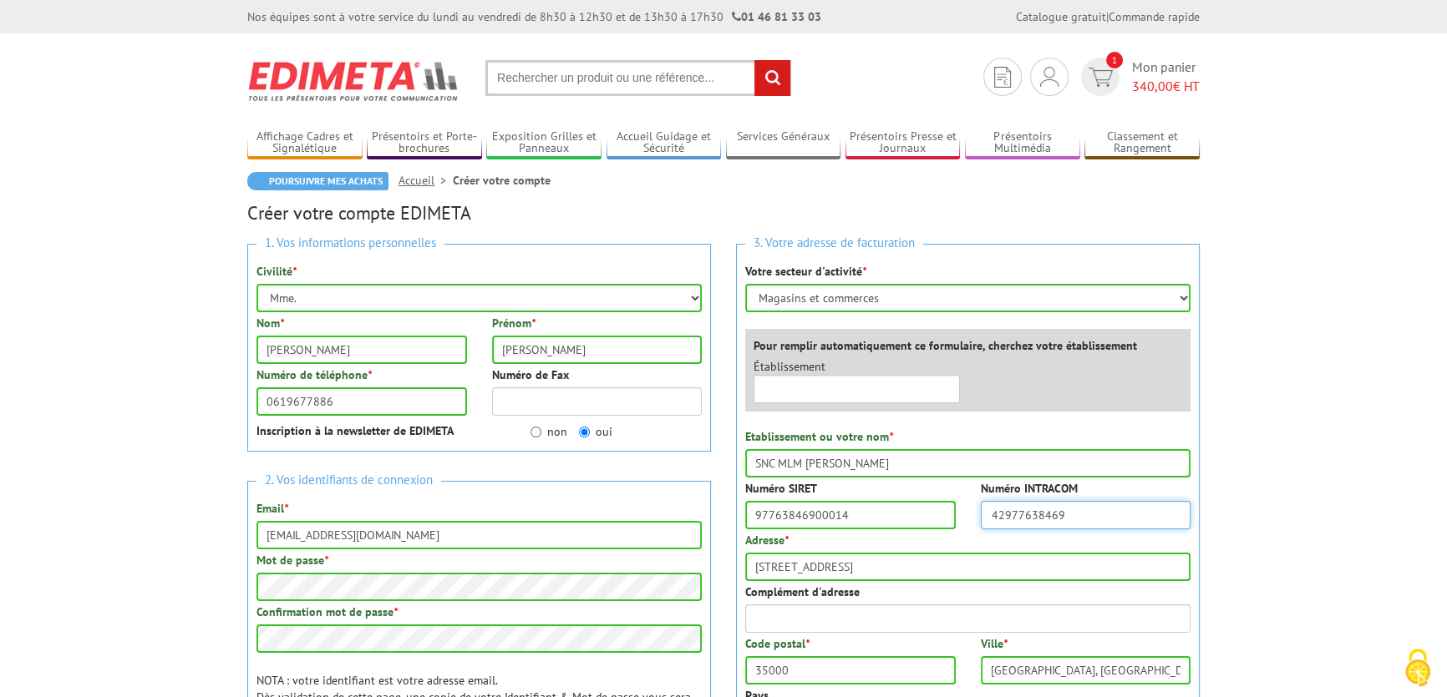
drag, startPoint x: 956, startPoint y: 516, endPoint x: 881, endPoint y: 523, distance: 74.6
click at [888, 519] on div "Numéro SIRET 97763846900014 Numéro INTRACOM 42977638469" at bounding box center [968, 506] width 470 height 52
click at [1036, 623] on input "Complément d'adresse" at bounding box center [967, 619] width 445 height 28
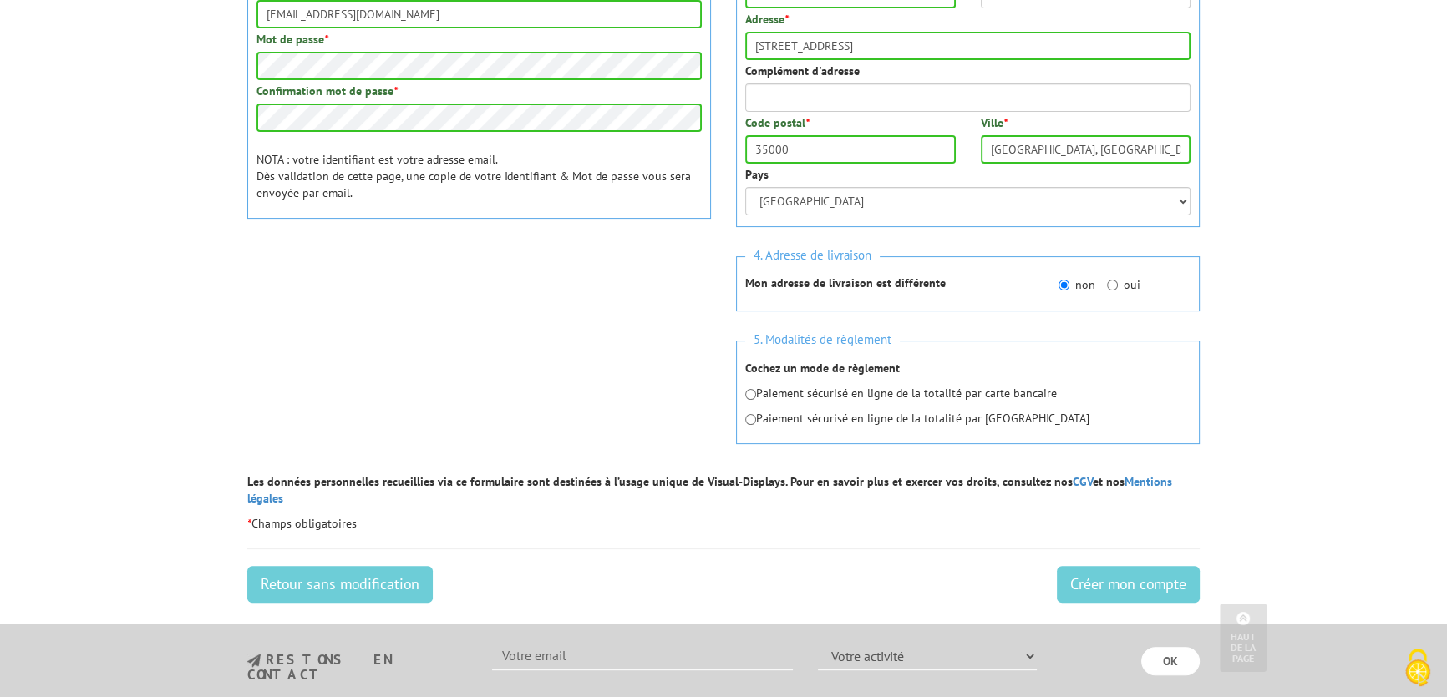
scroll to position [531, 0]
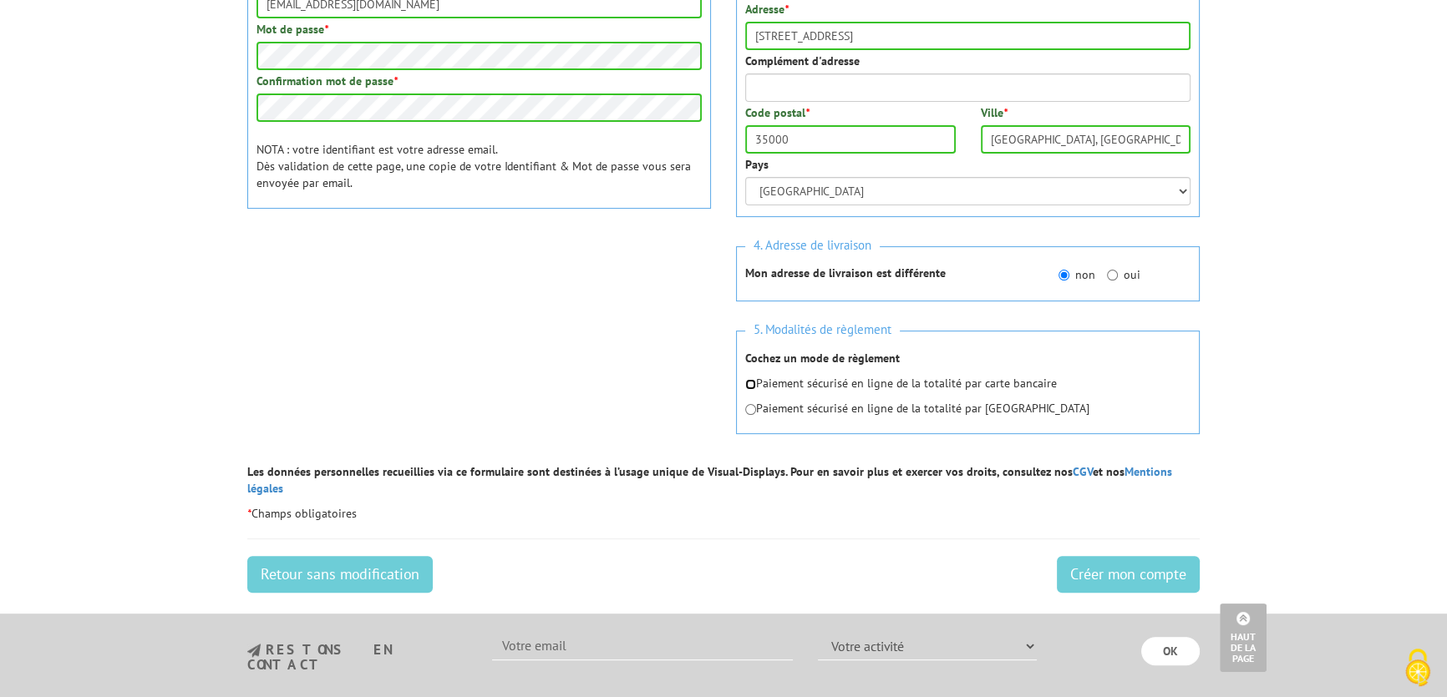
click at [748, 379] on input "radio" at bounding box center [750, 384] width 11 height 11
radio input "true"
click at [1103, 556] on input "Créer mon compte" at bounding box center [1128, 574] width 143 height 37
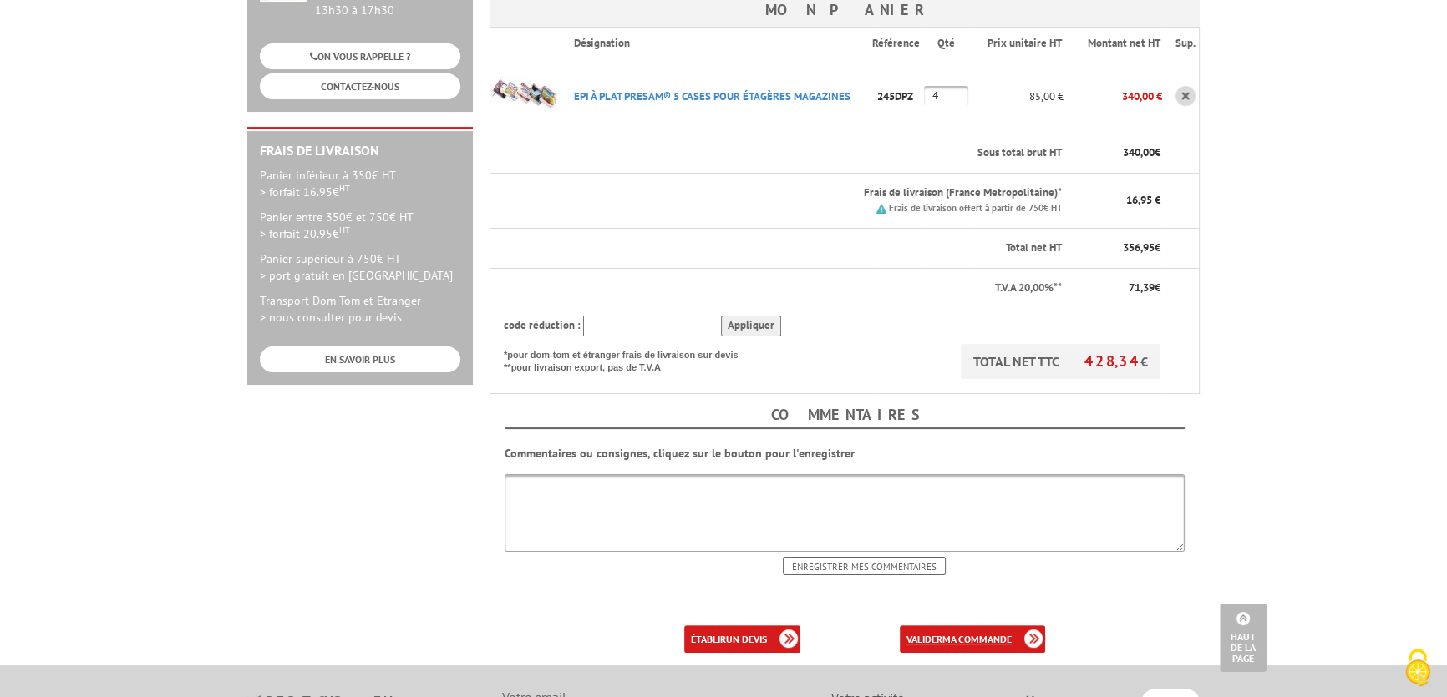
click at [961, 633] on b "ma commande" at bounding box center [976, 639] width 69 height 13
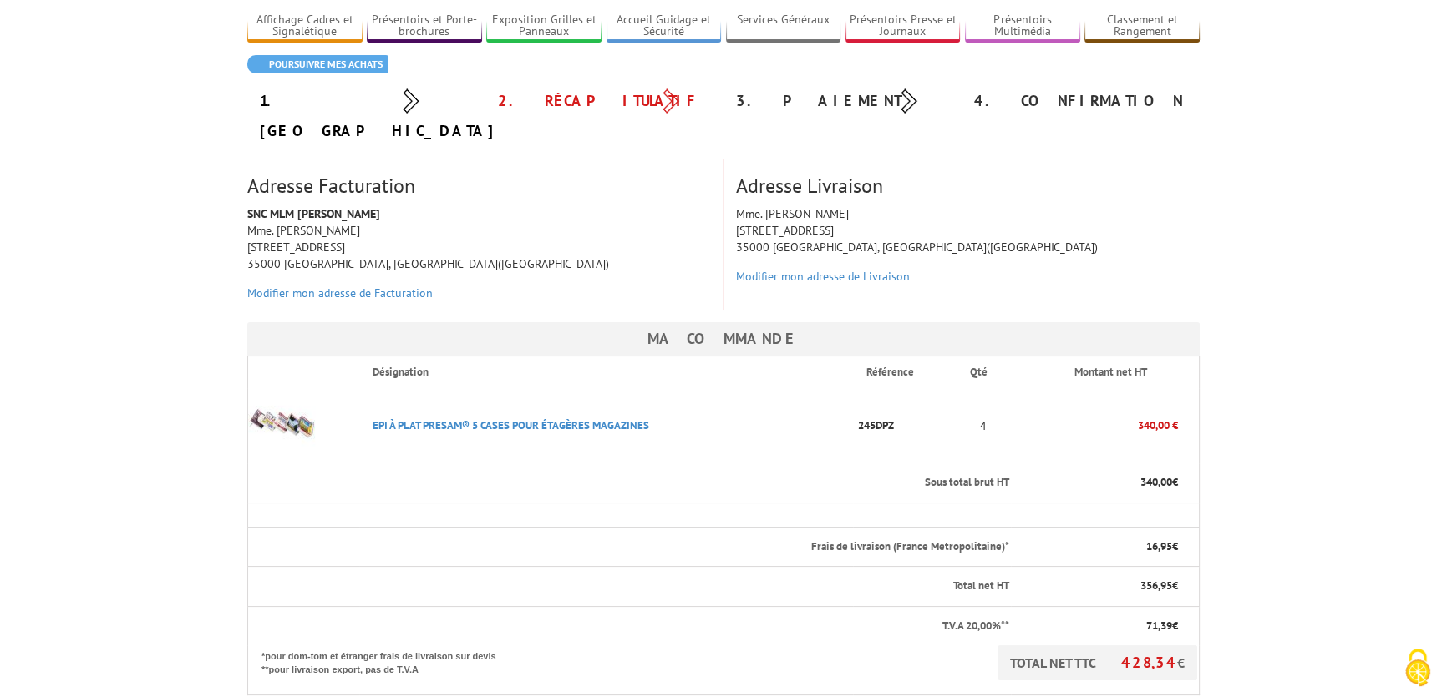
scroll to position [379, 0]
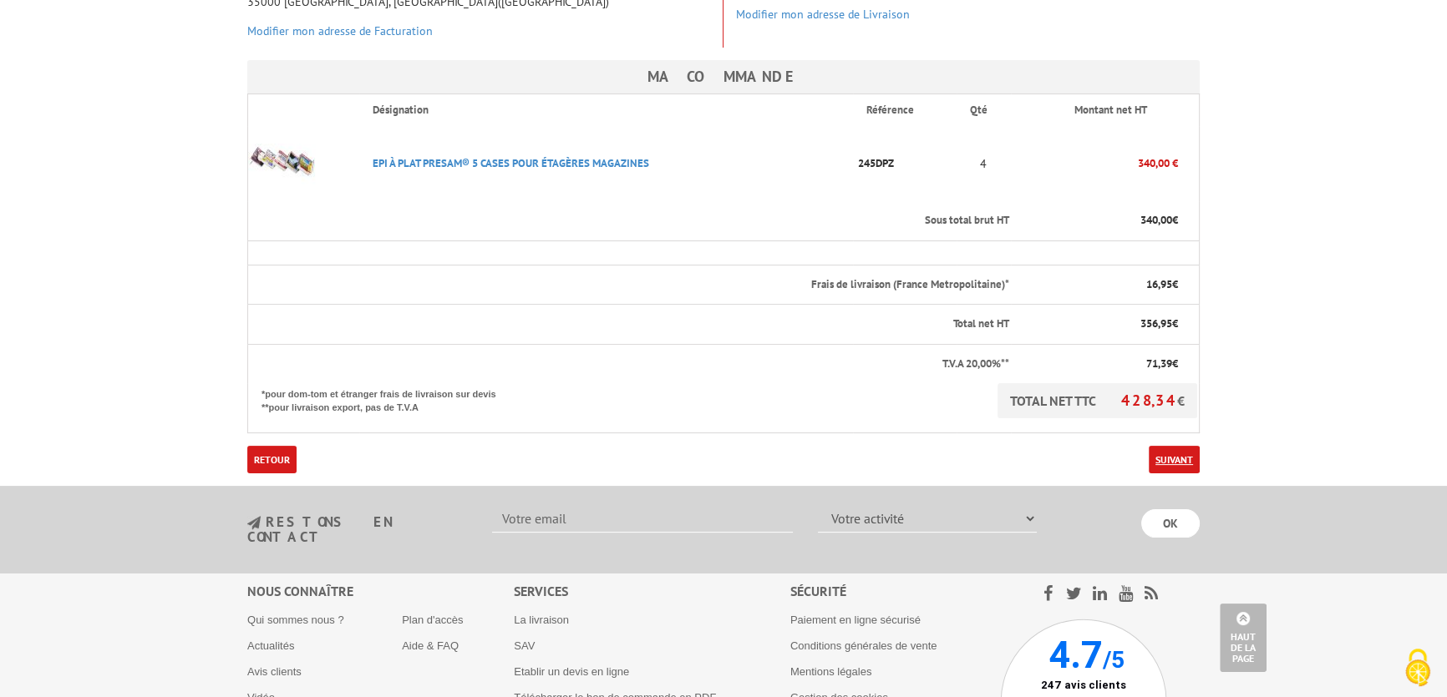
click at [1181, 446] on link "Suivant" at bounding box center [1173, 460] width 51 height 28
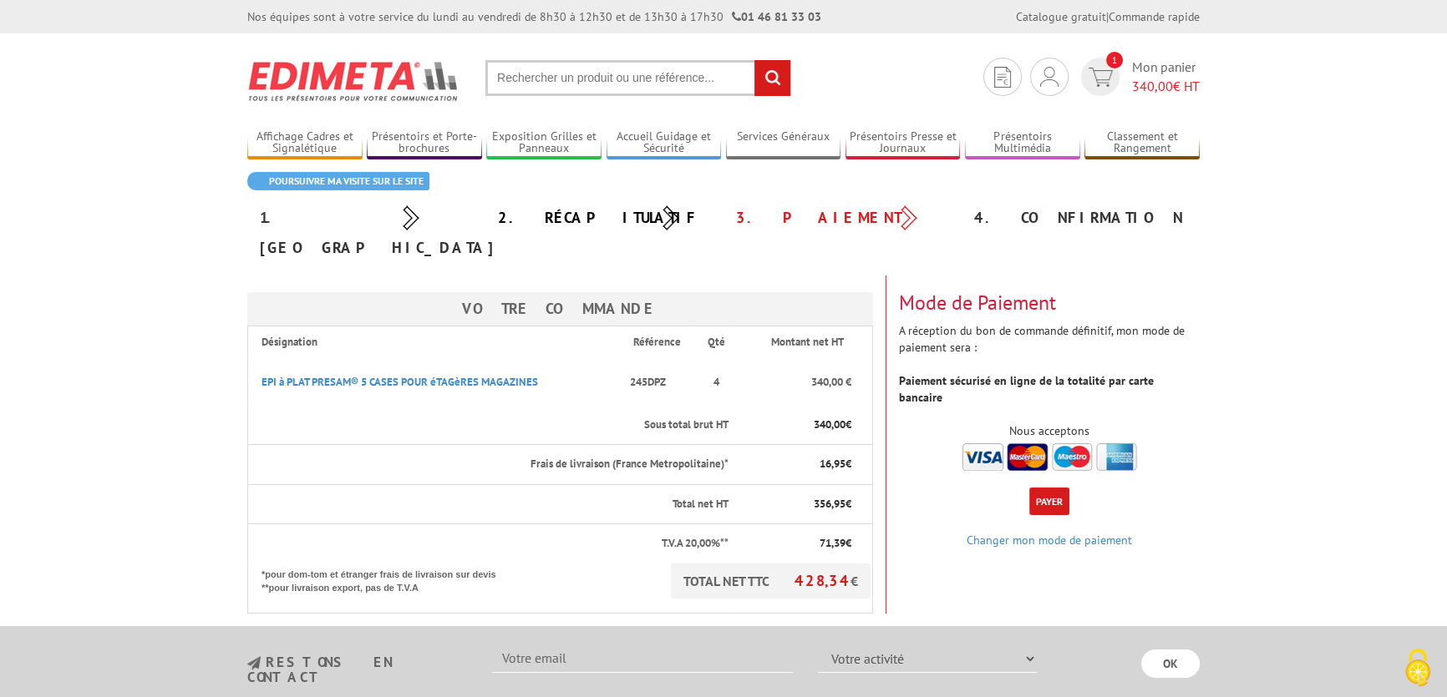
click at [1045, 488] on button "Payer" at bounding box center [1049, 502] width 40 height 28
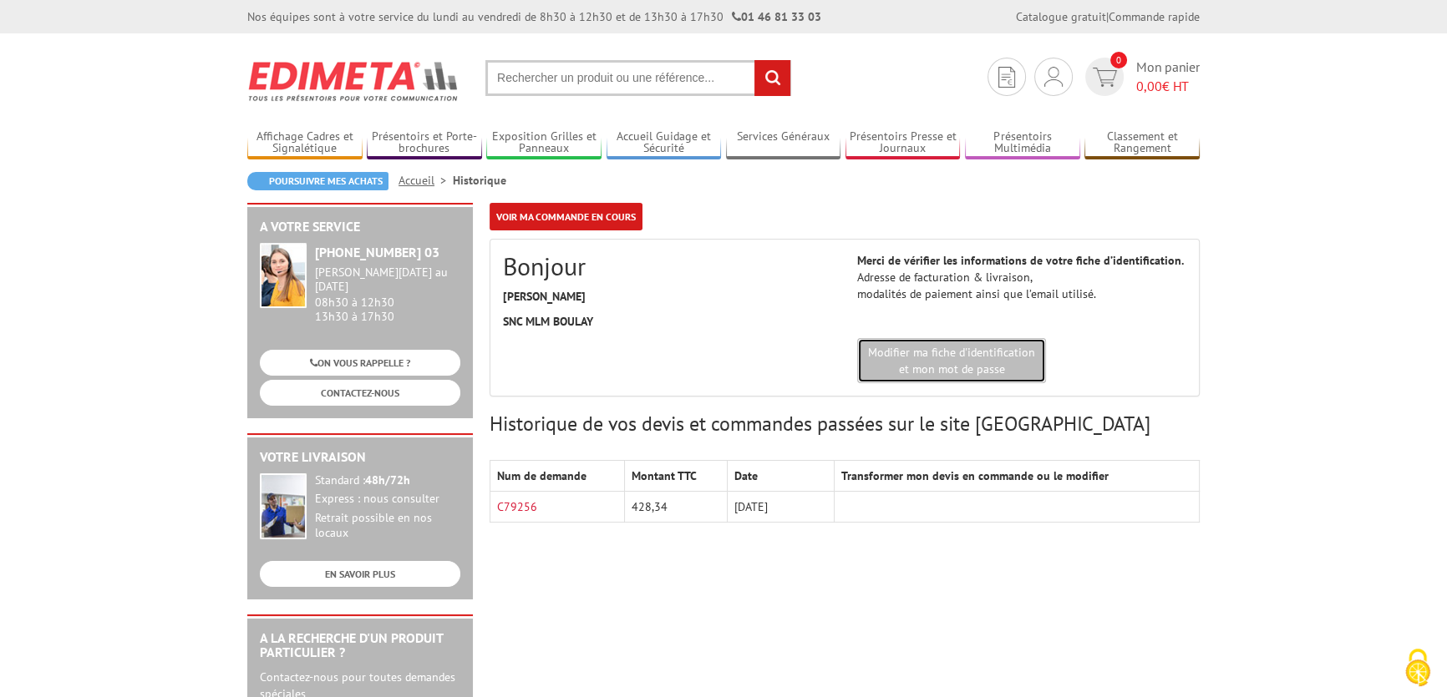
click at [917, 373] on link "Modifier ma fiche d'identification et mon mot de passe" at bounding box center [951, 360] width 189 height 45
